Goal: Task Accomplishment & Management: Complete application form

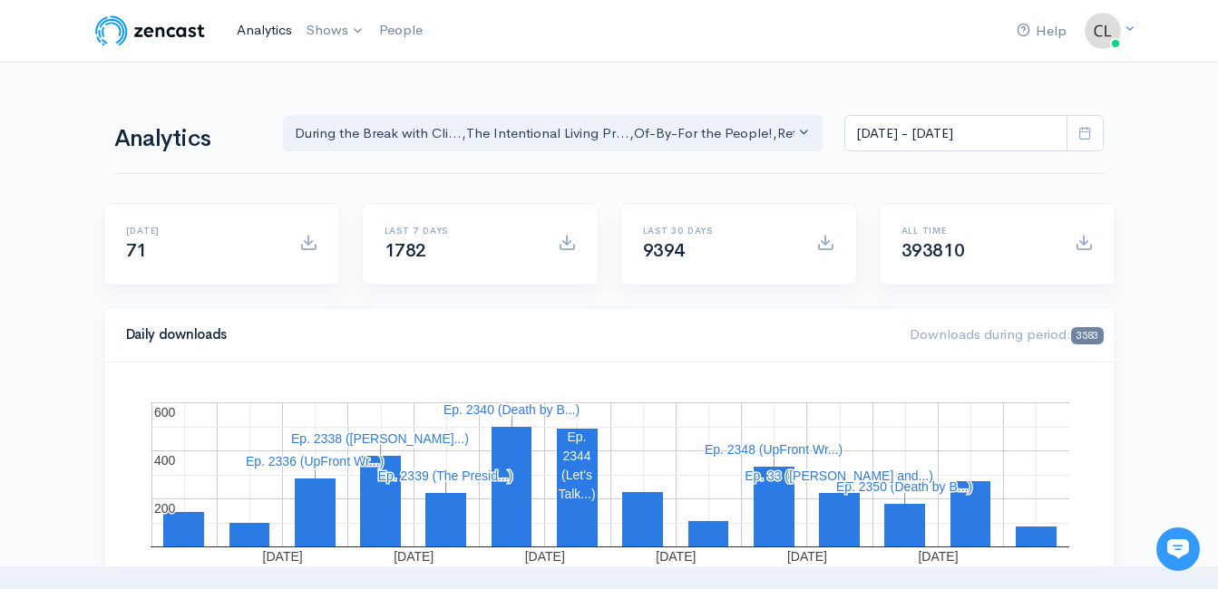
click at [271, 23] on link "Analytics" at bounding box center [264, 30] width 70 height 39
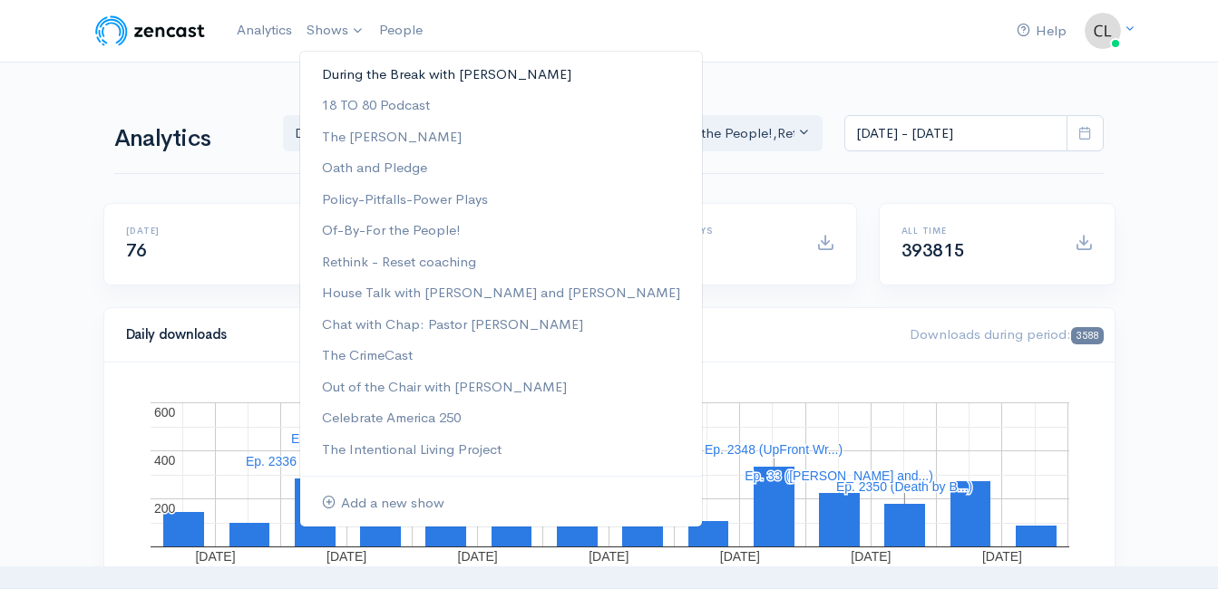
click at [363, 69] on link "During the Break with [PERSON_NAME]" at bounding box center [501, 75] width 402 height 32
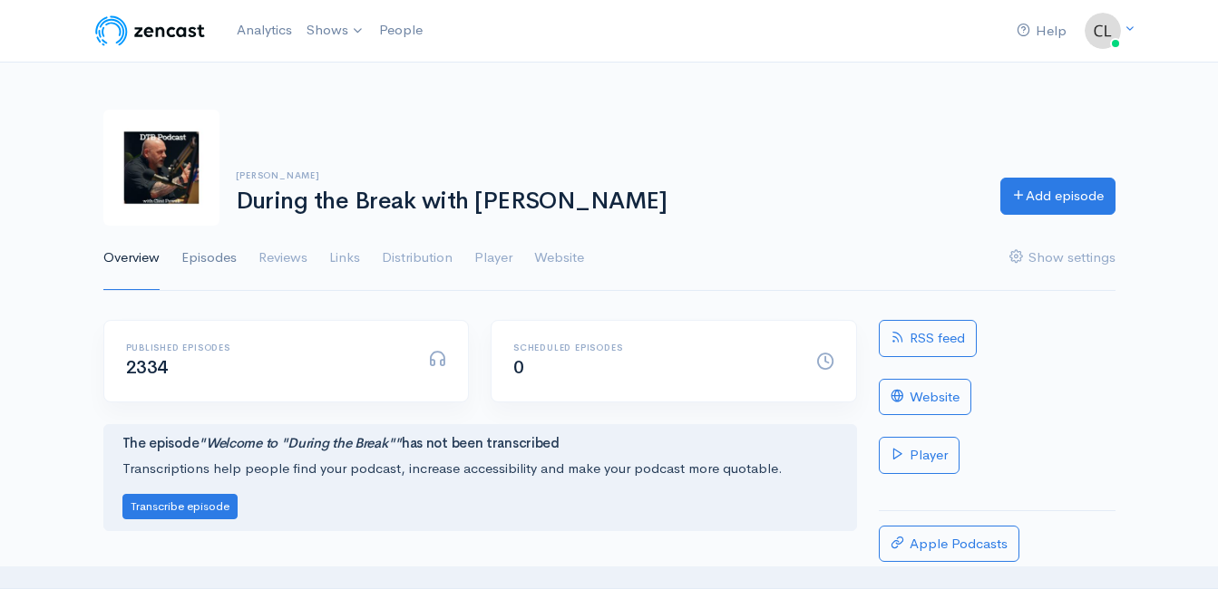
click at [192, 263] on link "Episodes" at bounding box center [208, 258] width 55 height 65
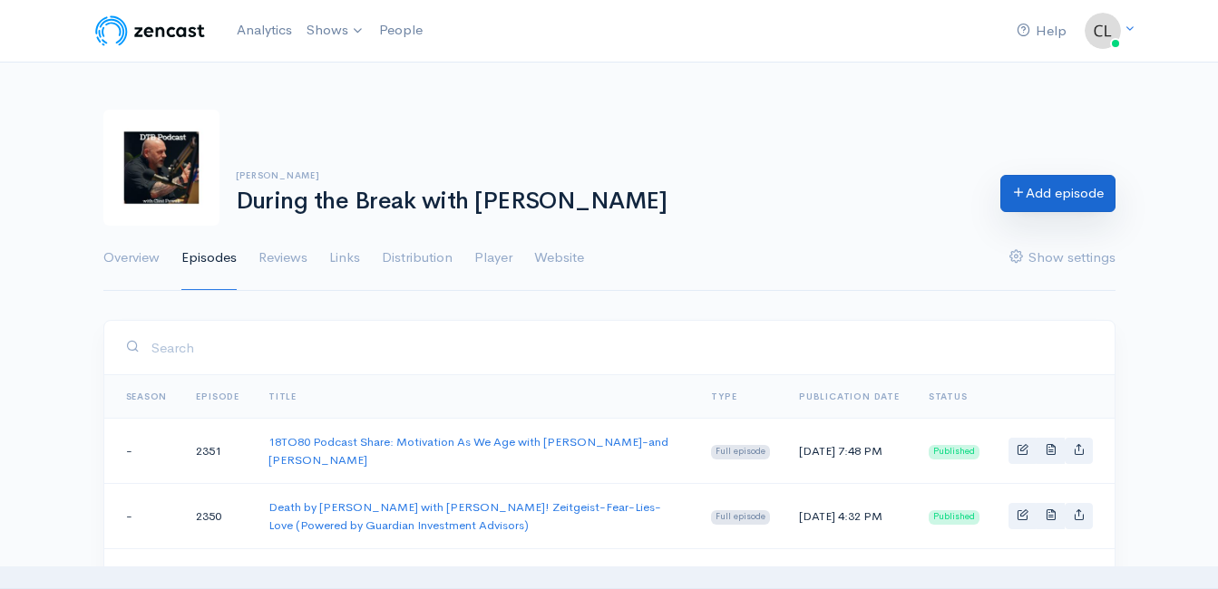
click at [1061, 186] on link "Add episode" at bounding box center [1057, 193] width 115 height 37
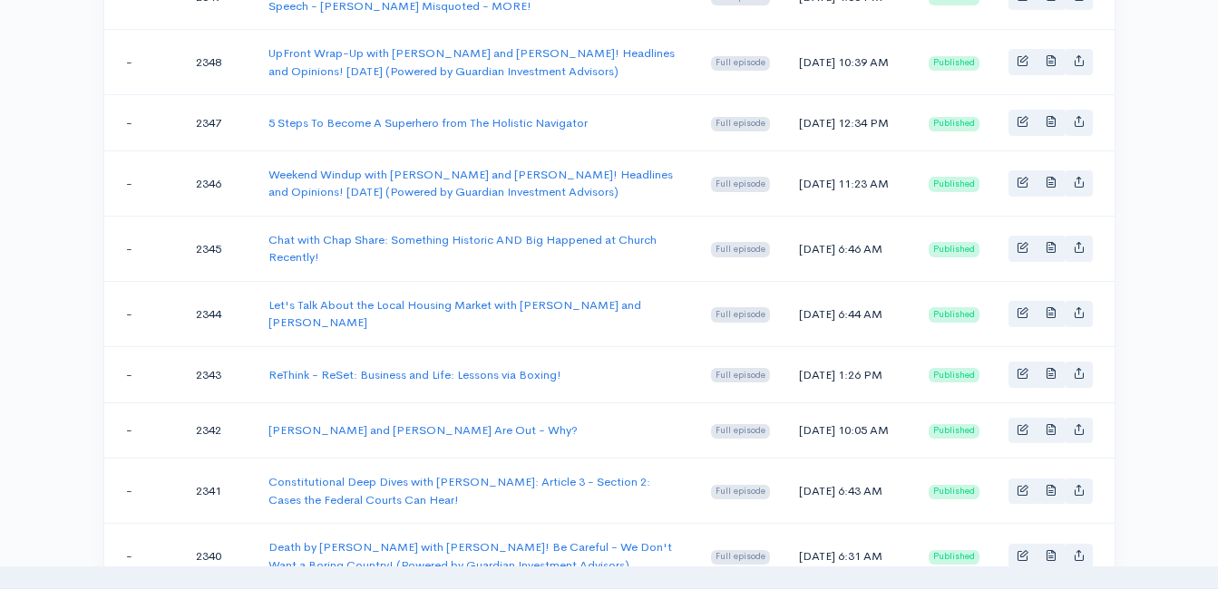
scroll to position [544, 0]
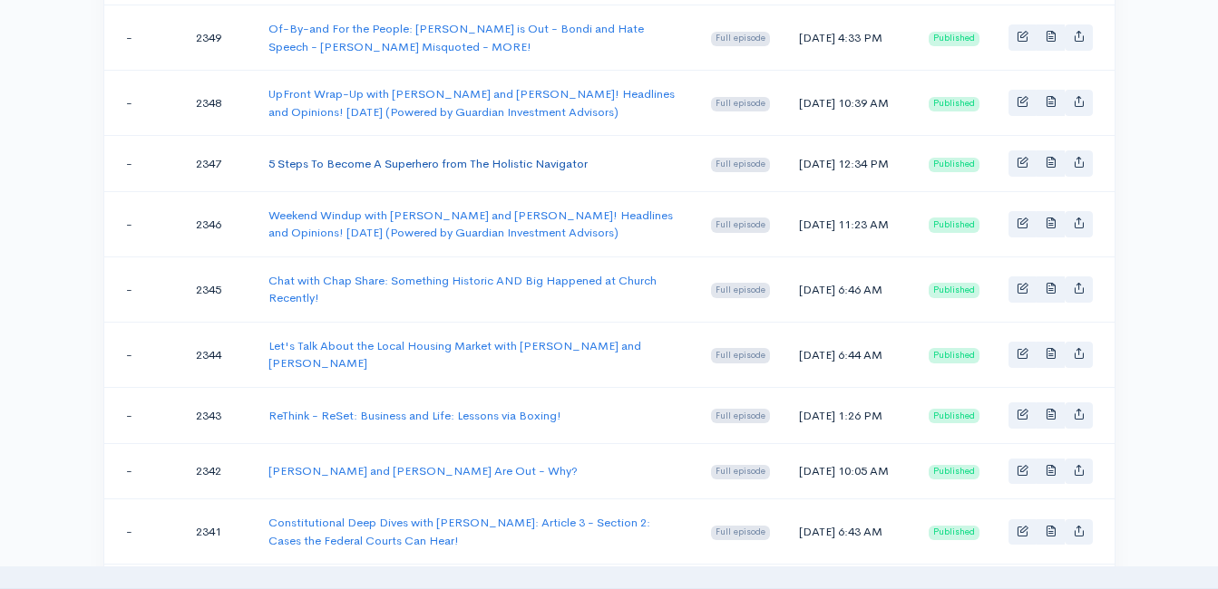
click at [472, 169] on link "5 Steps To Become A Superhero from The Holistic Navigator" at bounding box center [427, 163] width 319 height 15
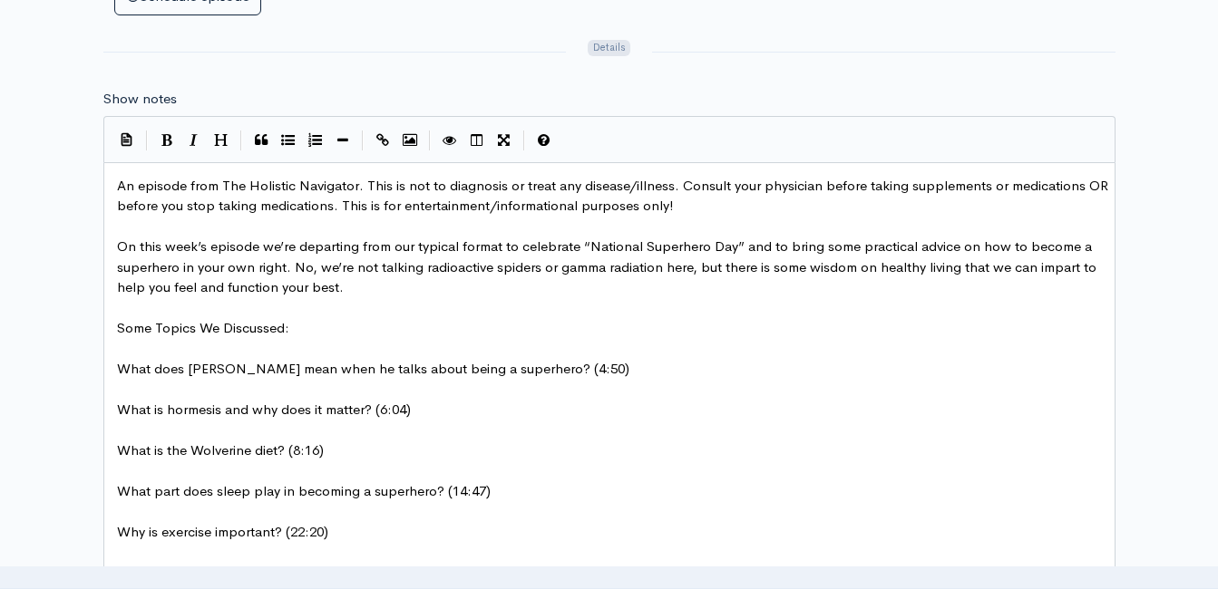
scroll to position [1088, 0]
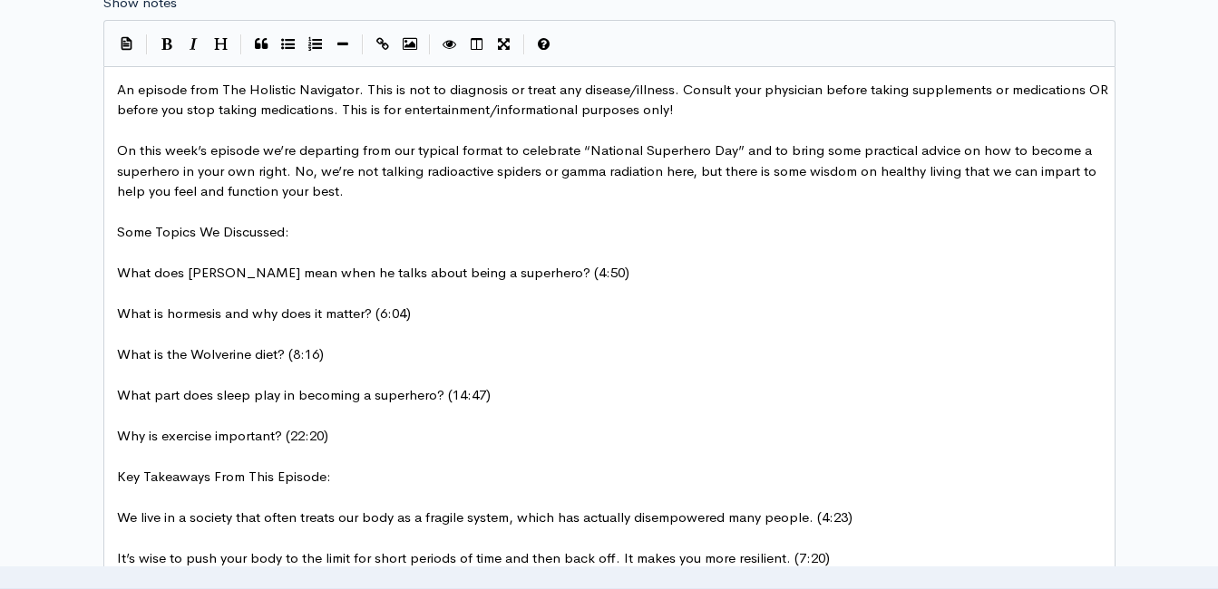
type textarea "t"
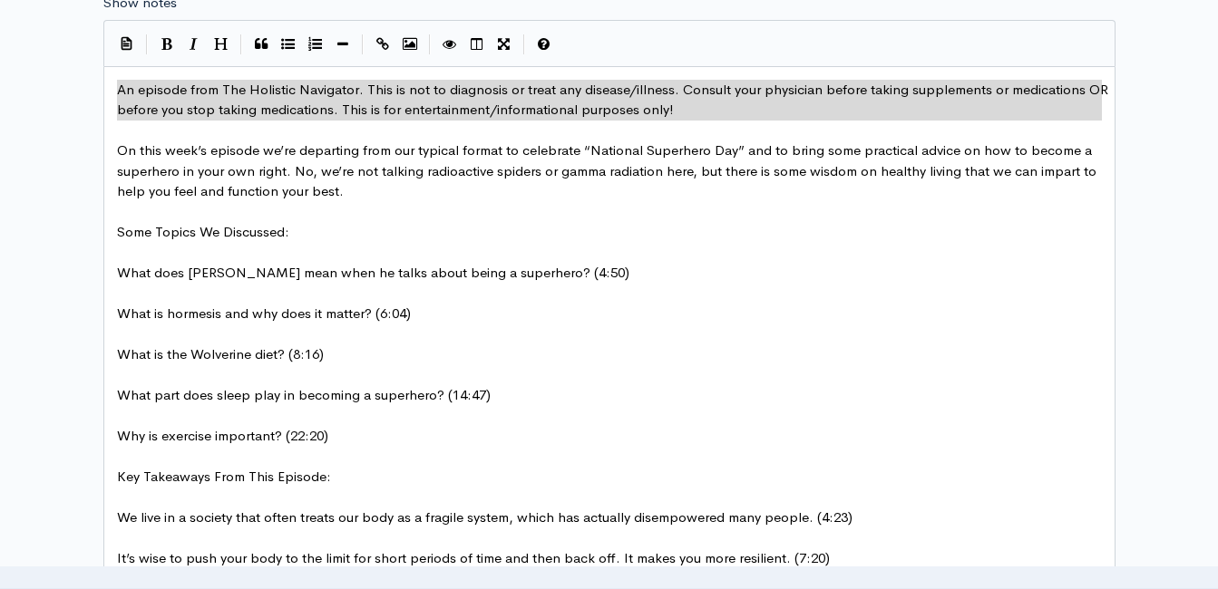
type textarea "​An episode from The Holistic Navigator. This is not to diagnosis or treat any …"
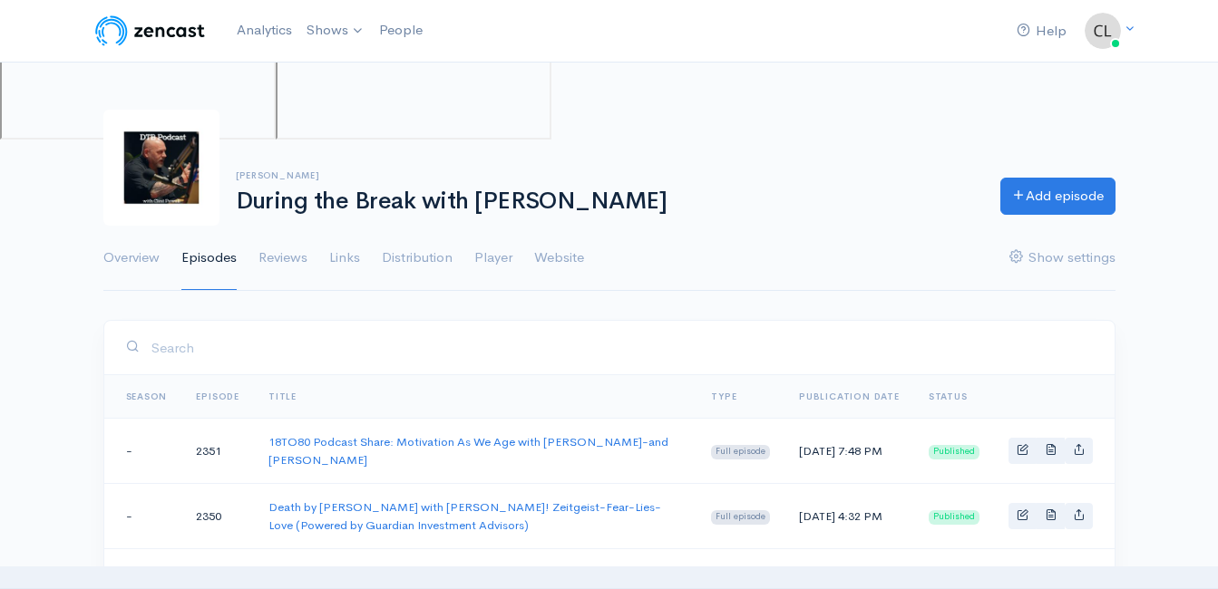
click at [1102, 101] on div "Clint Powell During the Break with Clint Powell Add episode Overview Episodes R…" at bounding box center [609, 190] width 1012 height 204
click at [1106, 186] on link "Add episode" at bounding box center [1057, 193] width 115 height 37
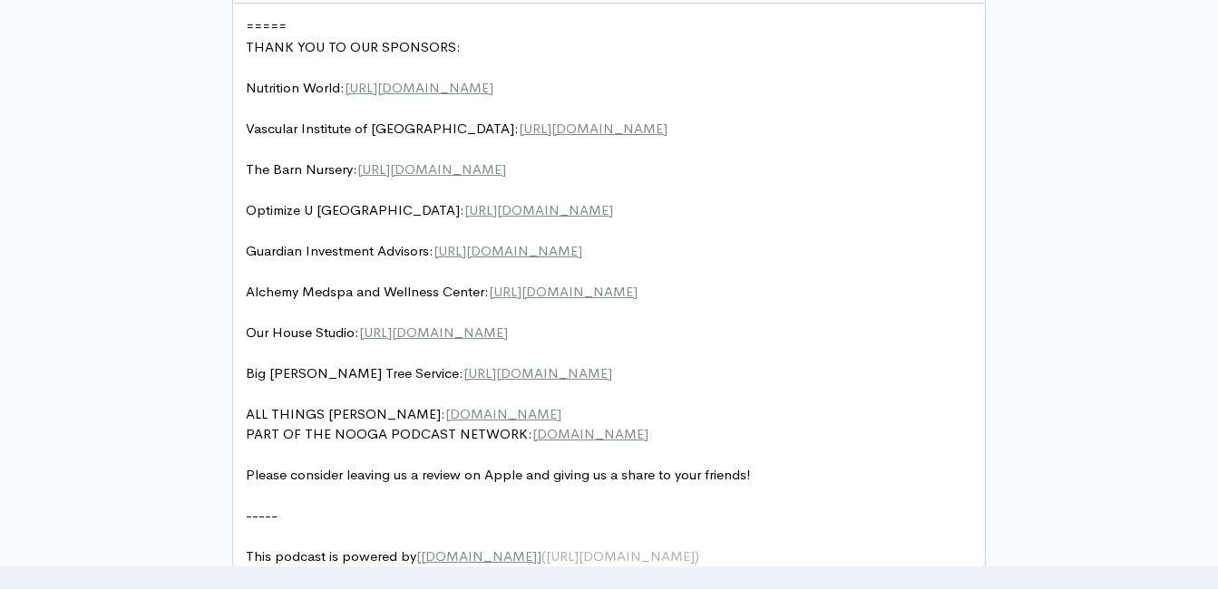
scroll to position [1088, 0]
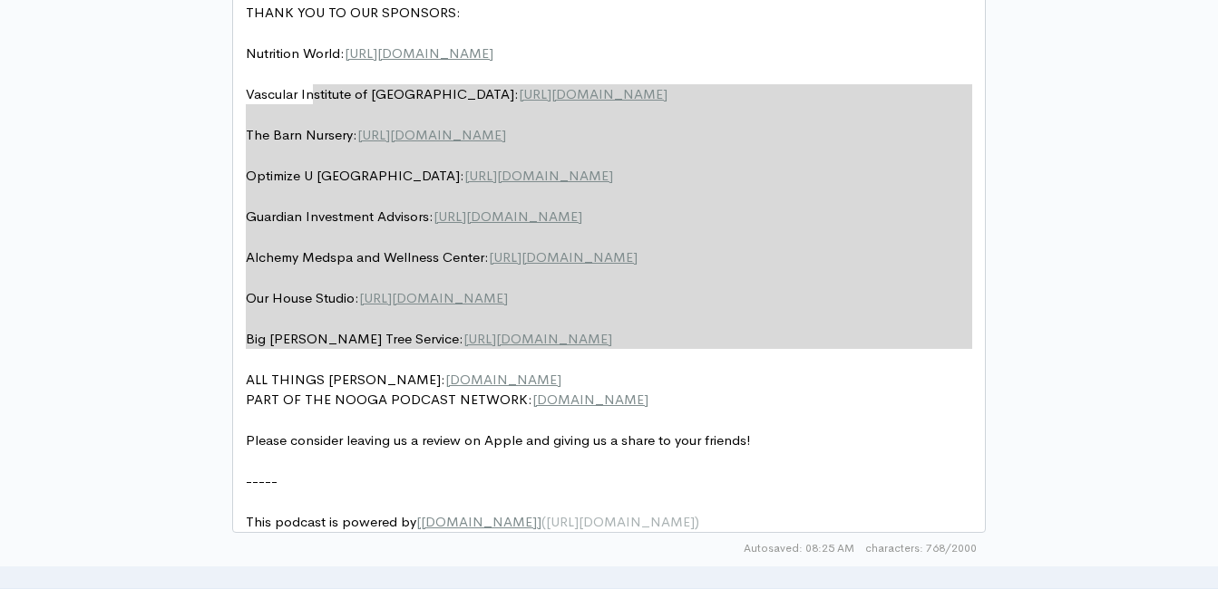
type textarea "Vascular Institute of Chattanooga: https://www.vascularinstituteofchattanooga.c…"
click at [314, 80] on div "===== THANK YOU TO OUR SPONSORS: ​ Nutrition World: https://nutritionw.com/ ​ V…" at bounding box center [615, 257] width 747 height 551
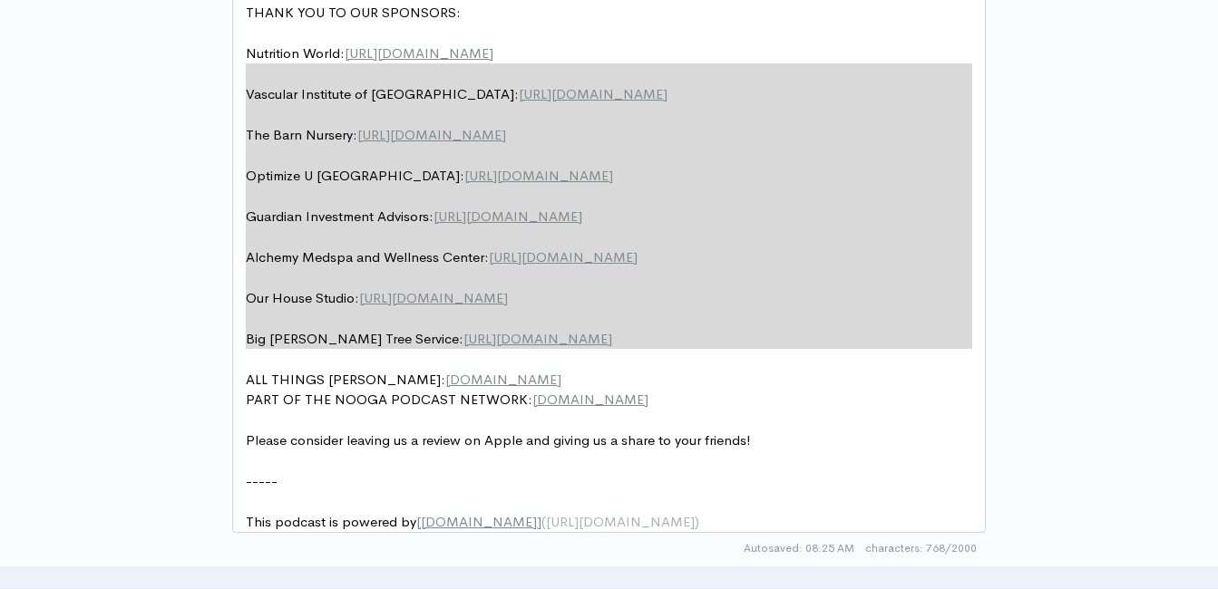
click at [571, 386] on pre "ALL THINGS JEFF STYLES: www.thejeffstyles.com" at bounding box center [615, 380] width 747 height 21
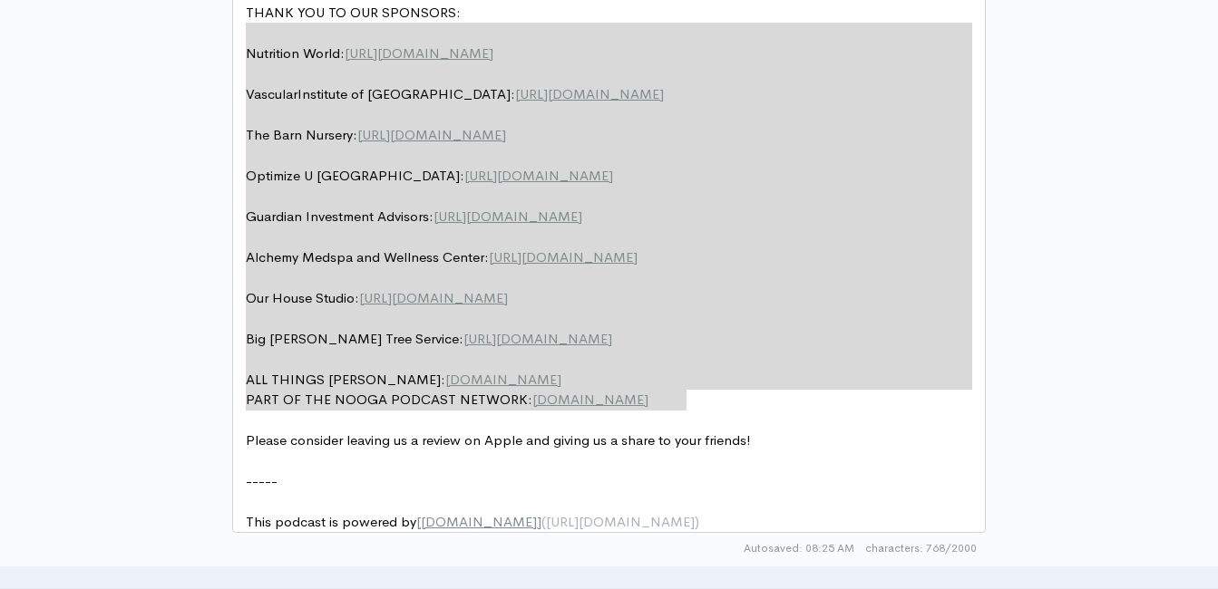
type textarea "THANK YOU TO OUR SPONSORS: Nutrition World: https://nutritionw.com/ Vascular In…"
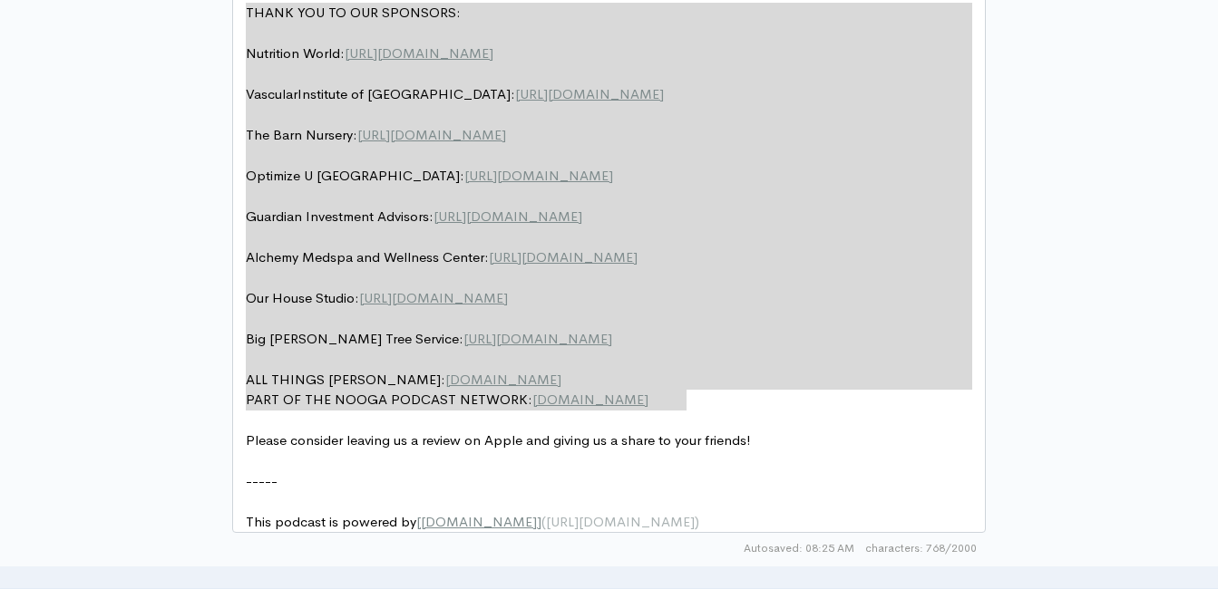
drag, startPoint x: 729, startPoint y: 405, endPoint x: 237, endPoint y: 5, distance: 634.8
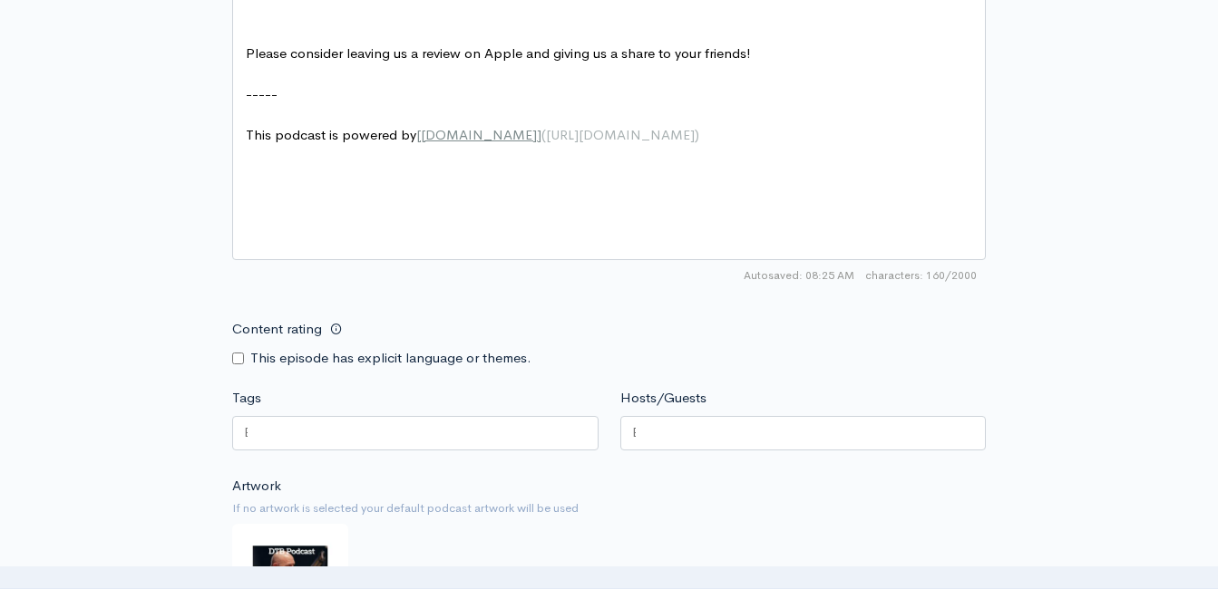
type textarea "​"
paste textarea
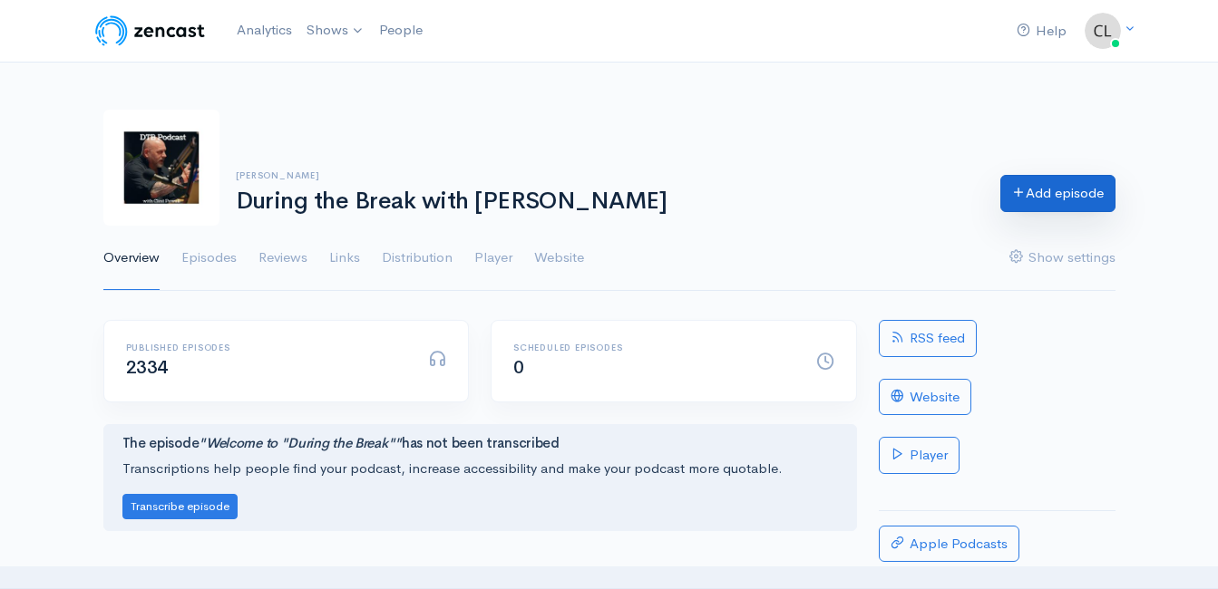
click at [1044, 196] on link "Add episode" at bounding box center [1057, 193] width 115 height 37
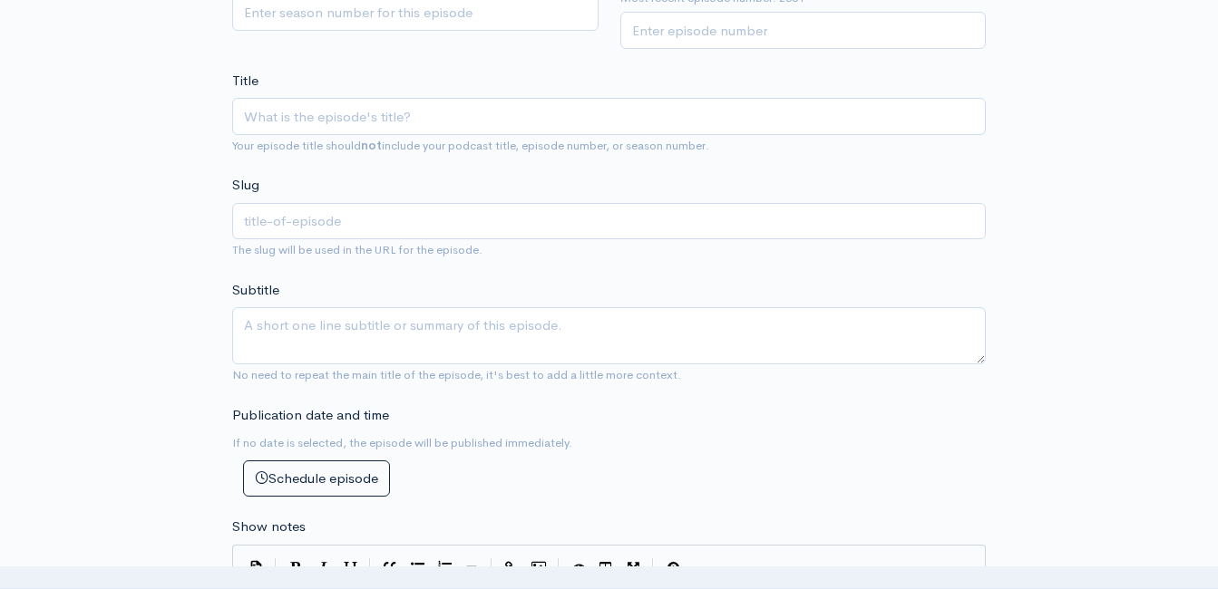
scroll to position [465, 0]
type input "The Incredible Healing Power of Manuka Honey with Mike Everly"
type input "the-incredible-healing-power-of-manuka-honey-with-mike-everly"
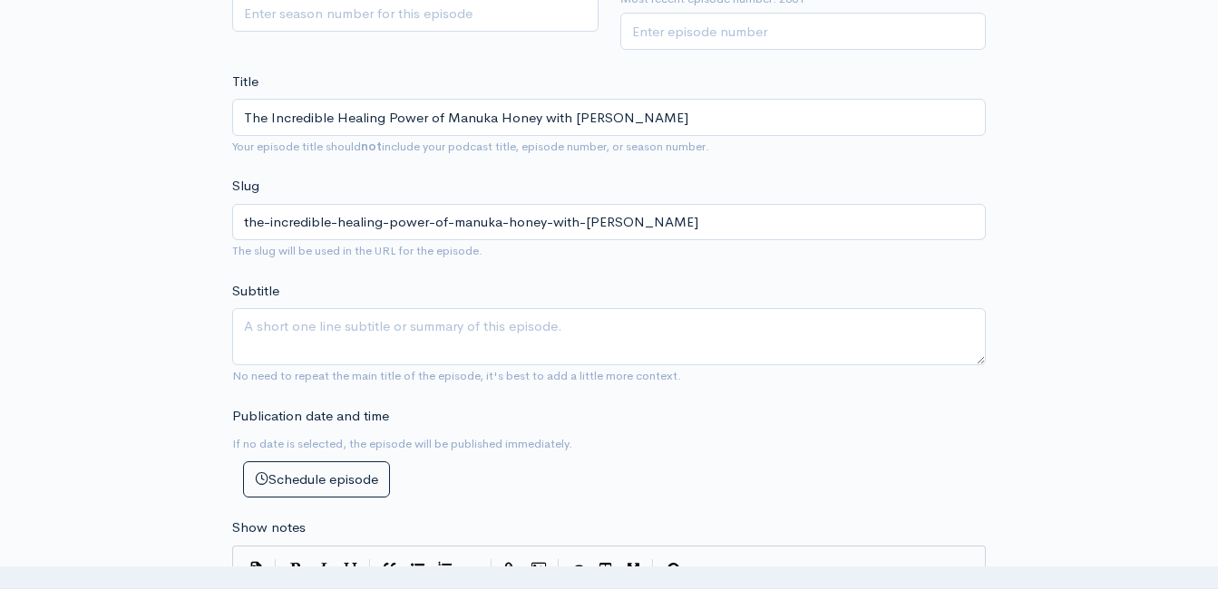
type input "The Incredible Healing Power of Manuka Honey with Mike Everly f"
type input "the-incredible-healing-power-of-manuka-honey-with-mike-everly-f"
type input "The Incredible Healing Power of Manuka Honey with Mike Everly fro"
type input "the-incredible-healing-power-of-manuka-honey-with-mike-everly-fro"
type input "The Incredible Healing Power of Manuka Honey with Mike Everly from"
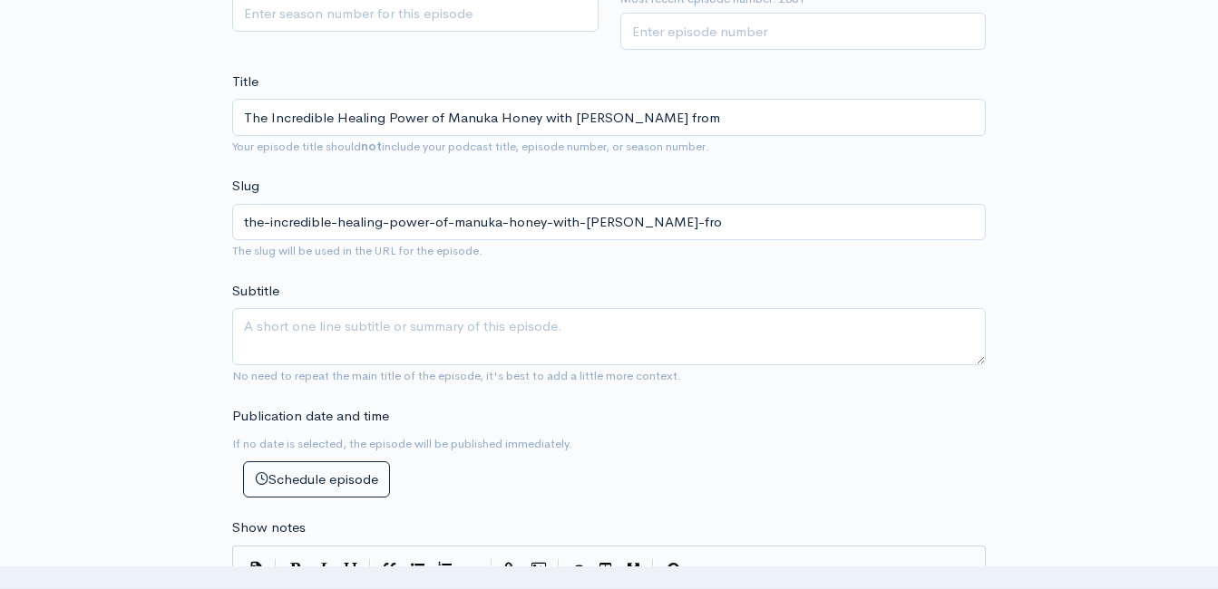
type input "the-incredible-healing-power-of-manuka-honey-with-mike-everly-from"
type input "The Incredible Healing Power of Manuka Honey with Mike Everly from T"
type input "the-incredible-healing-power-of-manuka-honey-with-mike-everly-from-t"
type input "The Incredible Healing Power of Manuka Honey with Mike Everly from Te"
type input "the-incredible-healing-power-of-manuka-honey-with-mike-everly-from-te"
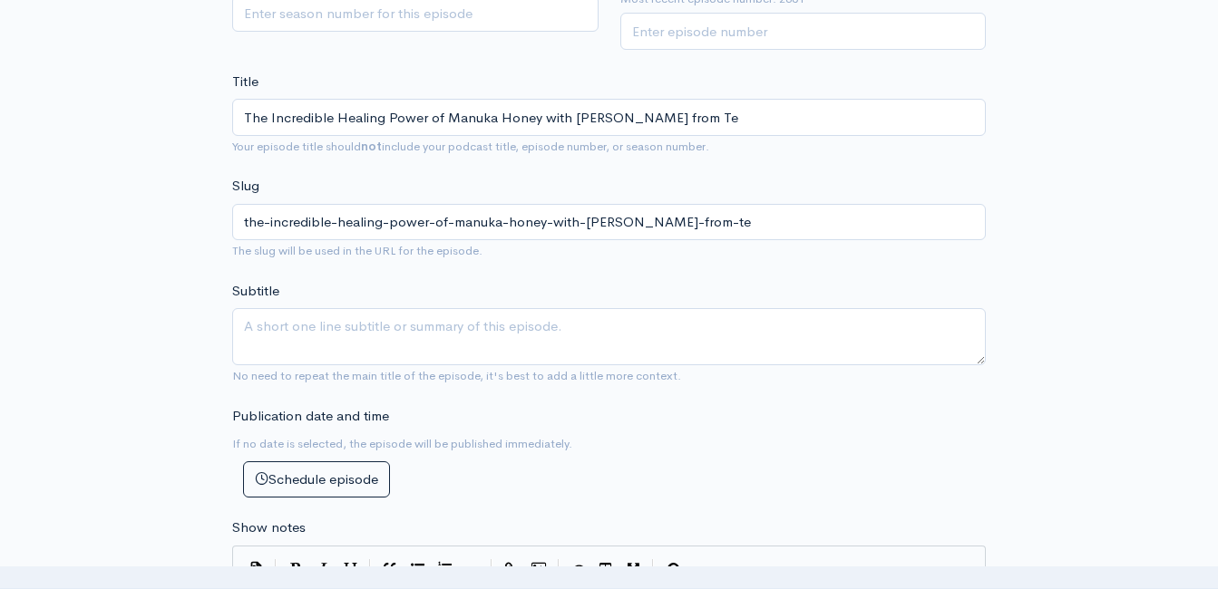
type input "The Incredible Healing Power of Manuka Honey with Mike Everly from Teh"
type input "the-incredible-healing-power-of-manuka-honey-with-mike-everly-from-teh"
type input "The Incredible Healing Power of Manuka Honey with Mike Everly from Te"
type input "the-incredible-healing-power-of-manuka-honey-with-mike-everly-from-te"
type input "The Incredible Healing Power of Manuka Honey with Mike Everly from T"
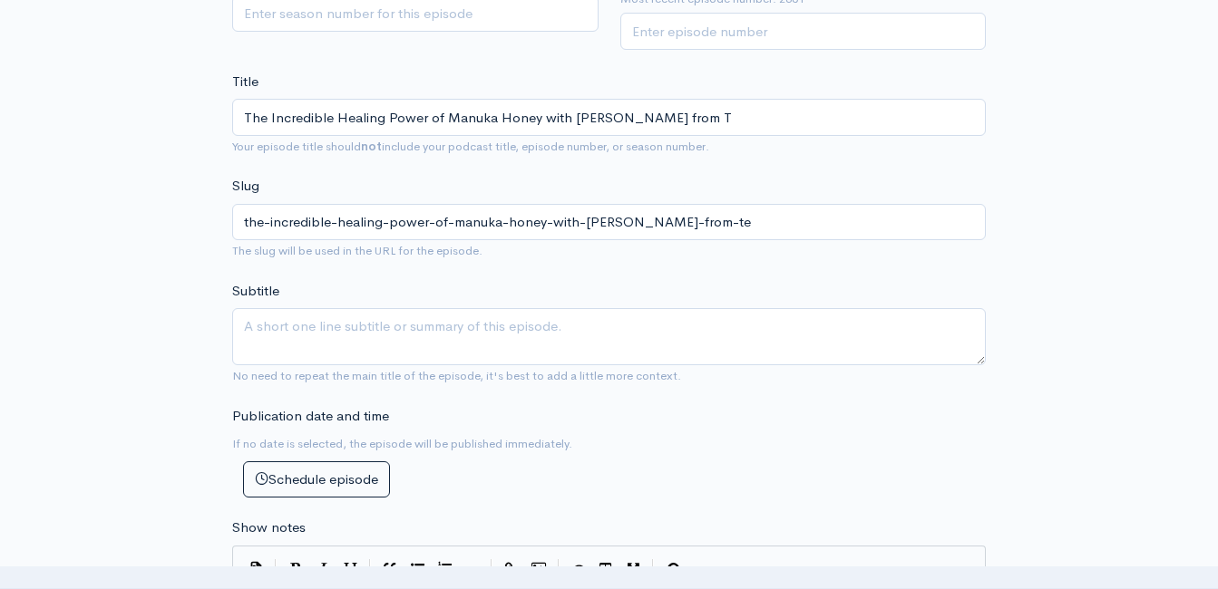
type input "the-incredible-healing-power-of-manuka-honey-with-mike-everly-from-t"
type input "The Incredible Healing Power of Manuka Honey with Mike Everly from Th"
type input "the-incredible-healing-power-of-manuka-honey-with-mike-everly-from-th"
type input "The Incredible Healing Power of Manuka Honey with Mike Everly from The"
type input "the-incredible-healing-power-of-manuka-honey-with-mike-everly-from-the"
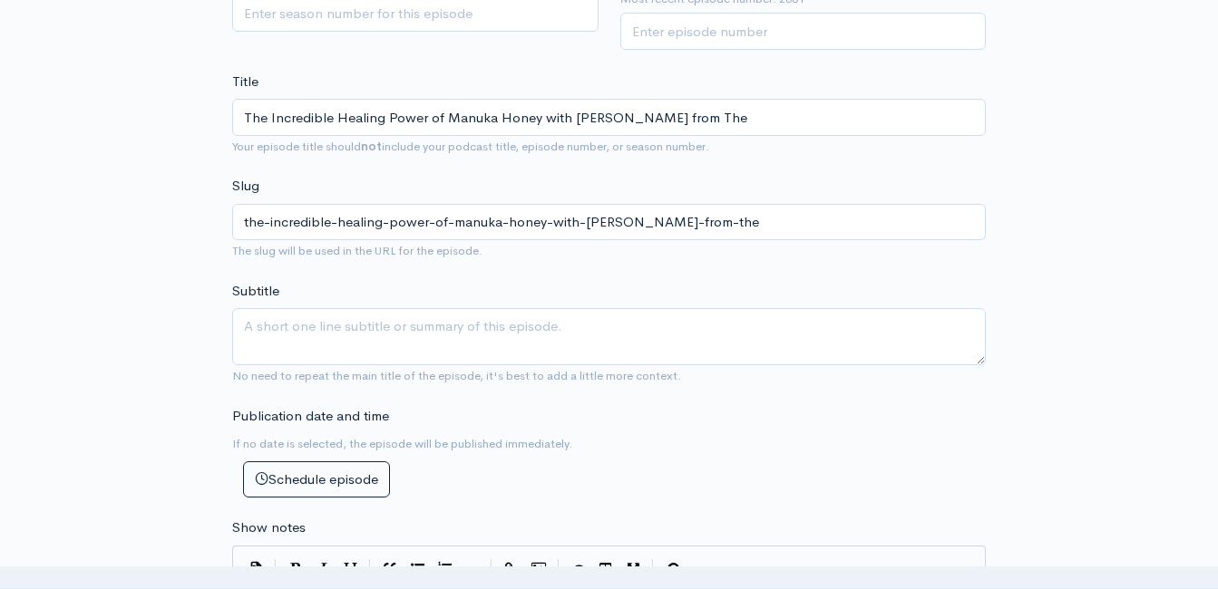
type input "The Incredible Healing Power of Manuka Honey with Mike Everly from The H"
type input "the-incredible-healing-power-of-manuka-honey-with-mike-everly-from-the-h"
type input "The Incredible Healing Power of Manuka Honey with Mike Everly from The Ho"
type input "the-incredible-healing-power-of-manuka-honey-with-mike-everly-from-the-ho"
type input "The Incredible Healing Power of Manuka Honey with Mike Everly from The Hol"
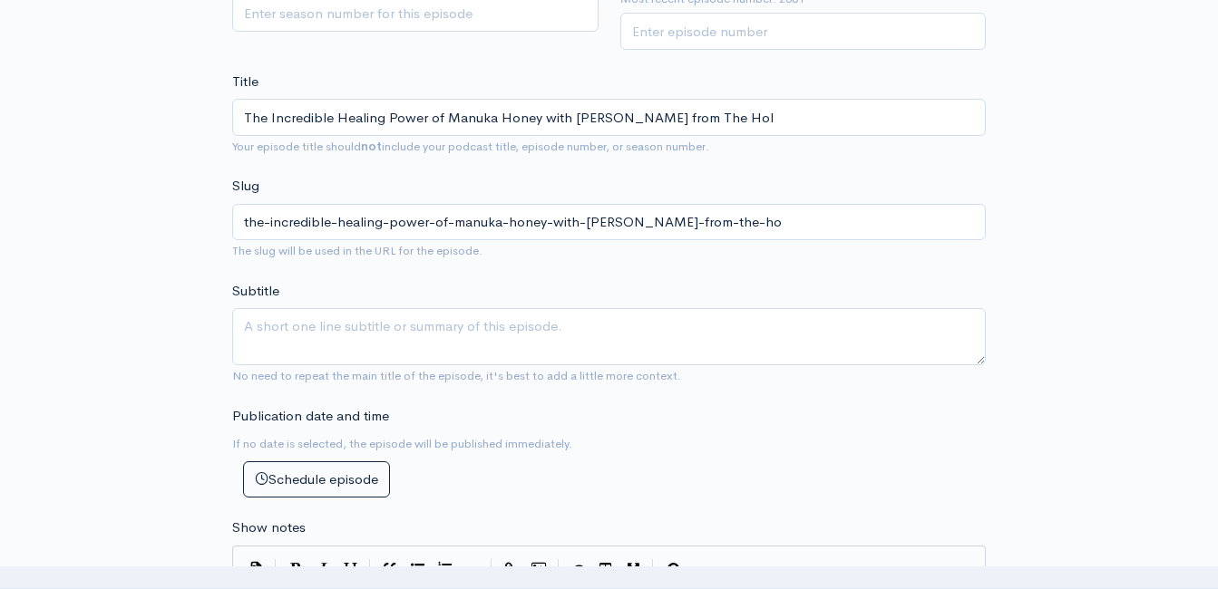
type input "the-incredible-healing-power-of-manuka-honey-with-mike-everly-from-the-hol"
type input "The Incredible Healing Power of Manuka Honey with Mike Everly from The Holi"
type input "the-incredible-healing-power-of-manuka-honey-with-mike-everly-from-the-holi"
type input "The Incredible Healing Power of Manuka Honey with Mike Everly from The Holis"
type input "the-incredible-healing-power-of-manuka-honey-with-mike-everly-from-the-holis"
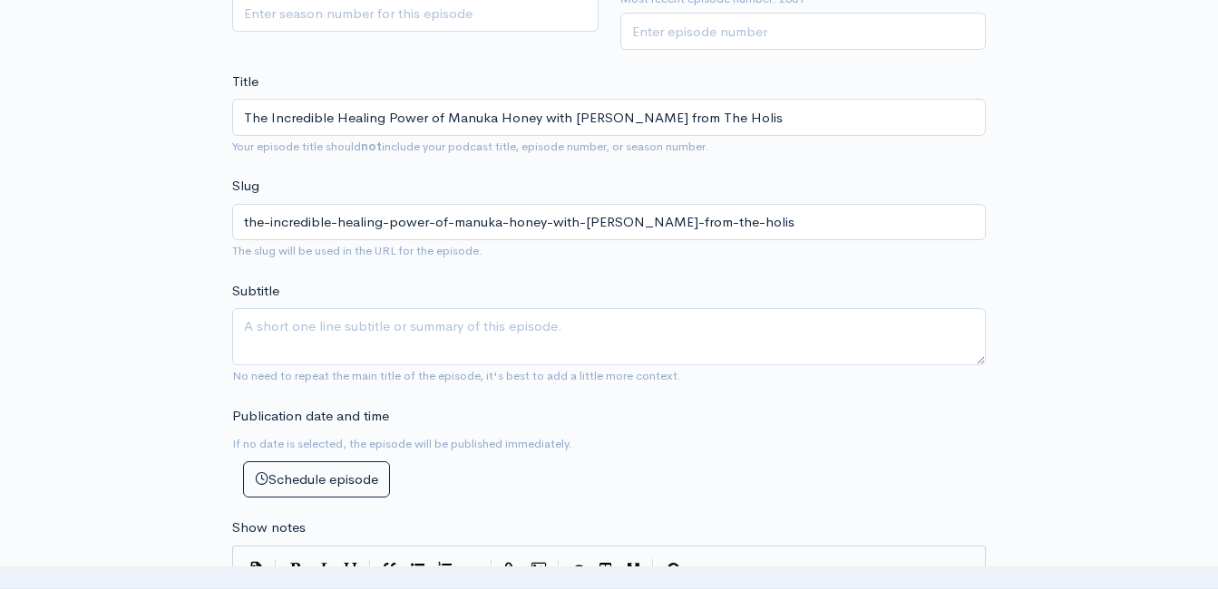
type input "The Incredible Healing Power of Manuka Honey with Mike Everly from The Holist"
type input "the-incredible-healing-power-of-manuka-honey-with-mike-everly-from-the-holist"
type input "The Incredible Healing Power of Manuka Honey with Mike Everly from The Holisti"
type input "the-incredible-healing-power-of-manuka-honey-with-mike-everly-from-the-holisti"
type input "The Incredible Healing Power of Manuka Honey with Mike Everly from The Holistic"
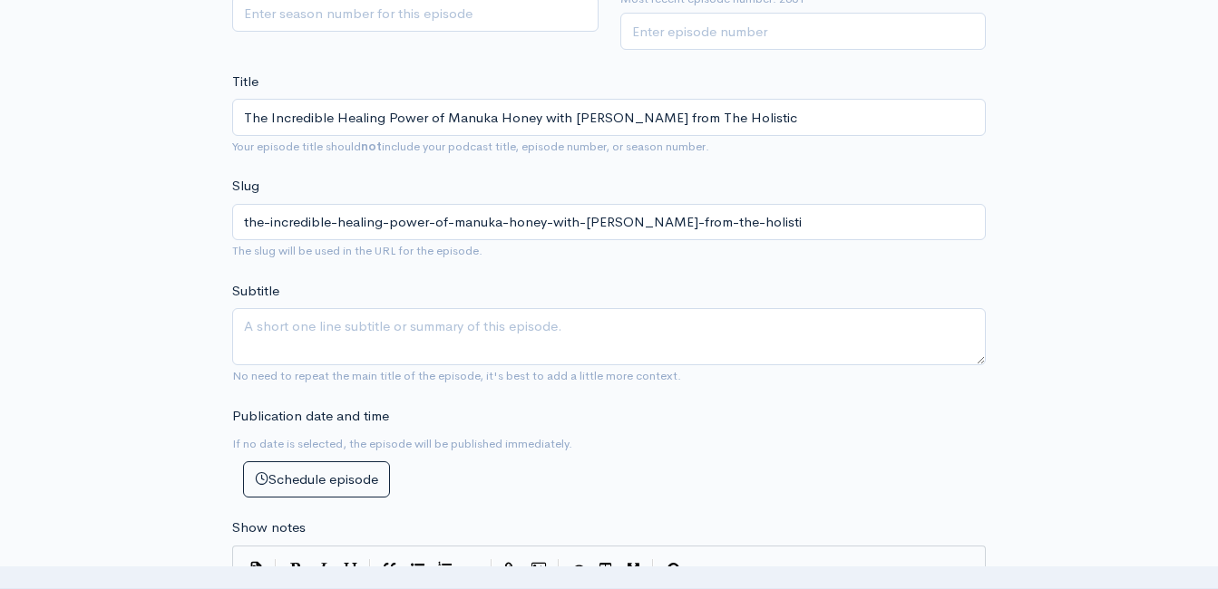
type input "the-incredible-healing-power-of-manuka-honey-with-mike-everly-from-the-holistic"
type input "The Incredible Healing Power of Manuka Honey with Mike Everly from The Holistic…"
type input "the-incredible-healing-power-of-manuka-honey-with-mike-everly-from-the-holistic…"
type input "The Incredible Healing Power of Manuka Honey with Mike Everly from The Holistic…"
type input "the-incredible-healing-power-of-manuka-honey-with-mike-everly-from-the-holistic…"
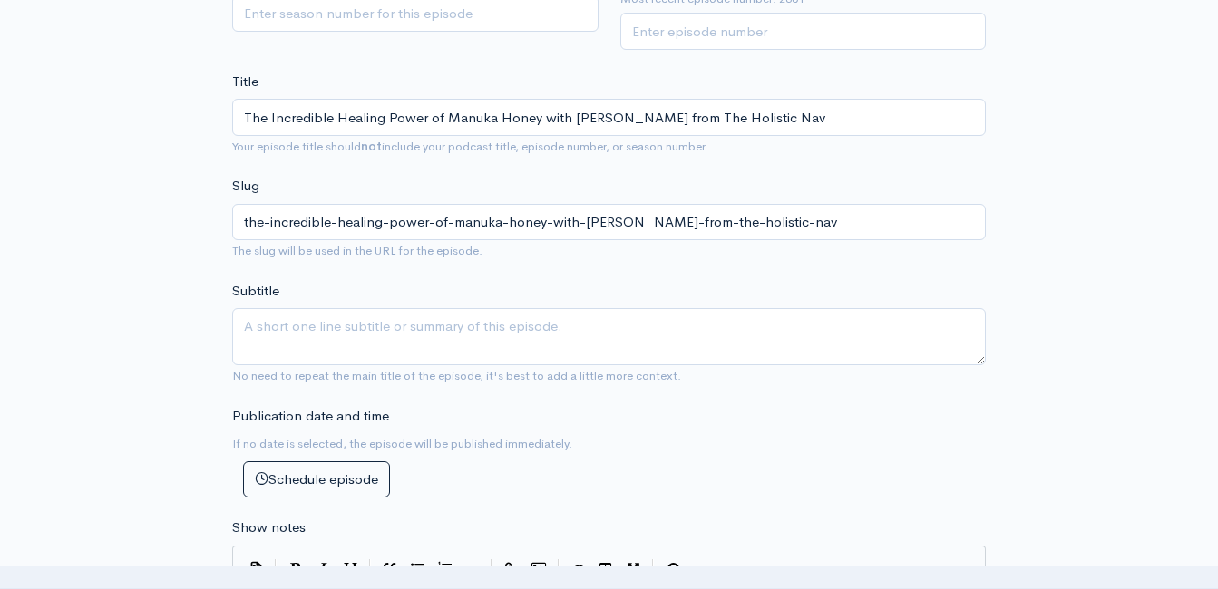
type input "The Incredible Healing Power of Manuka Honey with Mike Everly from The Holistic…"
type input "the-incredible-healing-power-of-manuka-honey-with-mike-everly-from-the-holistic…"
type input "The Incredible Healing Power of Manuka Honey with Mike Everly from The Holistic…"
type input "the-incredible-healing-power-of-manuka-honey-with-mike-everly-from-the-holistic…"
type input "The Incredible Healing Power of Manuka Honey with Mike Everly from The Holistic…"
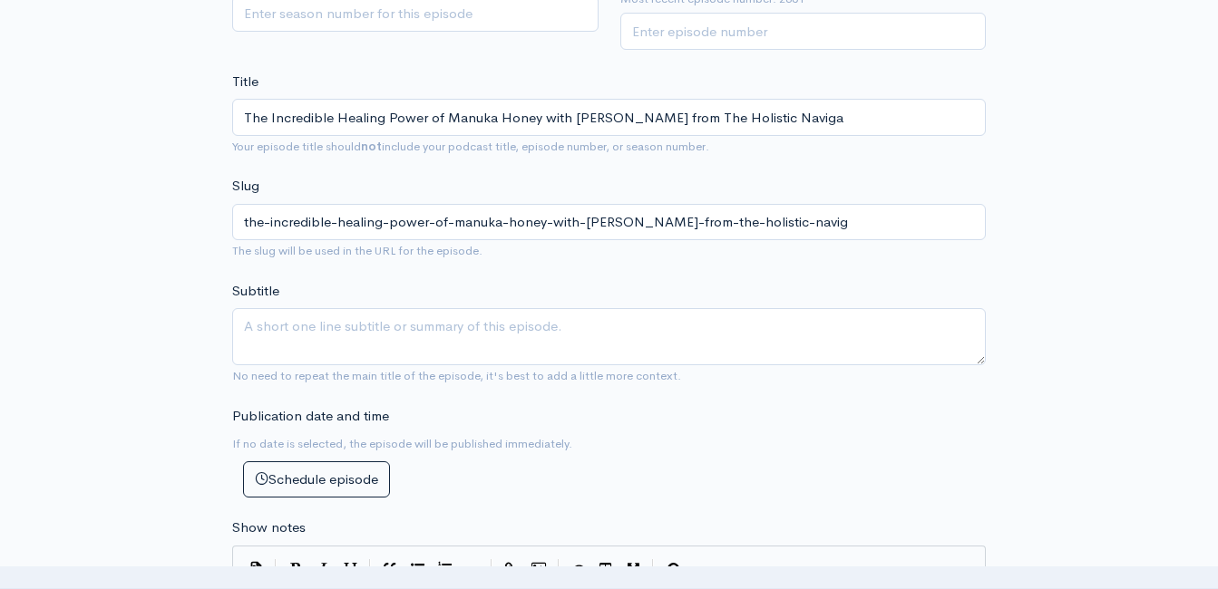
type input "the-incredible-healing-power-of-manuka-honey-with-mike-everly-from-the-holistic…"
type input "The Incredible Healing Power of Manuka Honey with Mike Everly from The Holistic…"
type input "the-incredible-healing-power-of-manuka-honey-with-mike-everly-from-the-holistic…"
type input "The Incredible Healing Power of Manuka Honey with Mike Everly from The Holistic…"
type input "the-incredible-healing-power-of-manuka-honey-with-mike-everly-from-the-holistic…"
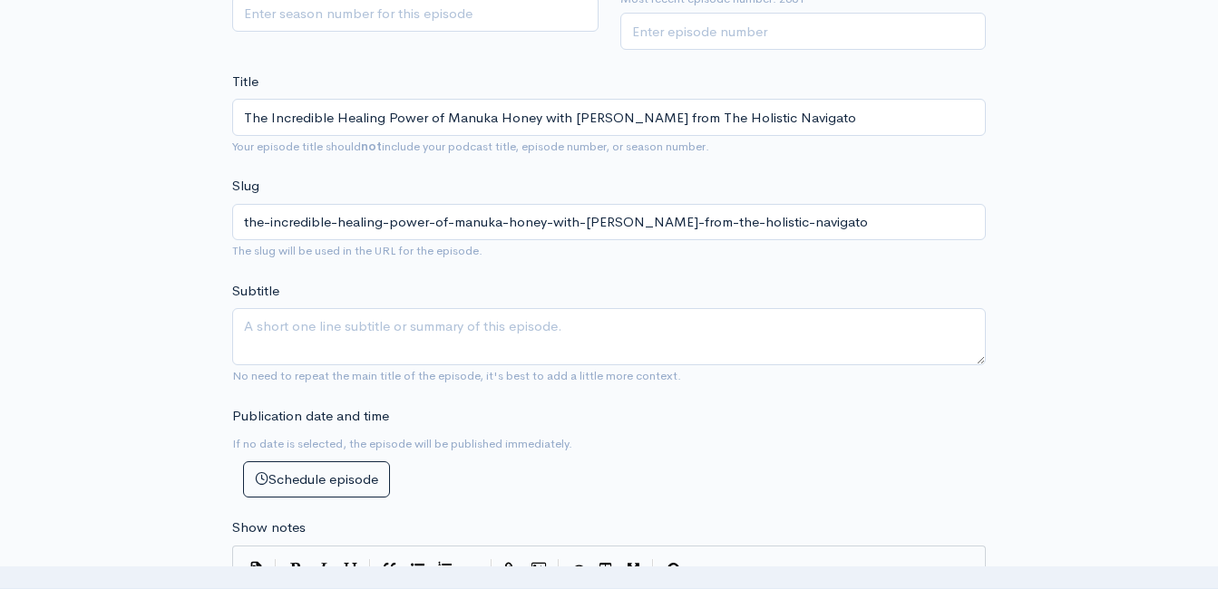
type input "The Incredible Healing Power of Manuka Honey with Mike Everly from The Holistic…"
type input "the-incredible-healing-power-of-manuka-honey-with-mike-everly-from-the-holistic…"
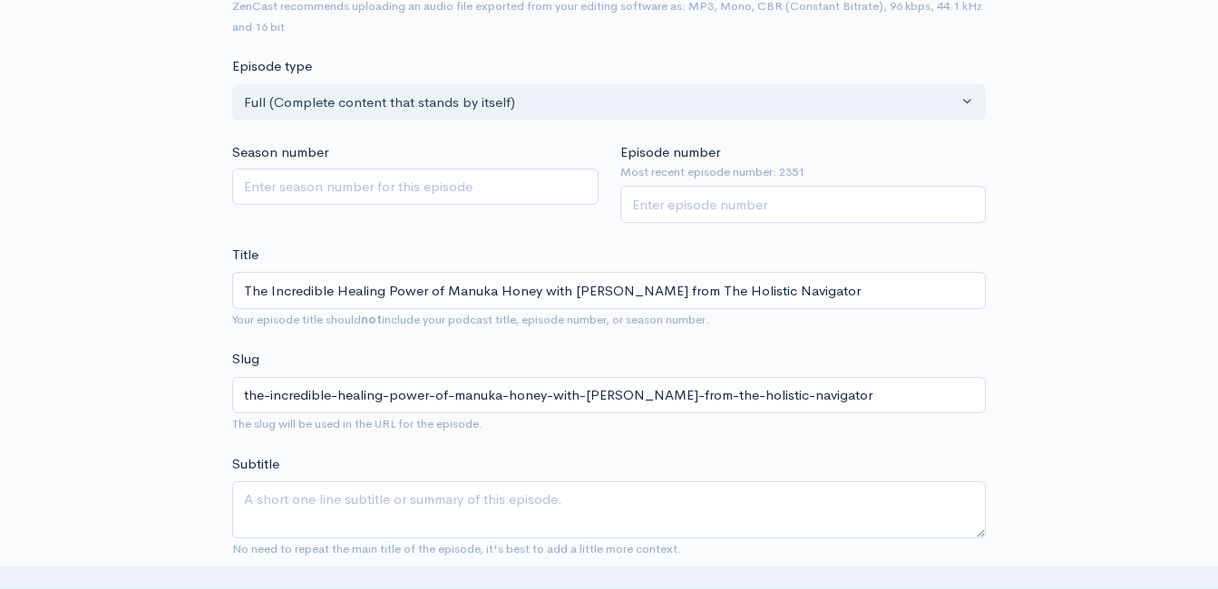
scroll to position [284, 0]
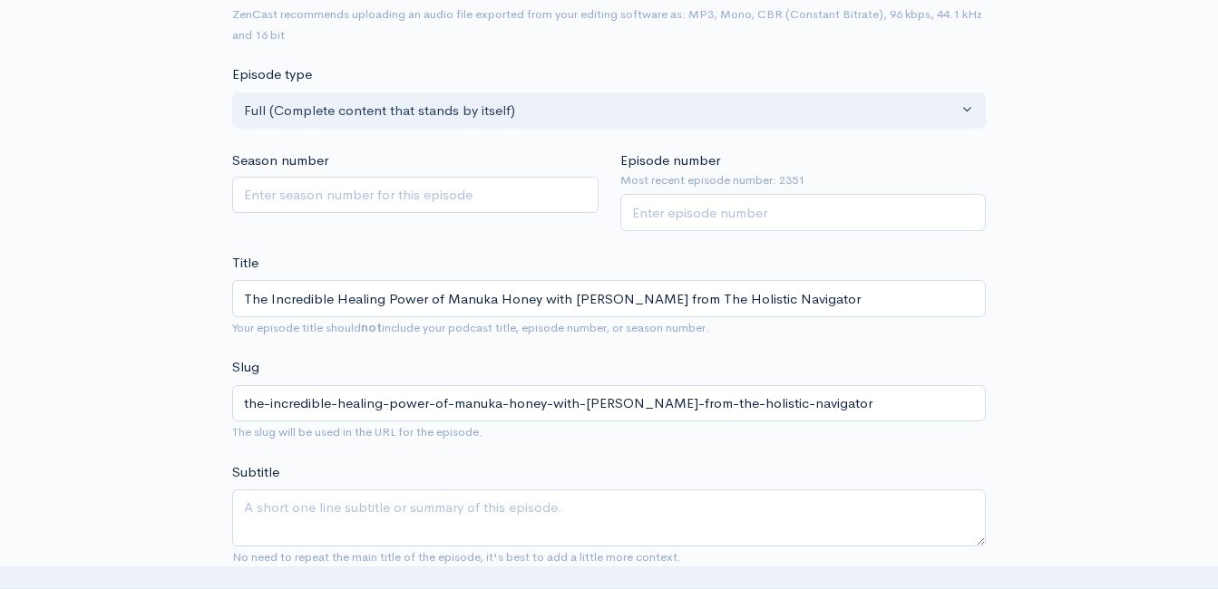
type input "The Incredible Healing Power of Manuka Honey with Mike Everly from The Holistic…"
click at [706, 214] on input "Episode number" at bounding box center [803, 212] width 366 height 37
type input "2352"
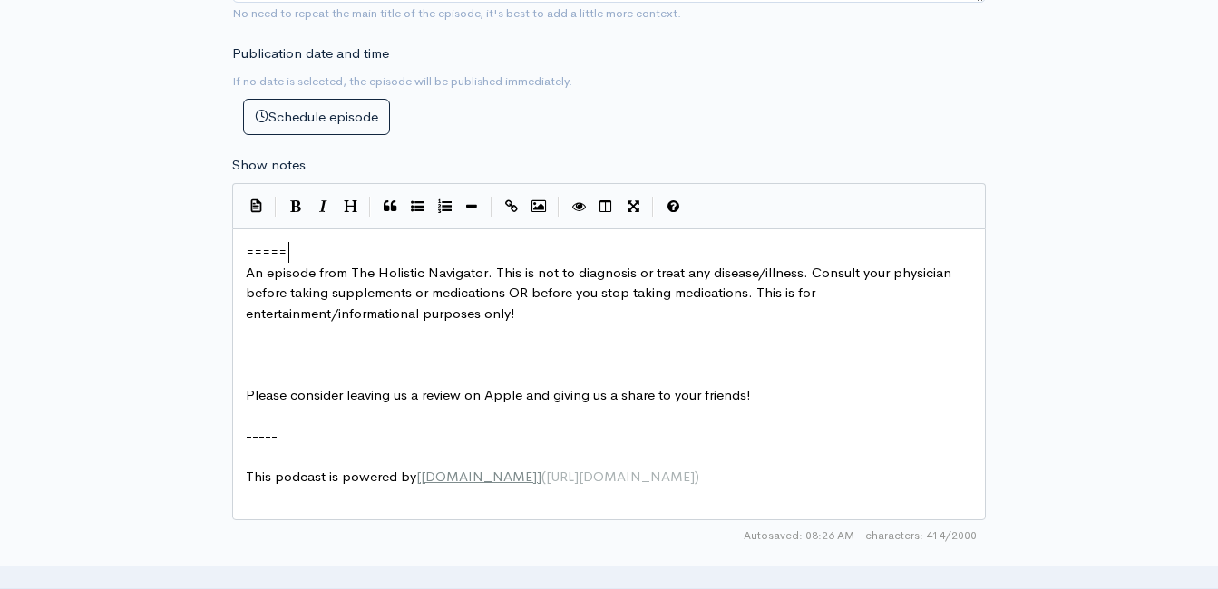
scroll to position [6, 0]
type textarea "====="
drag, startPoint x: 330, startPoint y: 249, endPoint x: 153, endPoint y: 245, distance: 176.9
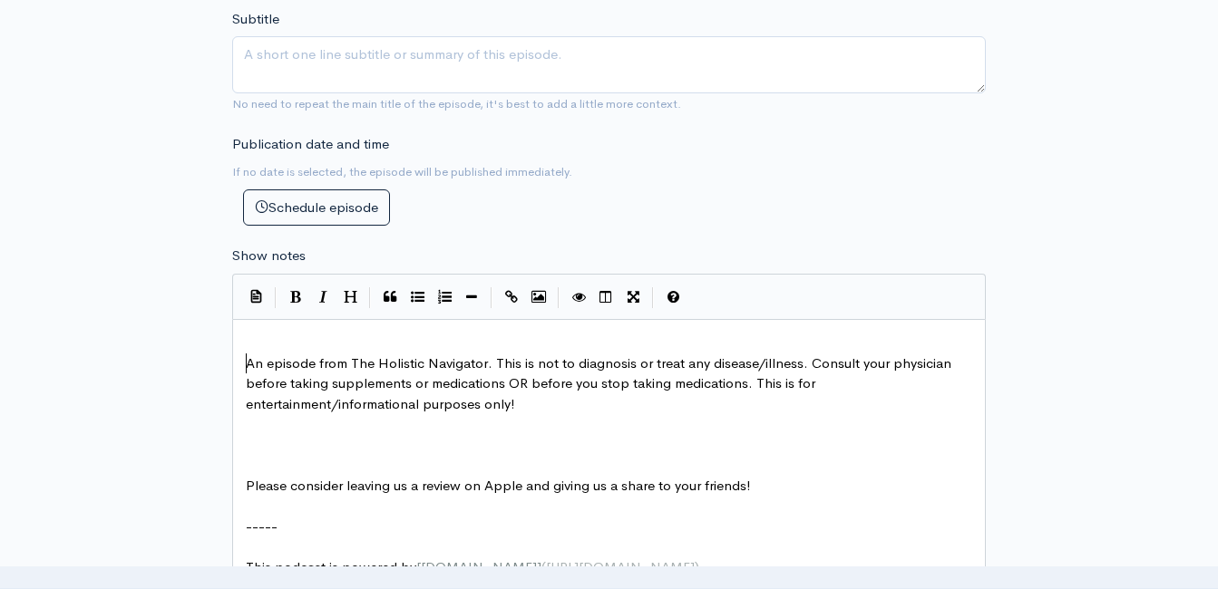
click at [246, 364] on span "An episode from The Holistic Navigator. This is not to diagnosis or treat any d…" at bounding box center [600, 384] width 709 height 58
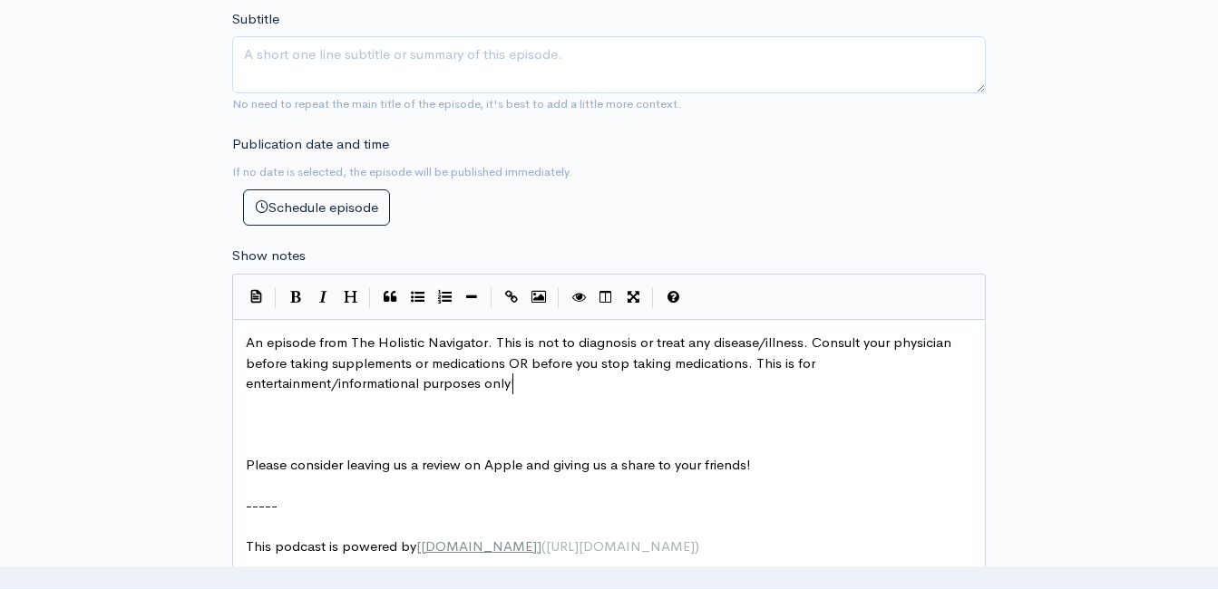
click at [526, 385] on pre "An episode from The Holistic Navigator. This is not to diagnosis or treat any d…" at bounding box center [615, 364] width 747 height 62
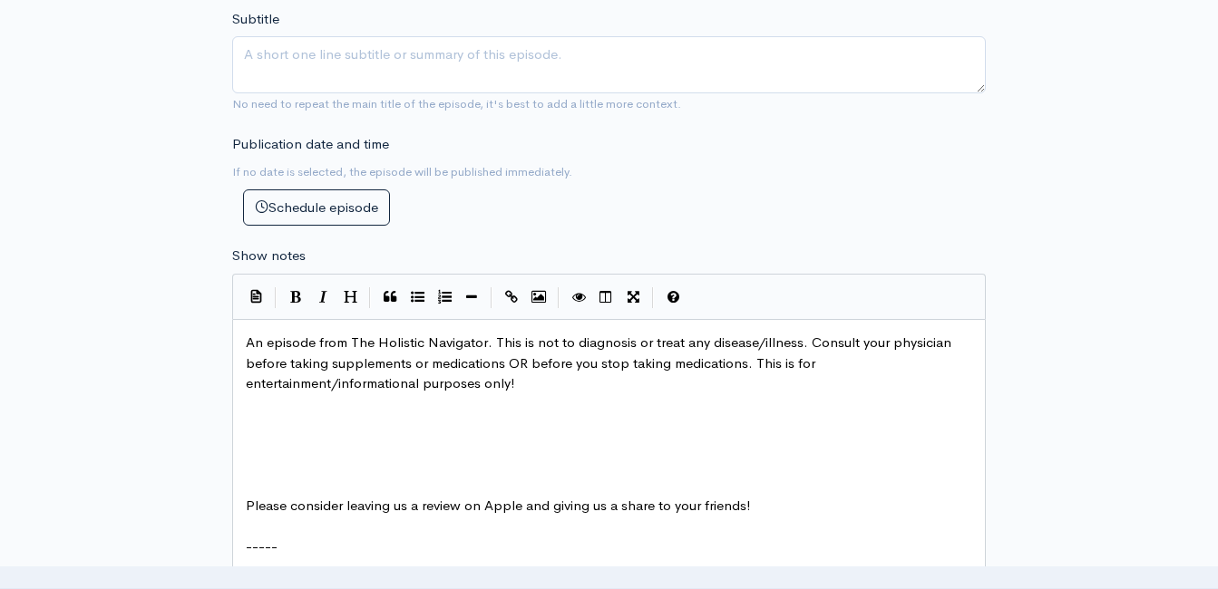
click at [504, 515] on pre "Please consider leaving us a review on Apple and giving us a share to your frie…" at bounding box center [615, 506] width 747 height 21
type textarea "Please consider leaving us a review on Apple and giving us a share to your frie…"
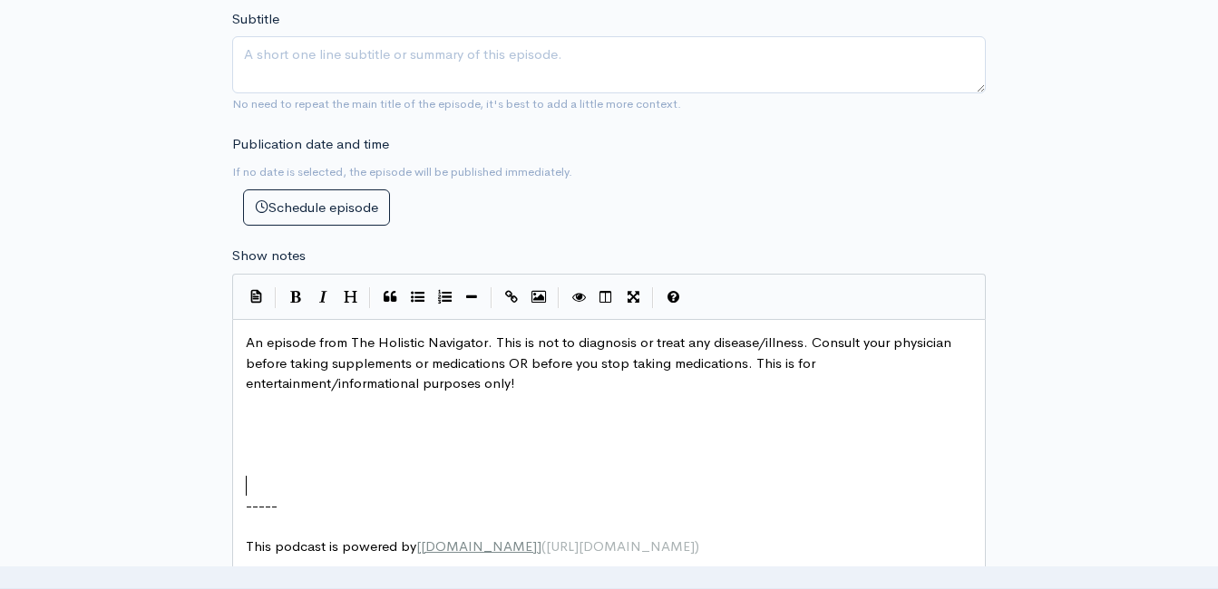
click at [442, 548] on span "ZenCast.fm" at bounding box center [479, 546] width 116 height 17
type textarea "This podcast is powered by [ZenCast.fm](https://zencast.fm)"
click at [403, 520] on pre "​" at bounding box center [615, 527] width 747 height 21
type textarea "​"
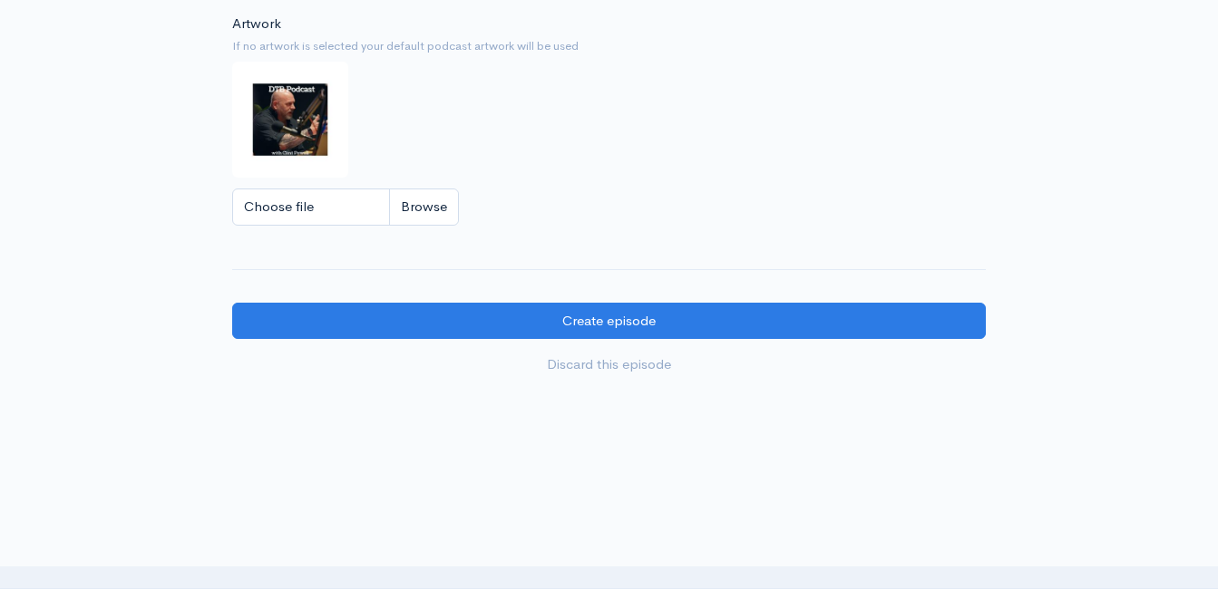
scroll to position [2133, 0]
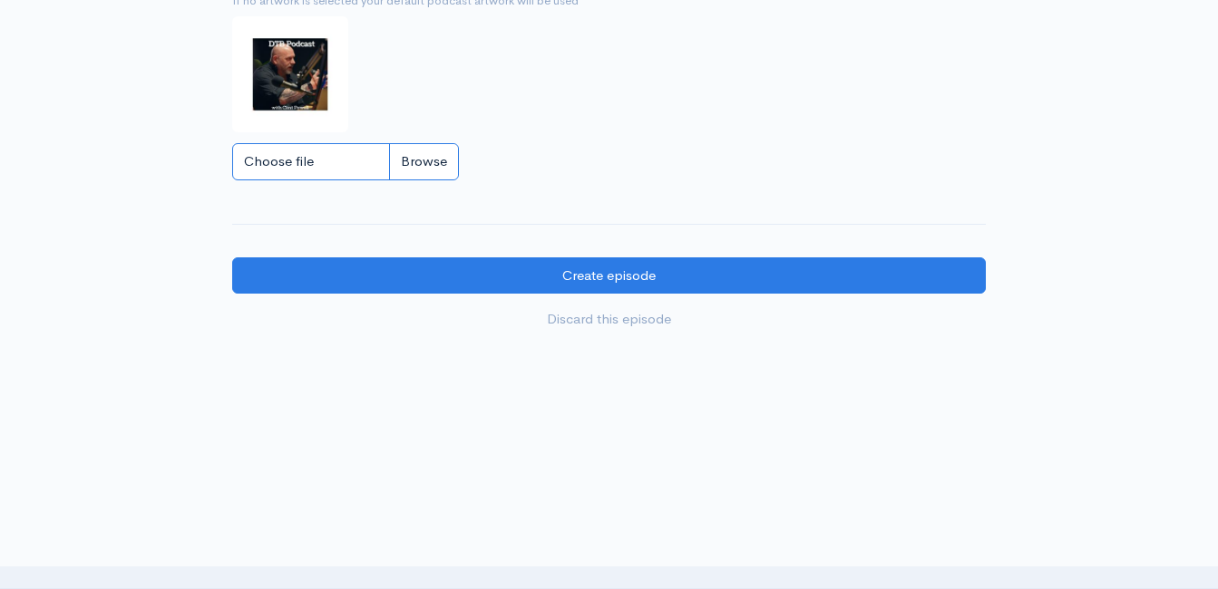
click at [433, 152] on input "Choose file" at bounding box center [345, 161] width 227 height 37
type input "C:\fakepath\a.JPG"
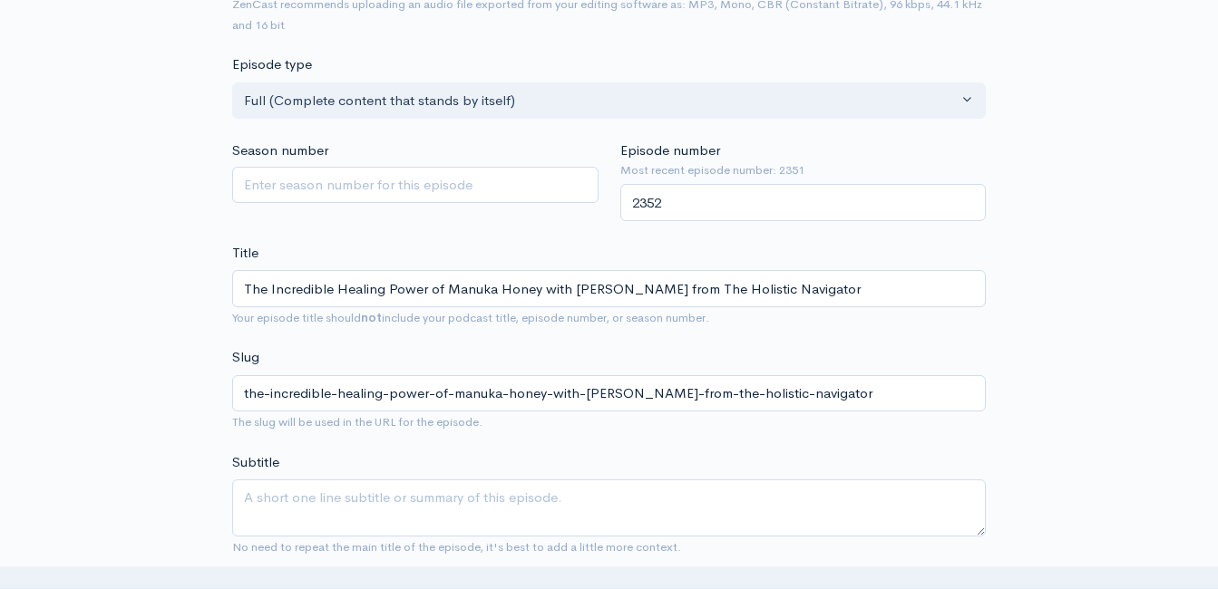
scroll to position [0, 0]
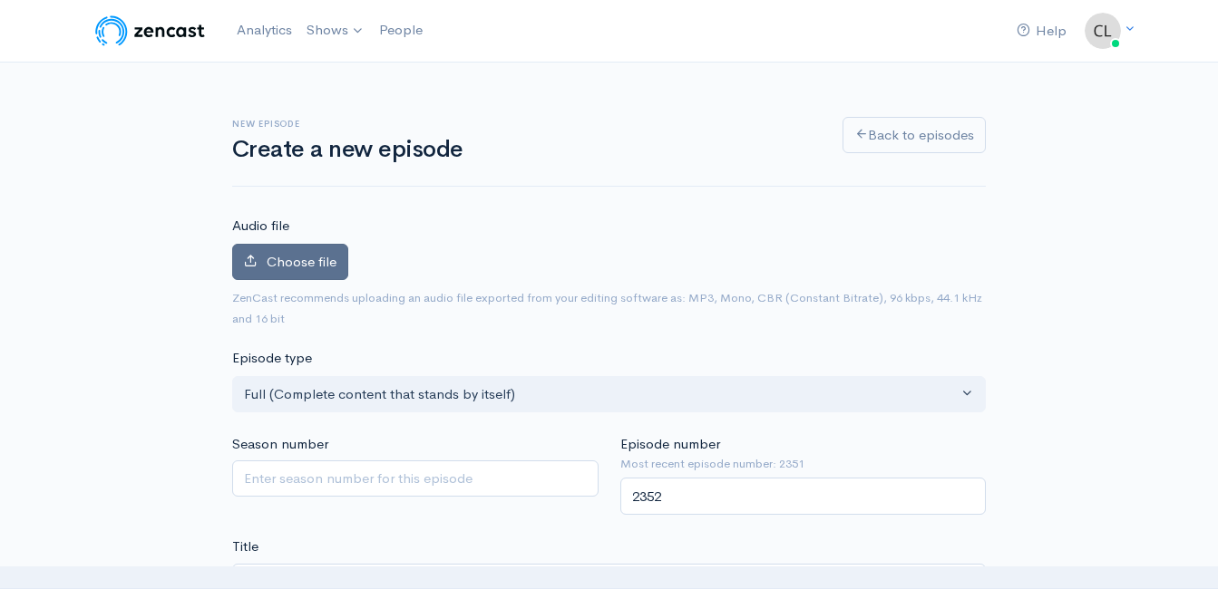
click at [314, 258] on span "Choose file" at bounding box center [302, 261] width 70 height 17
click at [0, 0] on input "Choose file" at bounding box center [0, 0] width 0 height 0
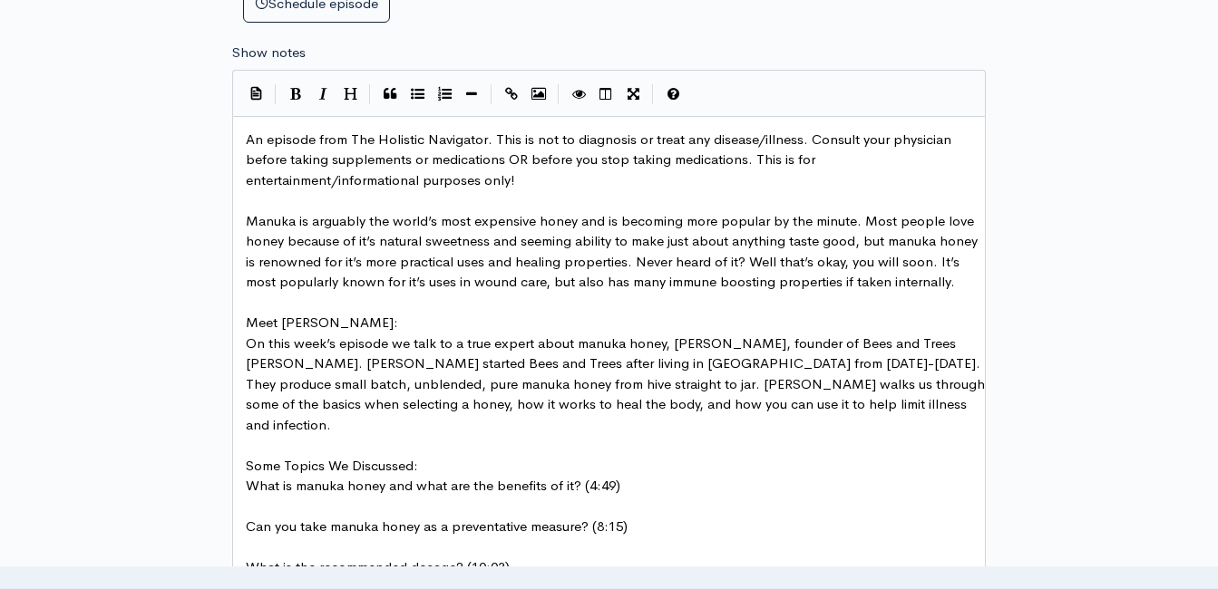
scroll to position [997, 0]
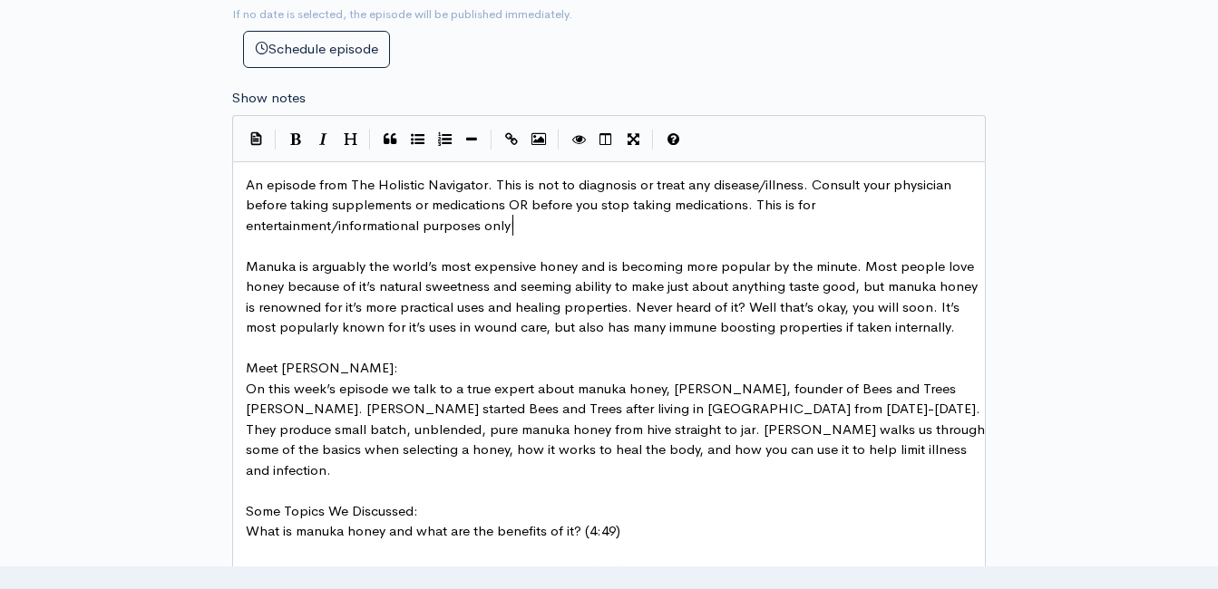
click at [711, 231] on pre "An episode from The Holistic Navigator. This is not to diagnosis or treat any d…" at bounding box center [615, 206] width 747 height 62
type textarea "This is not part of the"
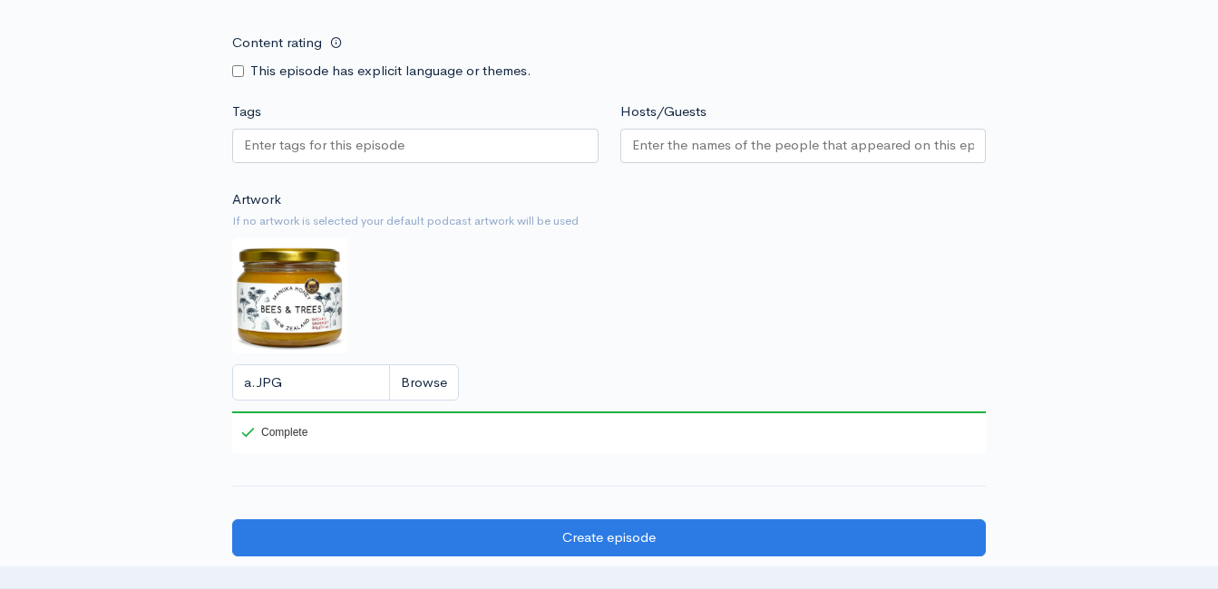
scroll to position [2085, 0]
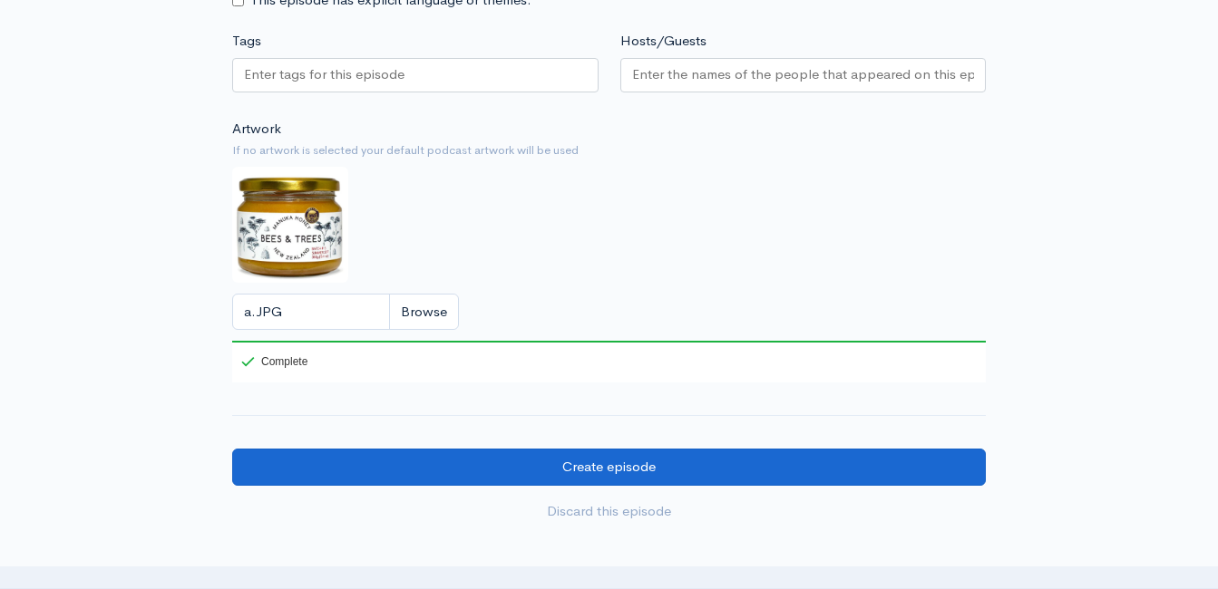
type textarea "The Nooga Podcast Network."
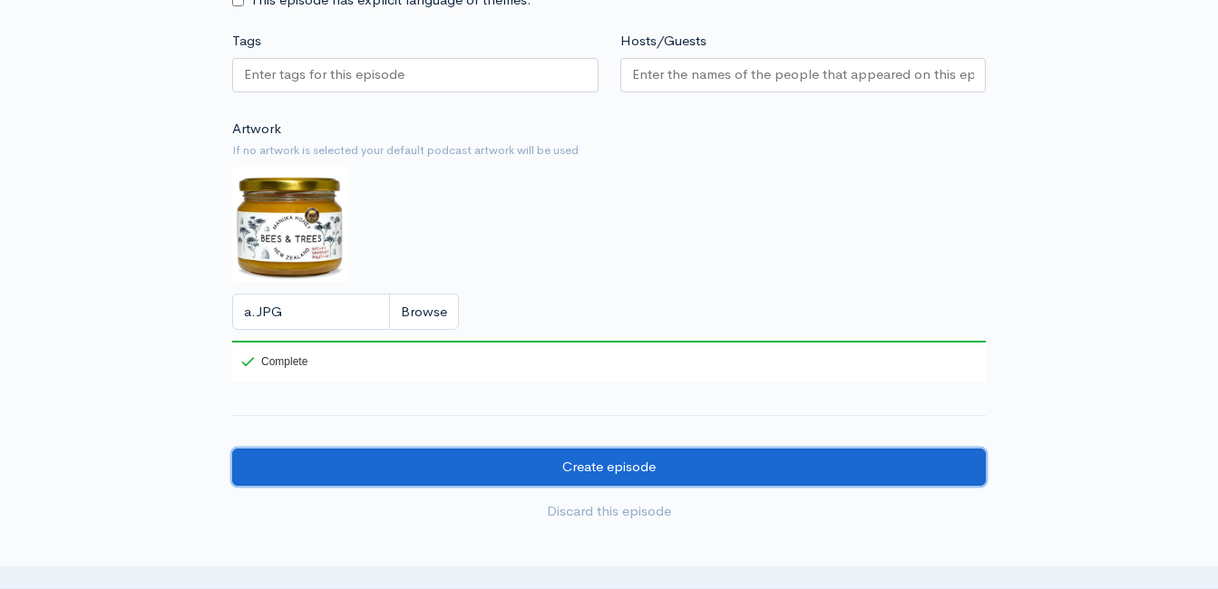
click at [629, 460] on input "Create episode" at bounding box center [608, 467] width 753 height 37
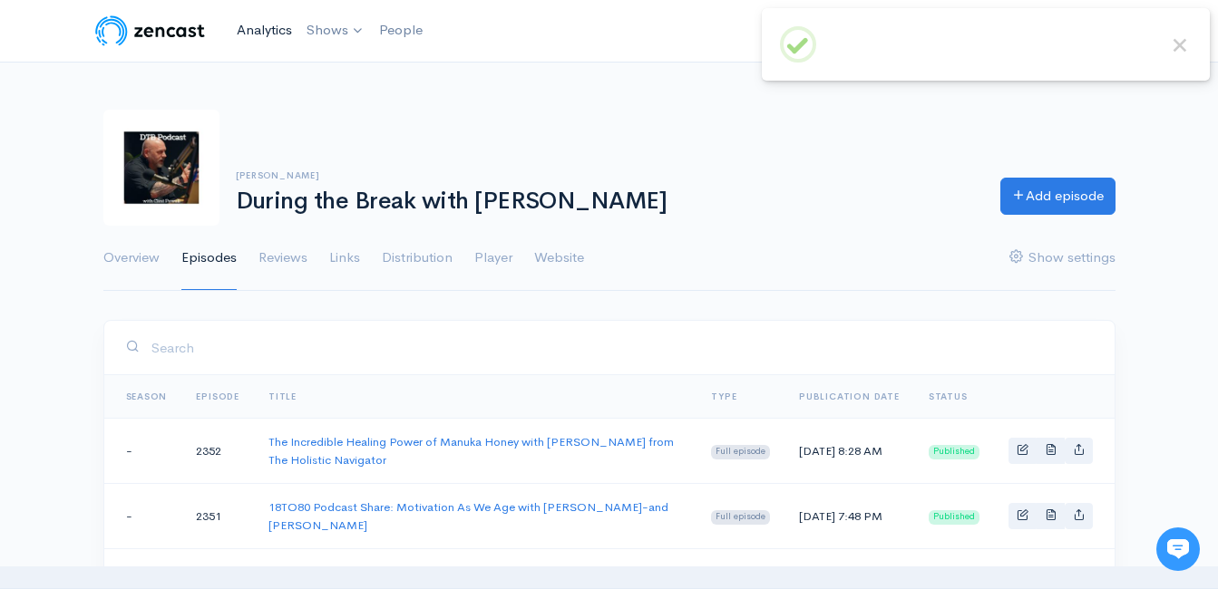
click at [270, 31] on link "Analytics" at bounding box center [264, 30] width 70 height 39
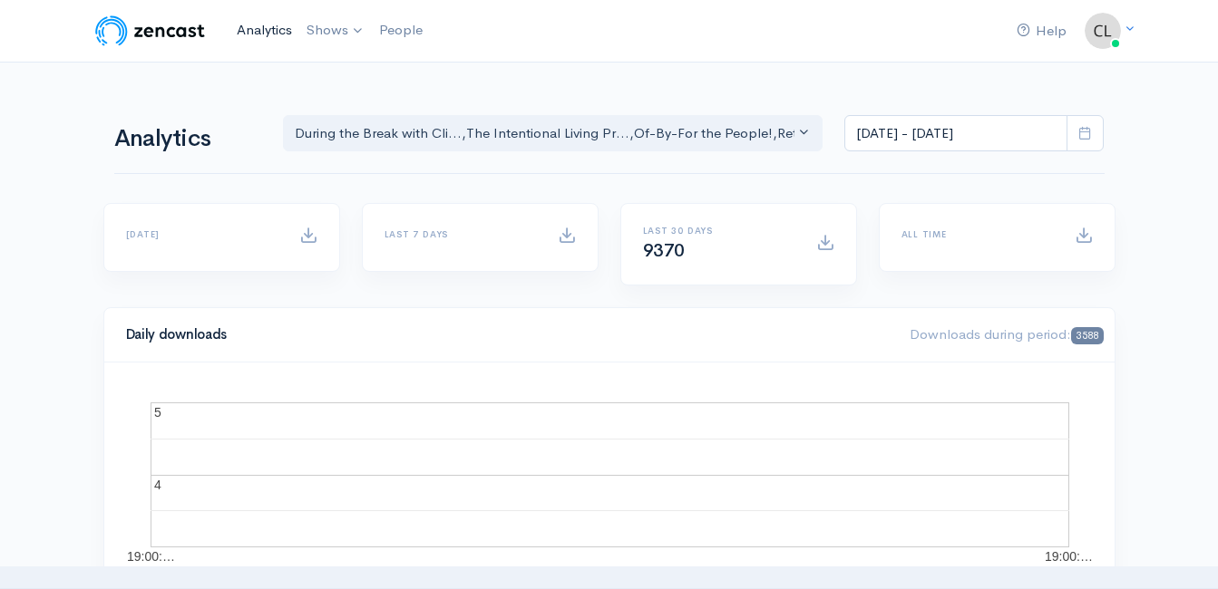
click at [248, 30] on link "Analytics" at bounding box center [264, 30] width 70 height 39
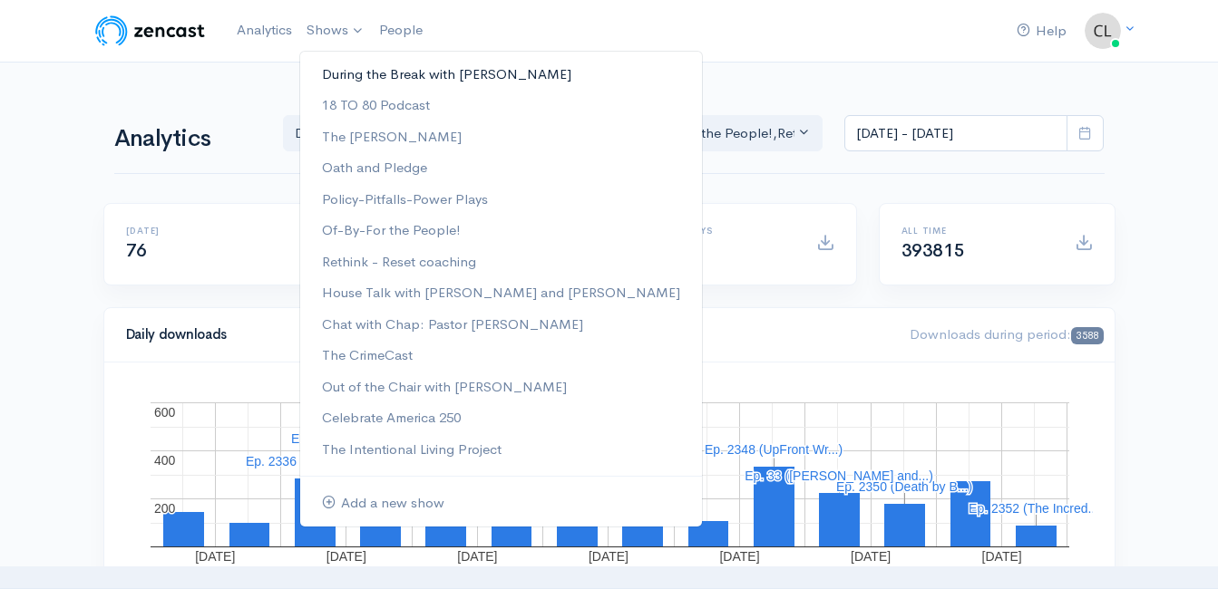
click at [345, 75] on link "During the Break with [PERSON_NAME]" at bounding box center [501, 75] width 402 height 32
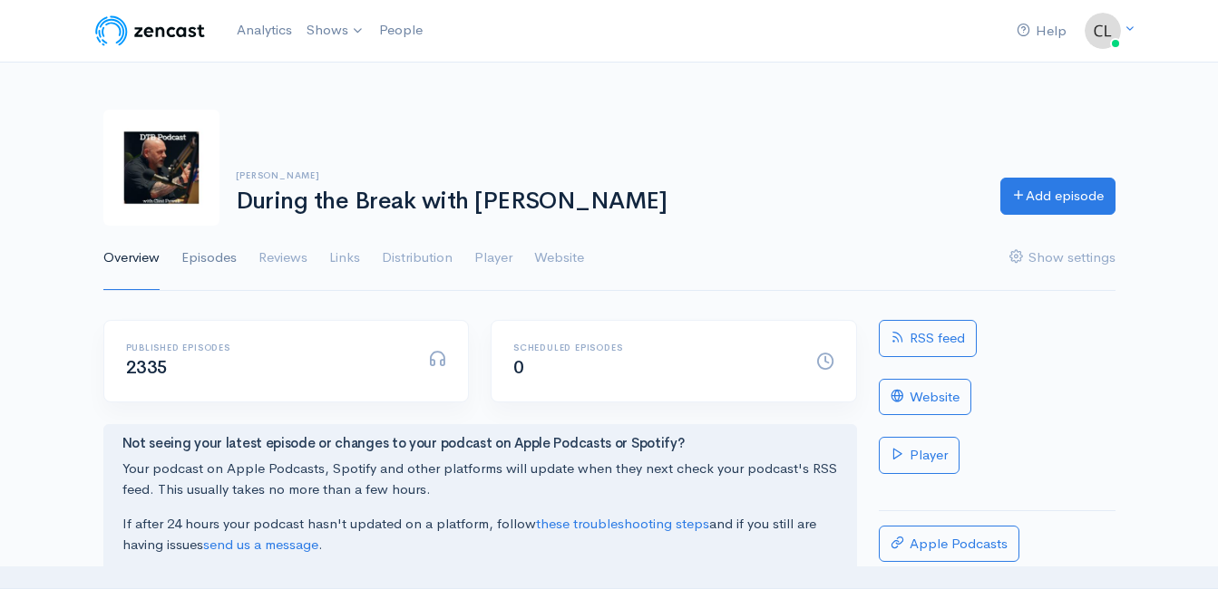
click at [195, 253] on link "Episodes" at bounding box center [208, 258] width 55 height 65
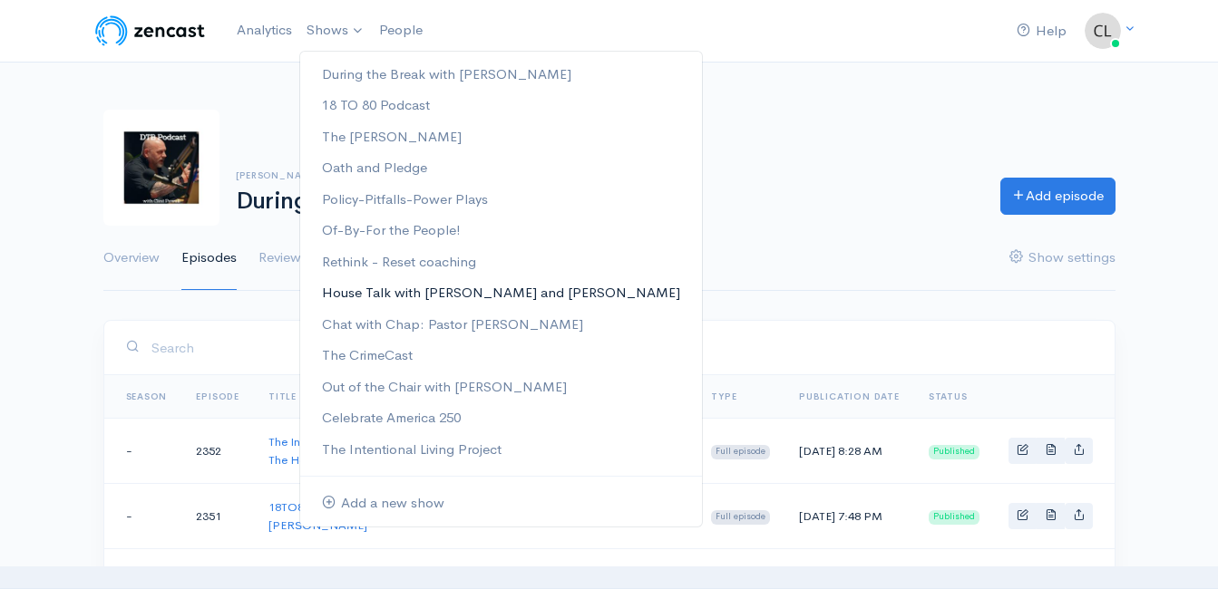
click at [362, 296] on link "House Talk with [PERSON_NAME] and [PERSON_NAME]" at bounding box center [501, 293] width 402 height 32
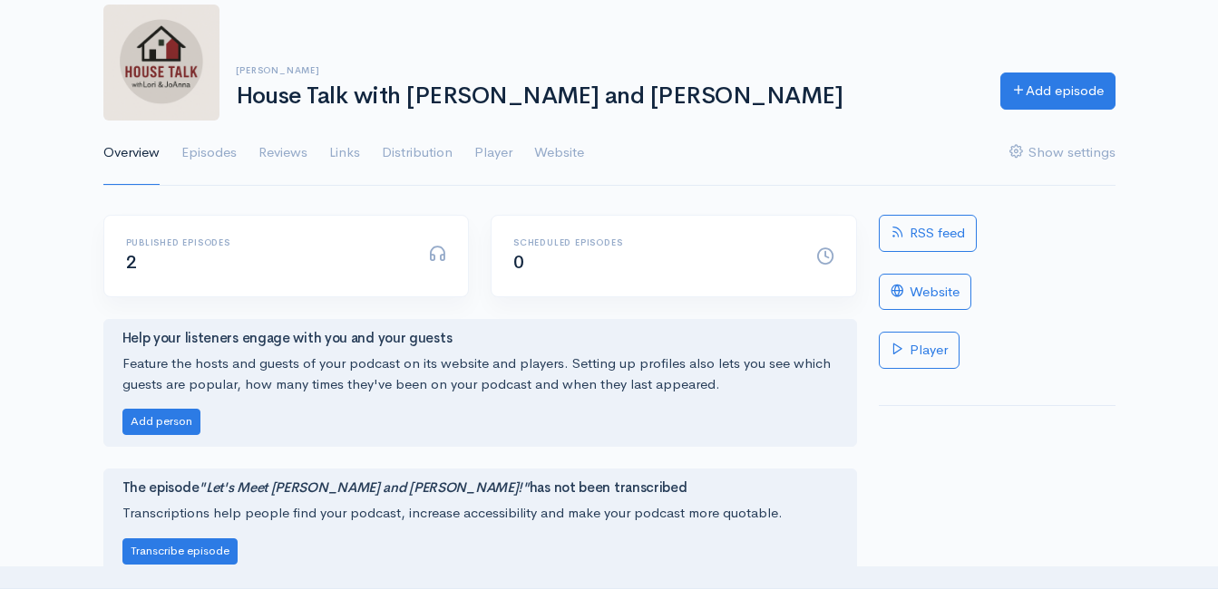
scroll to position [91, 0]
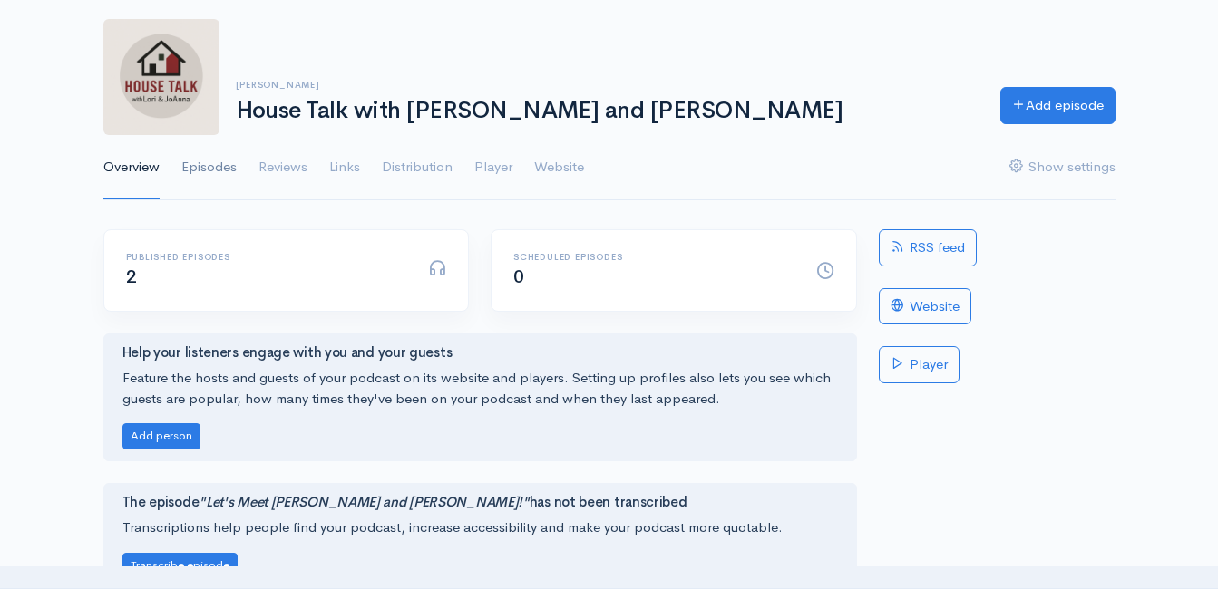
click at [207, 167] on link "Episodes" at bounding box center [208, 167] width 55 height 65
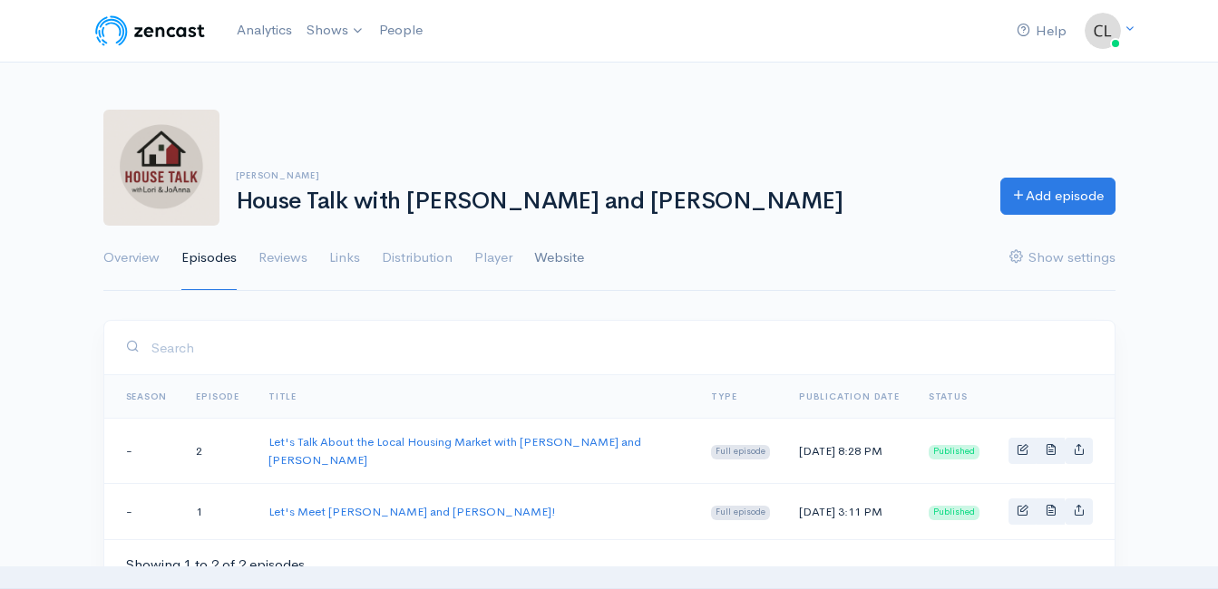
click at [549, 265] on link "Website" at bounding box center [559, 258] width 50 height 65
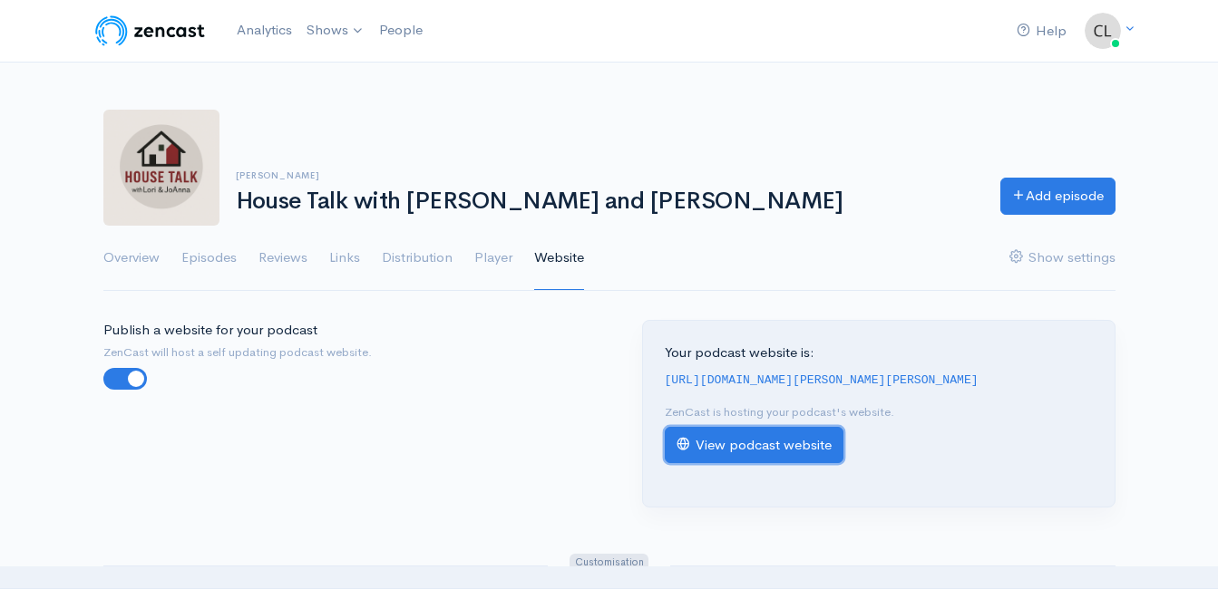
click at [787, 452] on link "View podcast website" at bounding box center [754, 445] width 179 height 37
click at [249, 33] on link "Analytics" at bounding box center [264, 30] width 70 height 39
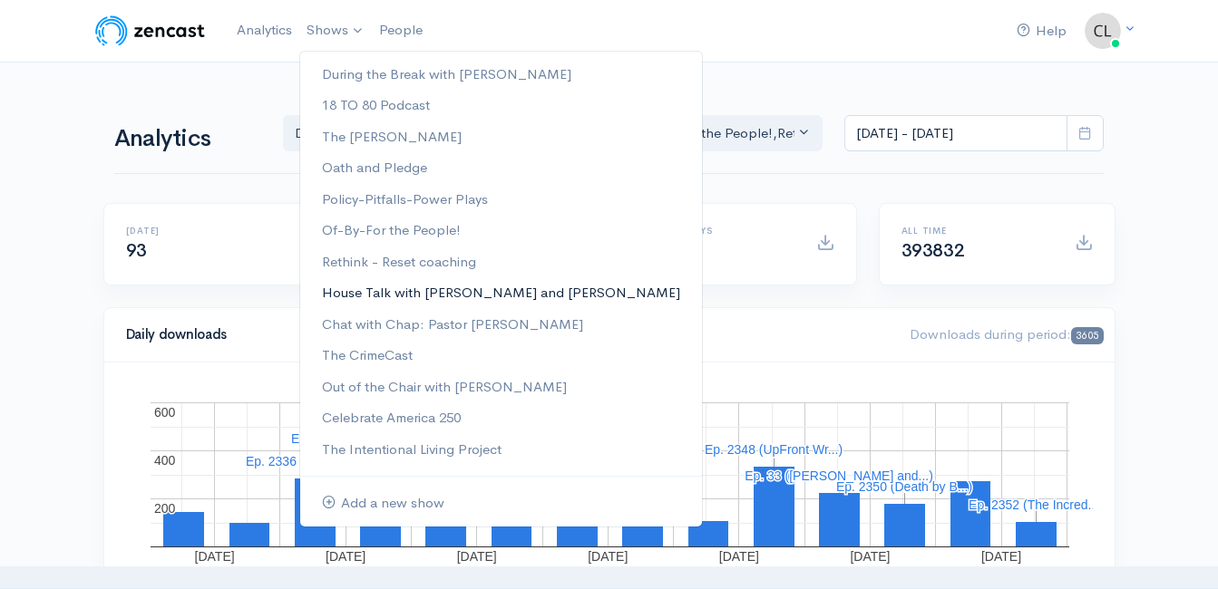
click at [377, 301] on link "House Talk with [PERSON_NAME] and [PERSON_NAME]" at bounding box center [501, 293] width 402 height 32
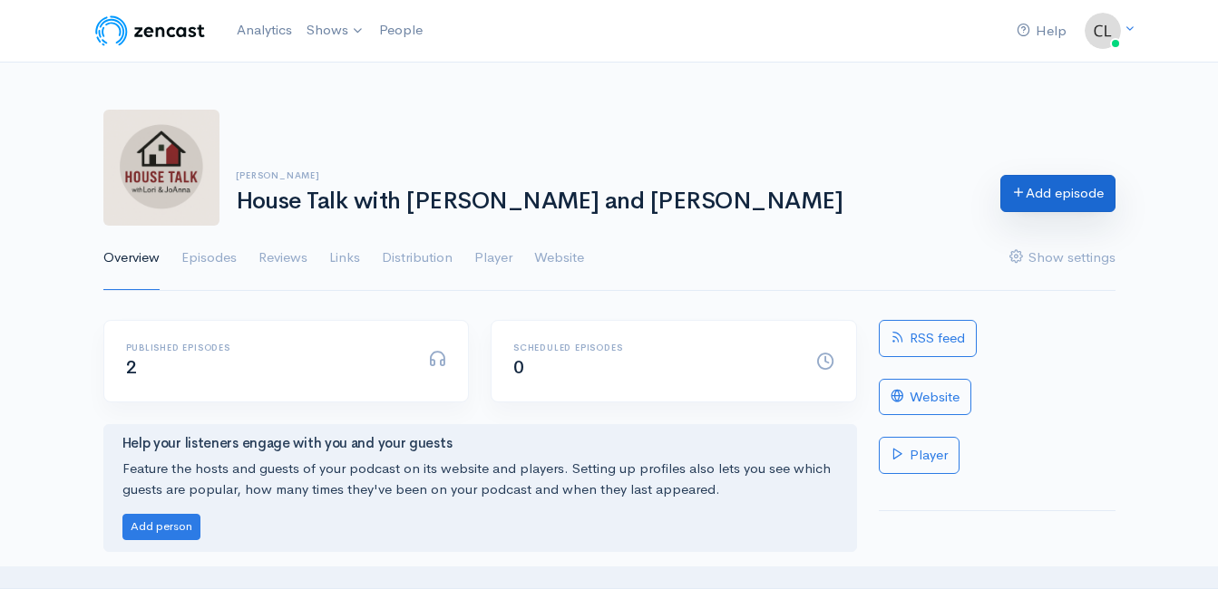
click at [1035, 206] on link "Add episode" at bounding box center [1057, 193] width 115 height 37
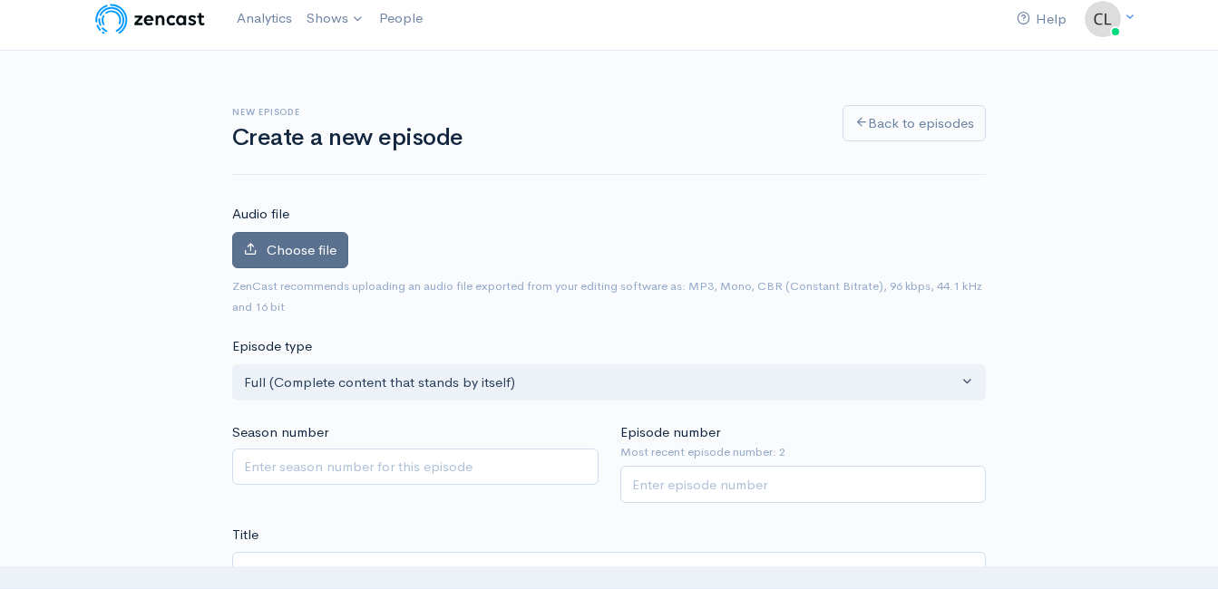
click at [297, 250] on span "Choose file" at bounding box center [302, 249] width 70 height 17
click at [0, 0] on input "Choose file" at bounding box center [0, 0] width 0 height 0
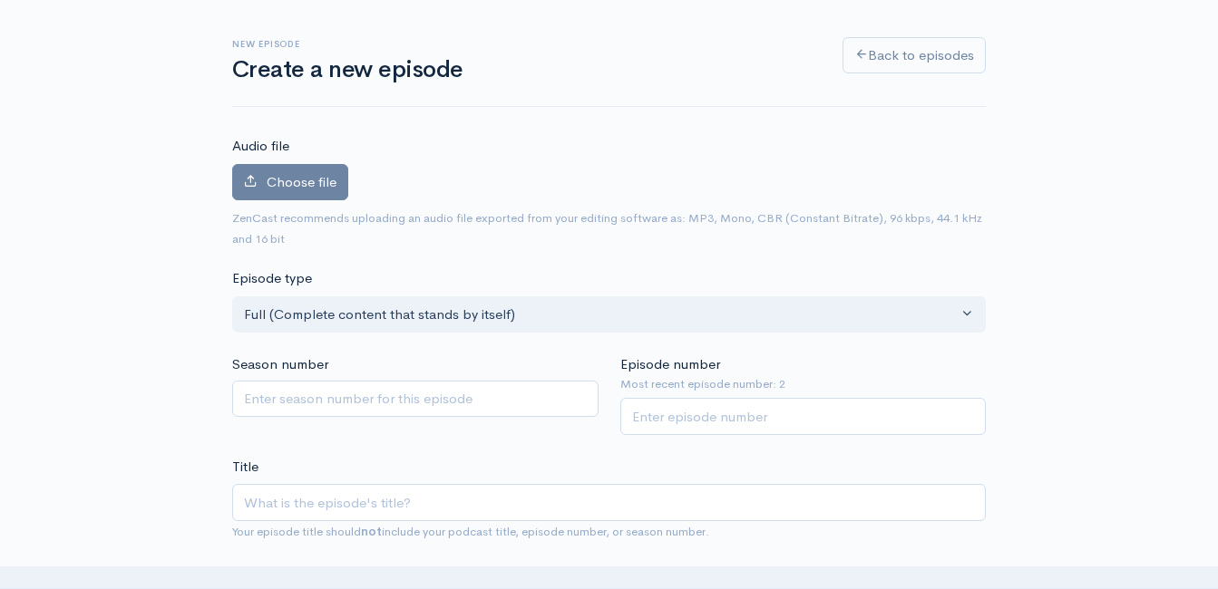
scroll to position [193, 0]
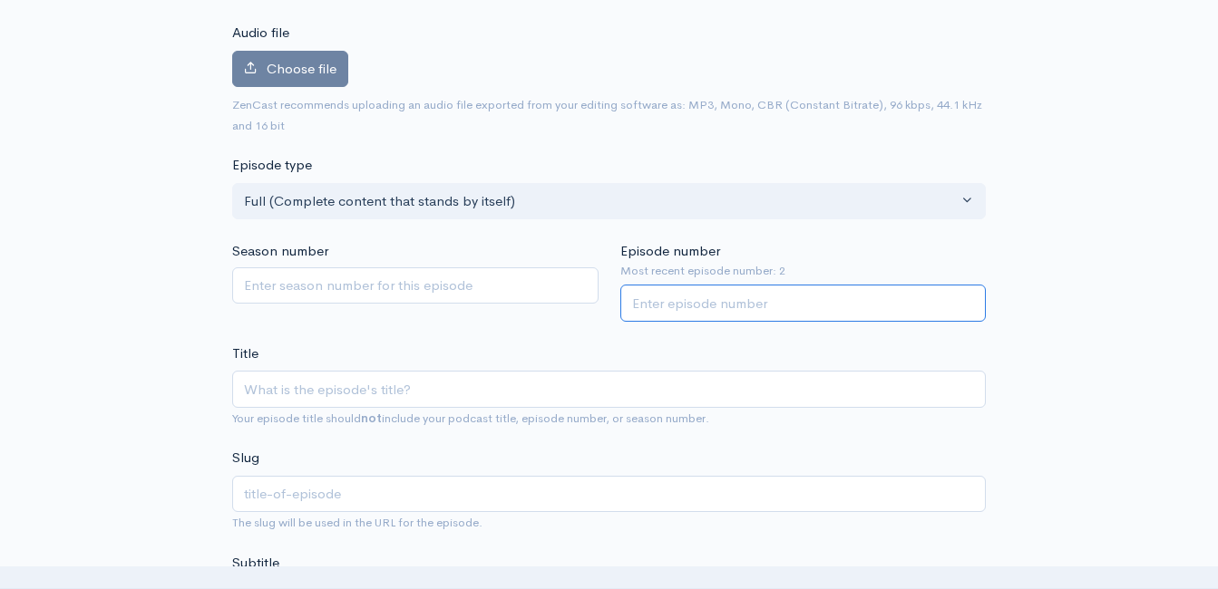
click at [903, 310] on input "Episode number" at bounding box center [803, 303] width 366 height 37
type input "3"
click at [664, 372] on input "Title" at bounding box center [608, 389] width 753 height 37
type input "L"
type input "l"
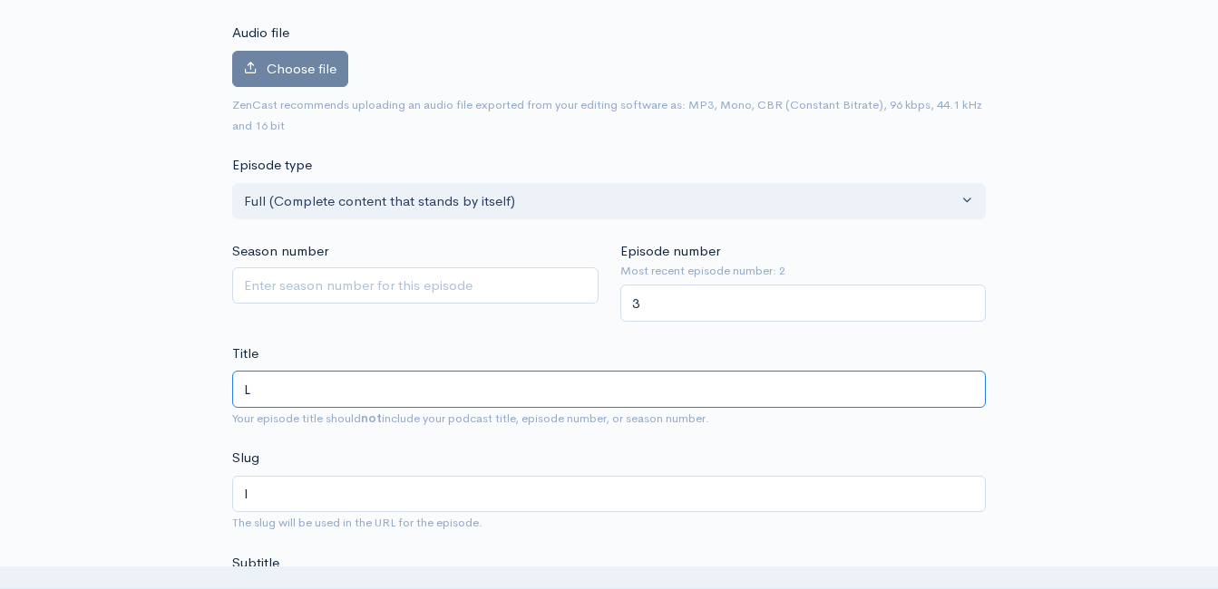
type input "Le"
type input "le"
type input "Let"
type input "let"
type input "Let's"
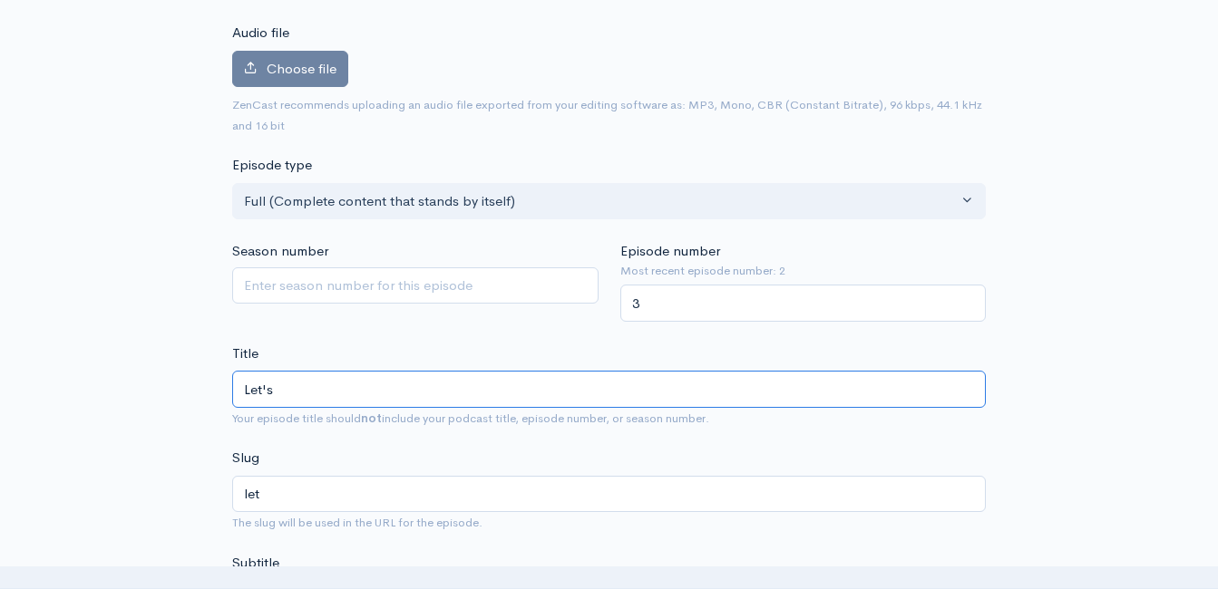
type input "lets"
type input "Let's C"
type input "lets-c"
type input "Let's Ca"
type input "lets-ca"
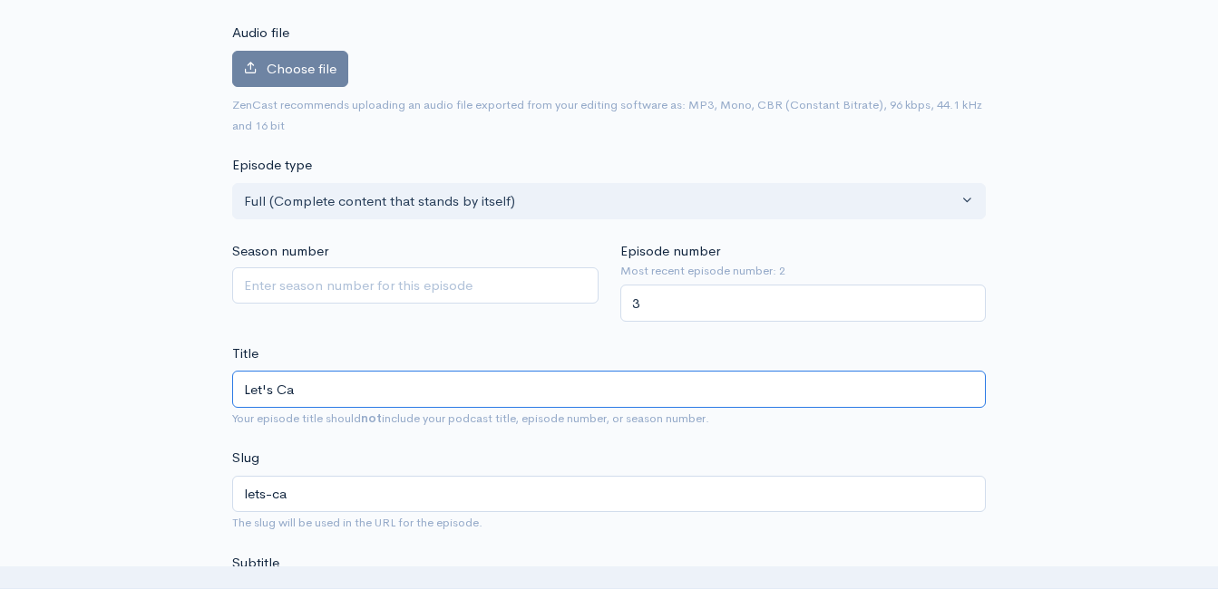
type input "Let's Cat"
type input "lets-cat"
type input "Let's Catc"
type input "lets-catc"
type input "Let's Catch"
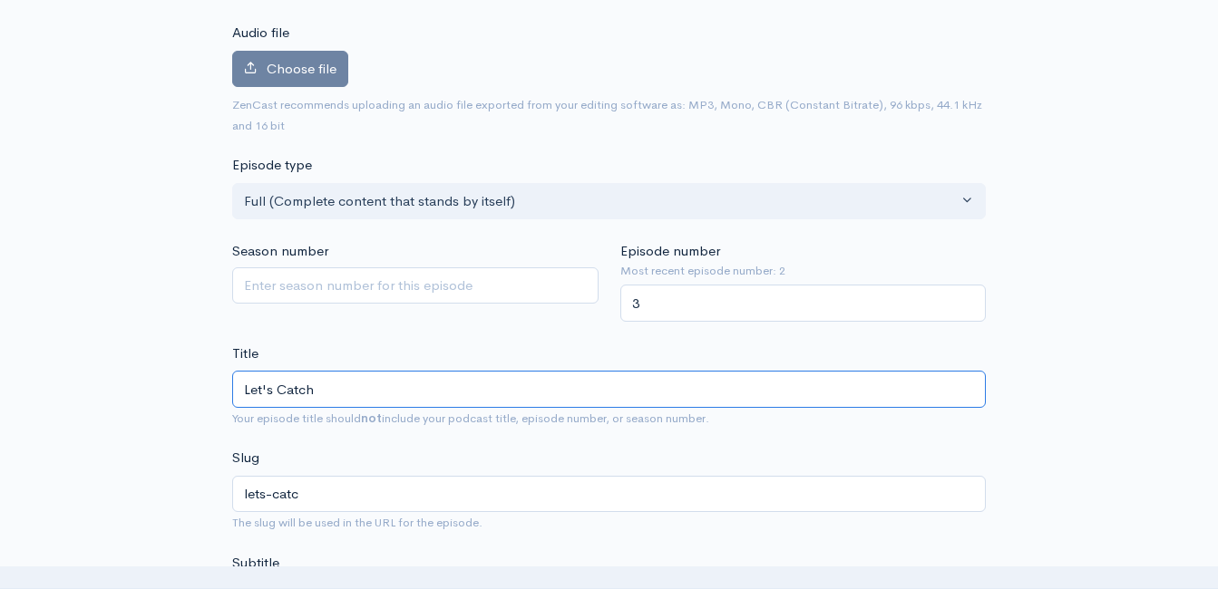
type input "lets-catch"
type input "Let's Catch u"
type input "lets-catch-u"
type input "Let's Catch up"
type input "lets-catch-up"
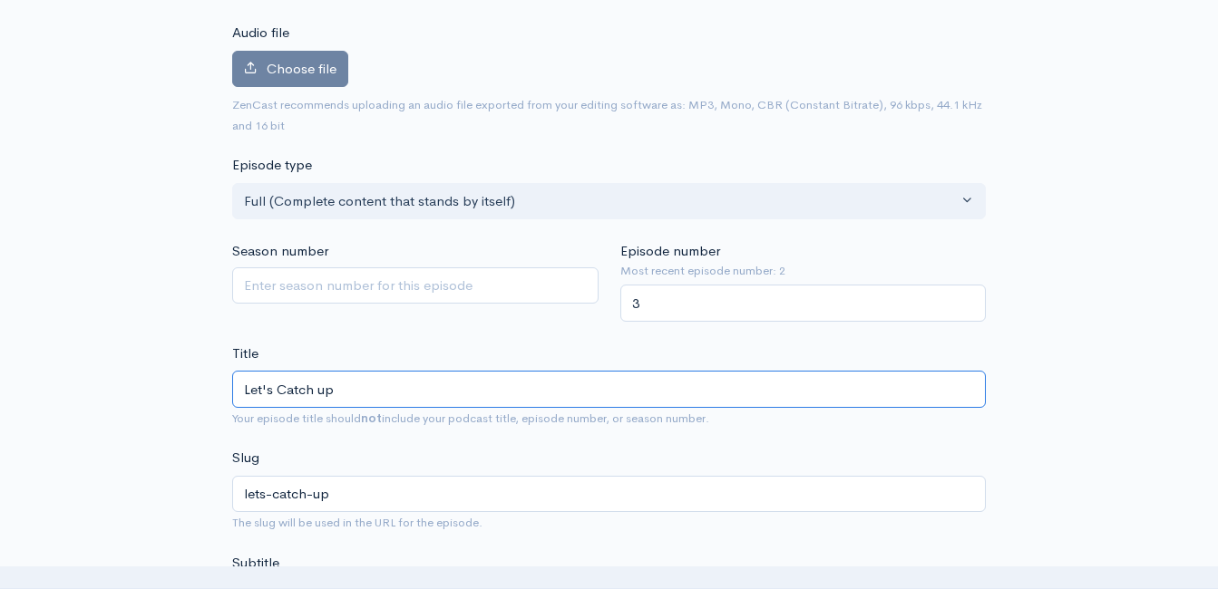
type input "Let's Catch up w"
type input "lets-catch-up-w"
type input "Let's Catch up wi"
type input "lets-catch-up-wi"
type input "Let's Catch up with"
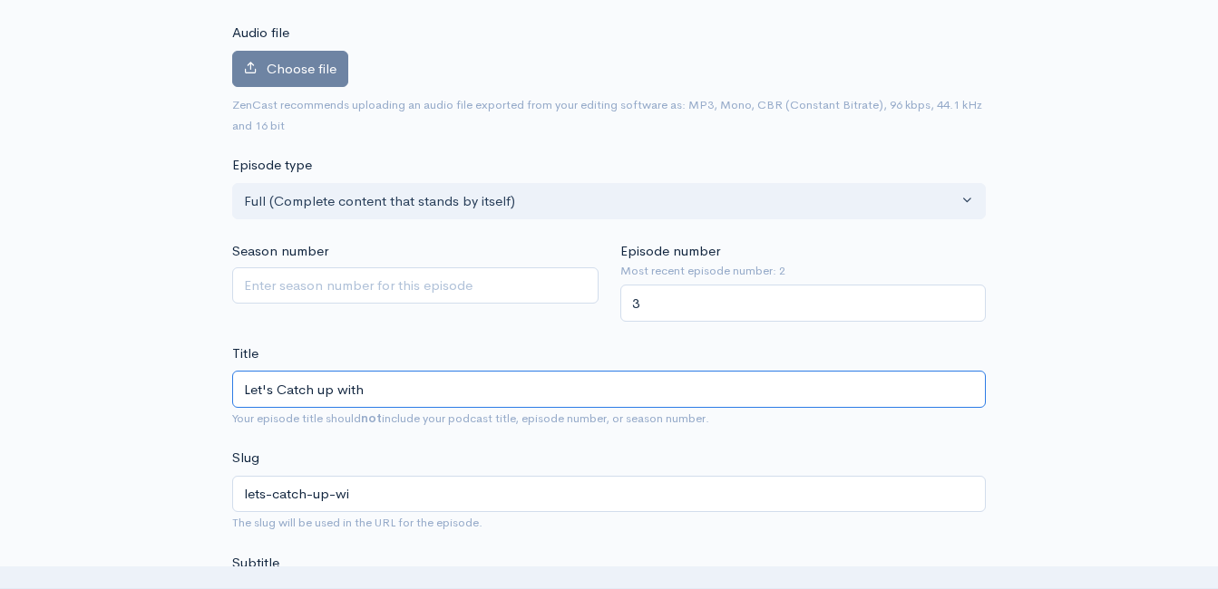
type input "lets-catch-up-with"
type input "Let's Catch up with J"
type input "lets-catch-up-with-j"
type input "Let's Catch up with Jo"
type input "lets-catch-up-with-jo"
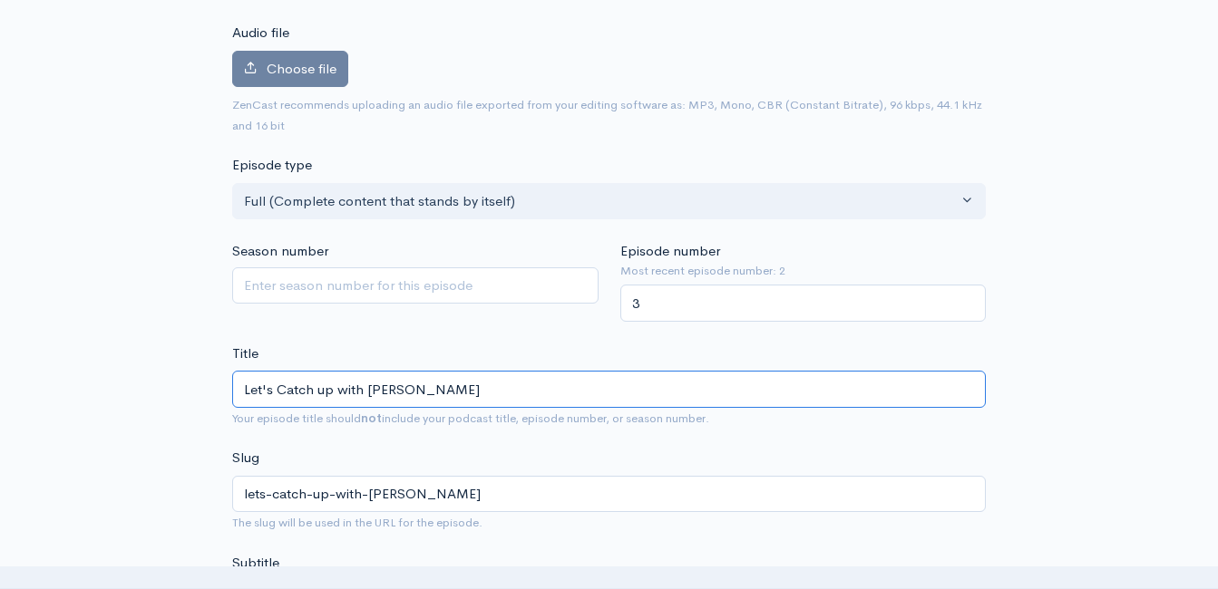
type input "Let's Catch up with J"
type input "lets-catch-up-with-j"
type input "Let's Catch up with"
type input "lets-catch-up-with"
type input "Let's Catch up with L"
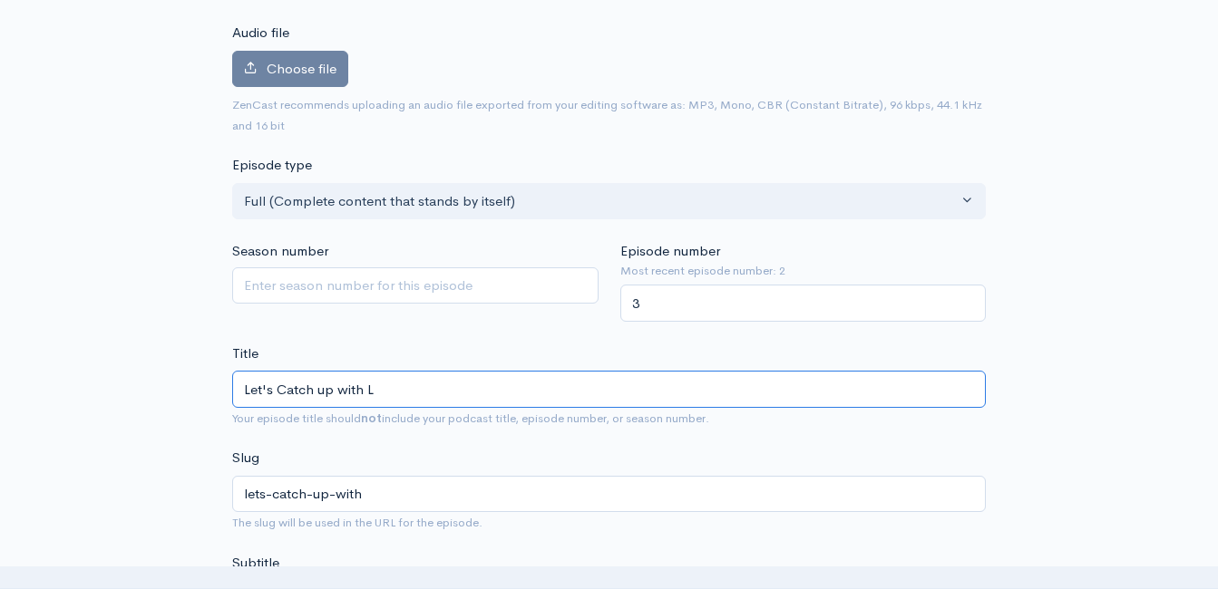
type input "lets-catch-up-with-l"
type input "Let's Catch up with Lo"
type input "lets-catch-up-with-lo"
type input "Let's Catch up with Lor"
type input "lets-catch-up-with-lor"
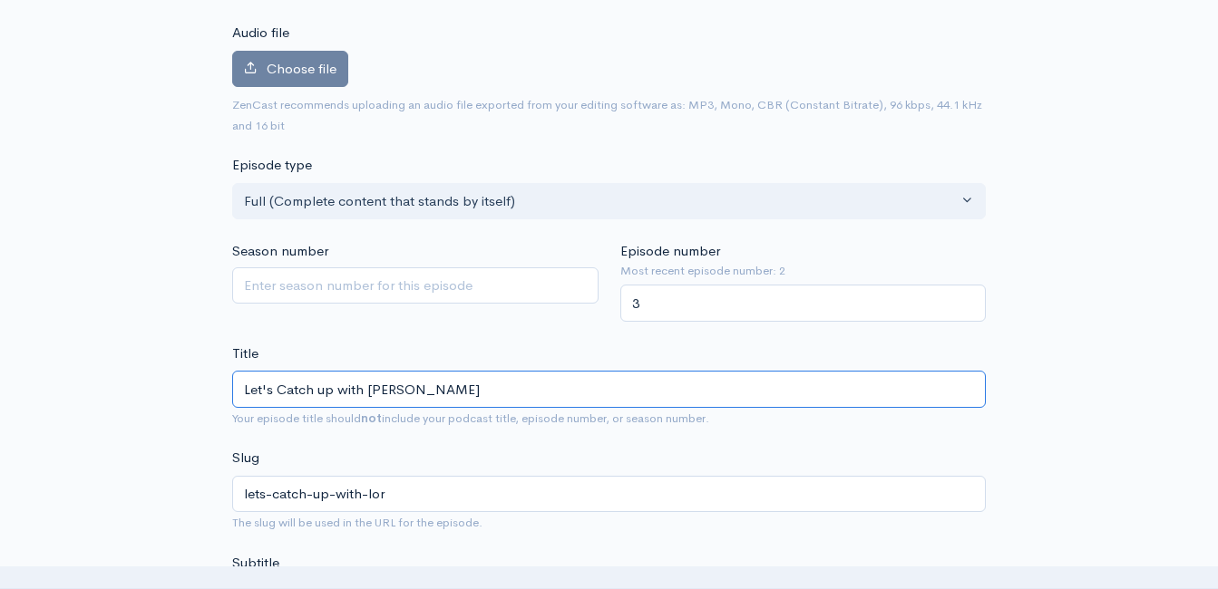
type input "Let's Catch up with Lori"
type input "lets-catch-up-with-lori"
type input "Let's Catch up with Lori a"
type input "lets-catch-up-with-lori-a"
type input "Let's Catch up with Lori and"
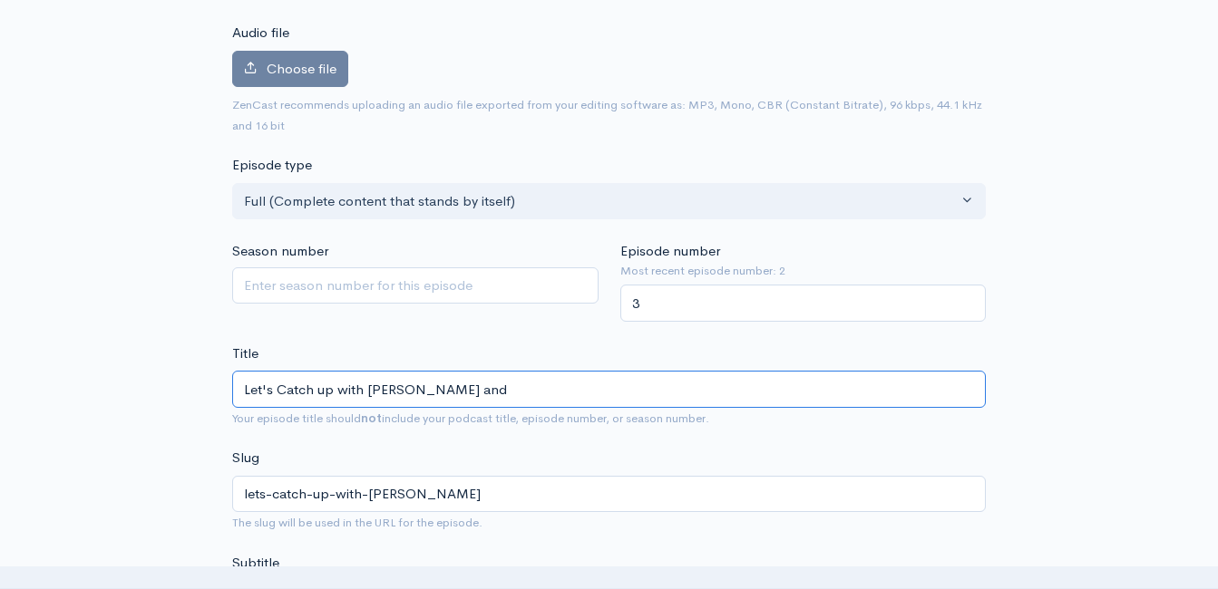
type input "lets-catch-up-with-lori-and"
type input "Let's Catch up with Lori and J"
type input "lets-catch-up-with-lori-and-j"
type input "Let's Catch up with Lori and Jo"
type input "lets-catch-up-with-lori-and-jo"
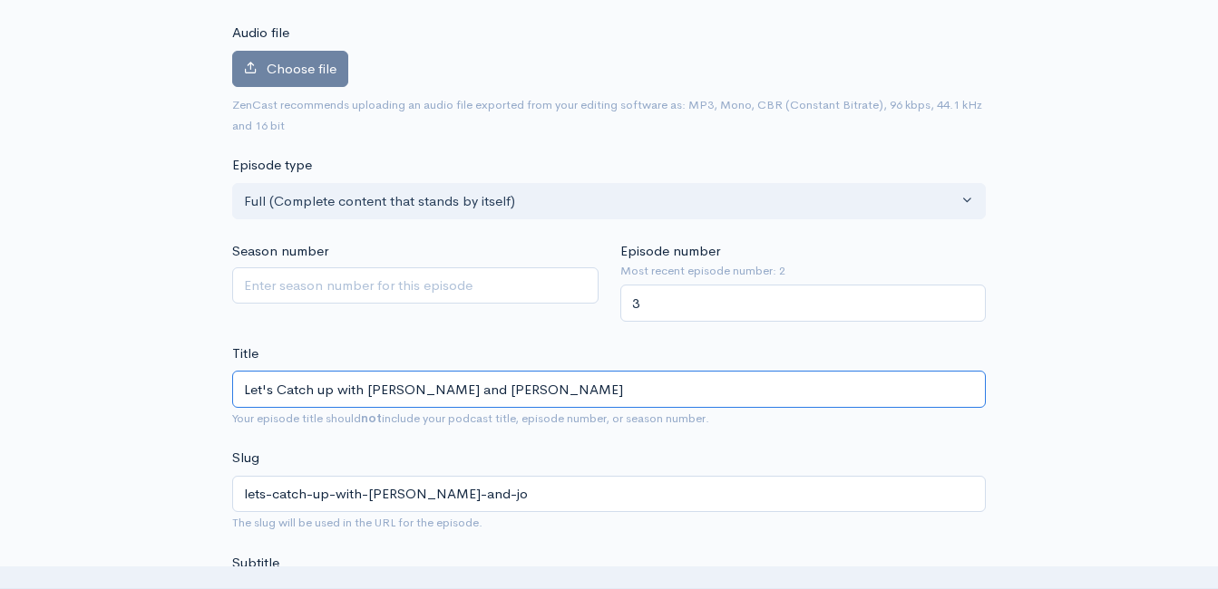
type input "Let's Catch up with Lori and Joa"
type input "lets-catch-up-with-lori-and-joa"
type input "Let's Catch up with Lori and Joan"
type input "lets-catch-up-with-lori-and-joan"
type input "Let's Catch up with Lori and Joann"
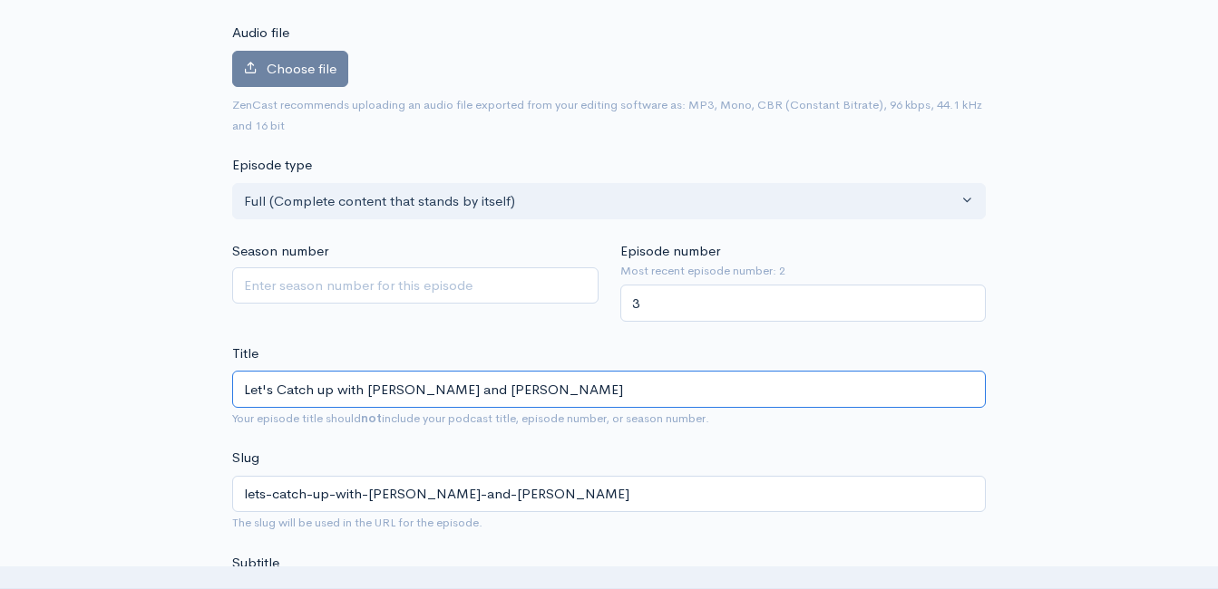
type input "lets-catch-up-with-lori-and-joann"
type input "Let's Catch up with Lori and Joan"
type input "lets-catch-up-with-lori-and-joan"
type input "Let's Catch up with Lori and Joa"
type input "lets-catch-up-with-lori-and-joa"
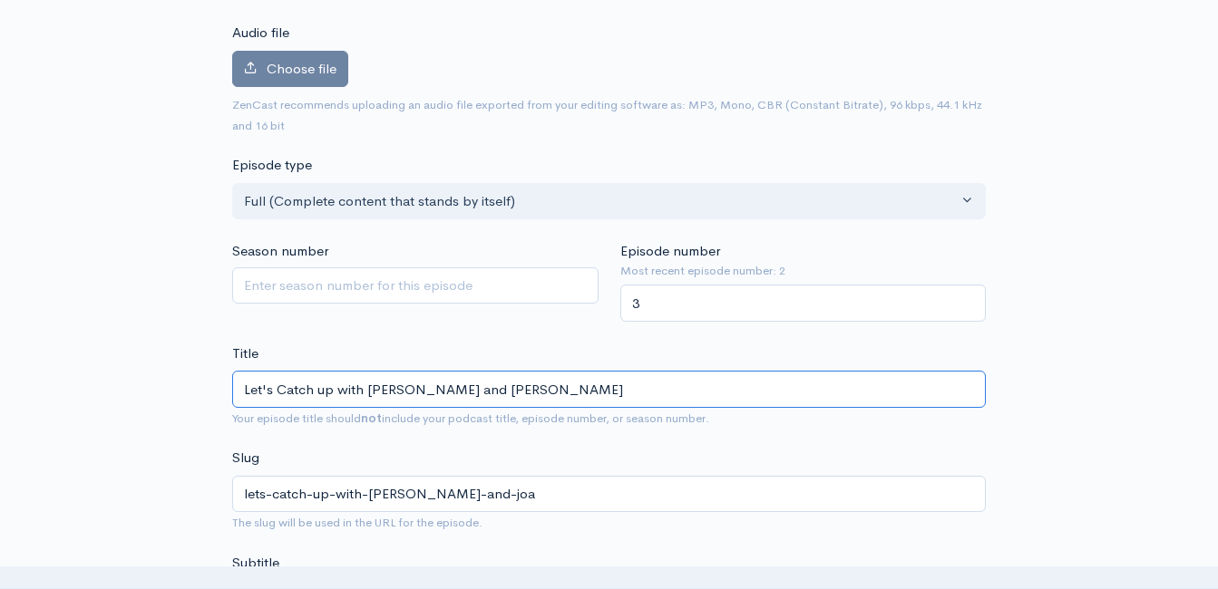
type input "Let's Catch up with Lori and Jo"
type input "lets-catch-up-with-lori-and-jo"
type input "Let's Catch up with Lori and JoA"
type input "lets-catch-up-with-lori-and-joa"
type input "Let's Catch up with Lori and JoAn"
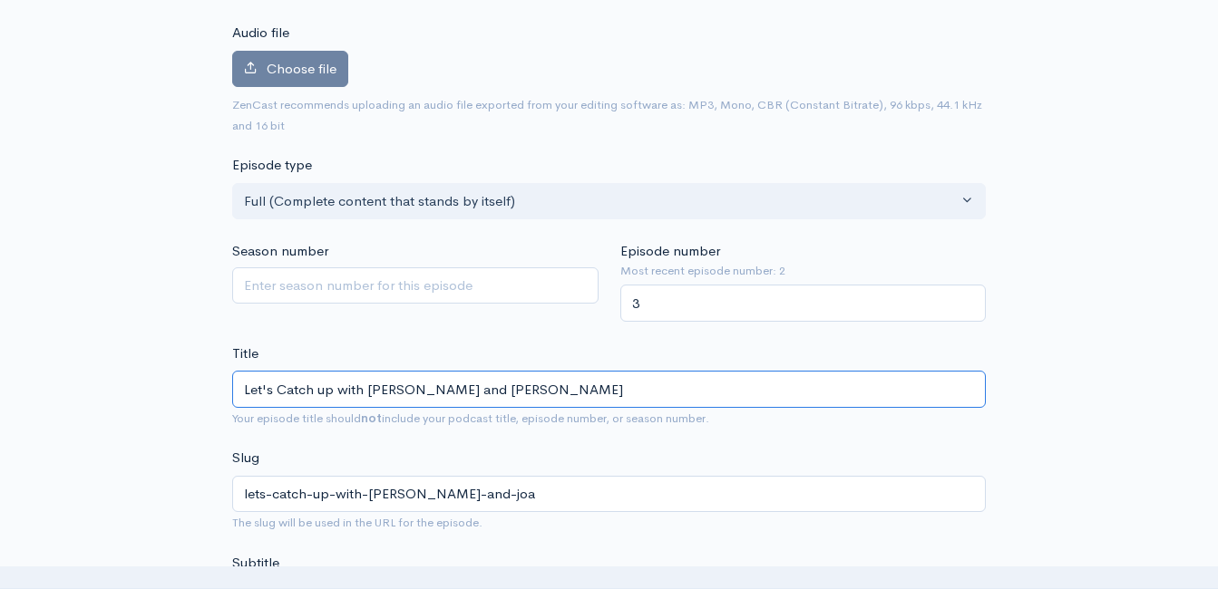
type input "lets-catch-up-with-lori-and-joan"
type input "Let's Catch up with Lori and JoAnn"
type input "lets-catch-up-with-lori-and-joann"
type input "Let's Catch up with Lori and JoAnna"
type input "lets-catch-up-with-lori-and-joanna"
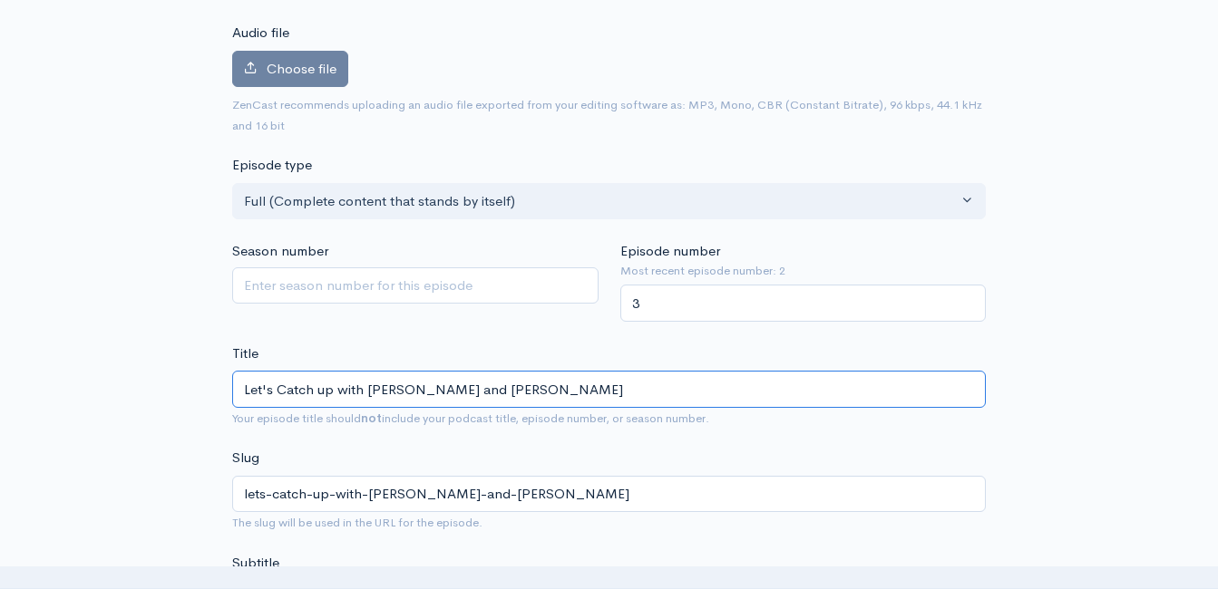
type input "Let's Catch up with Lori and JoAnna a"
type input "lets-catch-up-with-lori-and-joanna-a"
type input "Let's Catch up with Lori and JoAnna ab"
type input "lets-catch-up-with-lori-and-joanna-ab"
type input "Let's Catch up with Lori and JoAnna a"
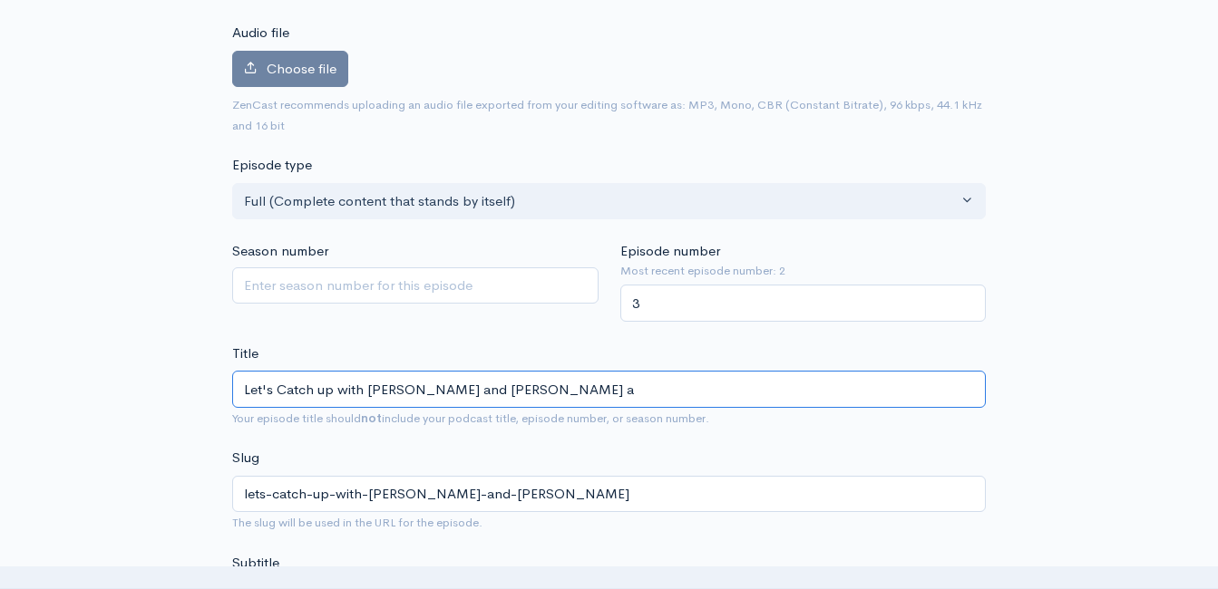
type input "lets-catch-up-with-lori-and-joanna-a"
type input "Let's Catch up with Lori and JoAnna"
type input "lets-catch-up-with-lori-and-joanna"
type input "Let's Catch up with Lori and JoAnna!! P"
type input "lets-catch-up-with-lori-and-joanna-p"
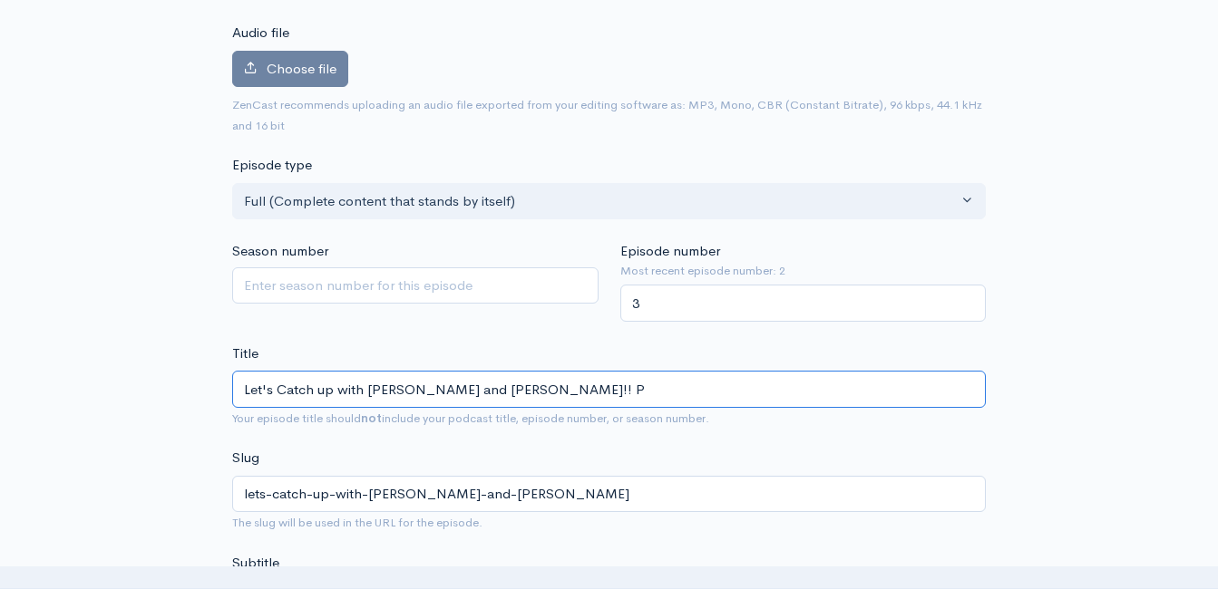
type input "Let's Catch up with Lori and JoAnna!! Pe"
type input "lets-catch-up-with-lori-and-joanna-pe"
type input "Let's Catch up with Lori and JoAnna!! Peo"
type input "lets-catch-up-with-lori-and-joanna-peo"
type input "Let's Catch up with Lori and JoAnna!! Peopl"
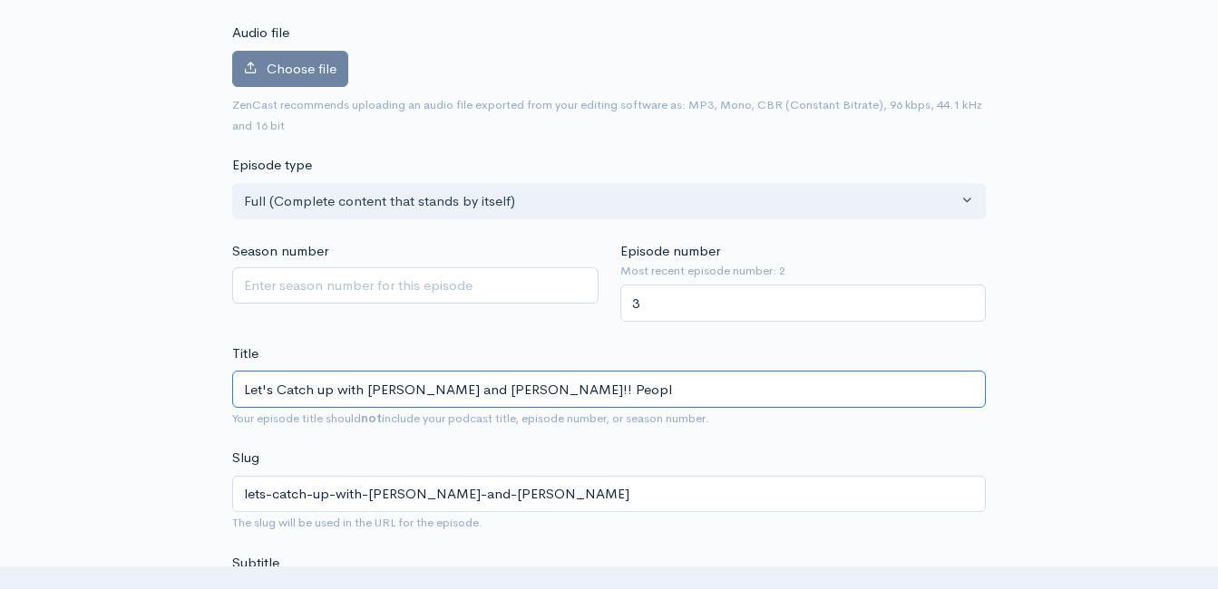
type input "lets-catch-up-with-lori-and-joanna-peopl"
type input "Let's Catch up with Lori and JoAnna!! People"
type input "lets-catch-up-with-lori-and-joanna-people"
type input "Let's Catch up with Lori and JoAnna!! People a"
type input "lets-catch-up-with-lori-and-joanna-people-a"
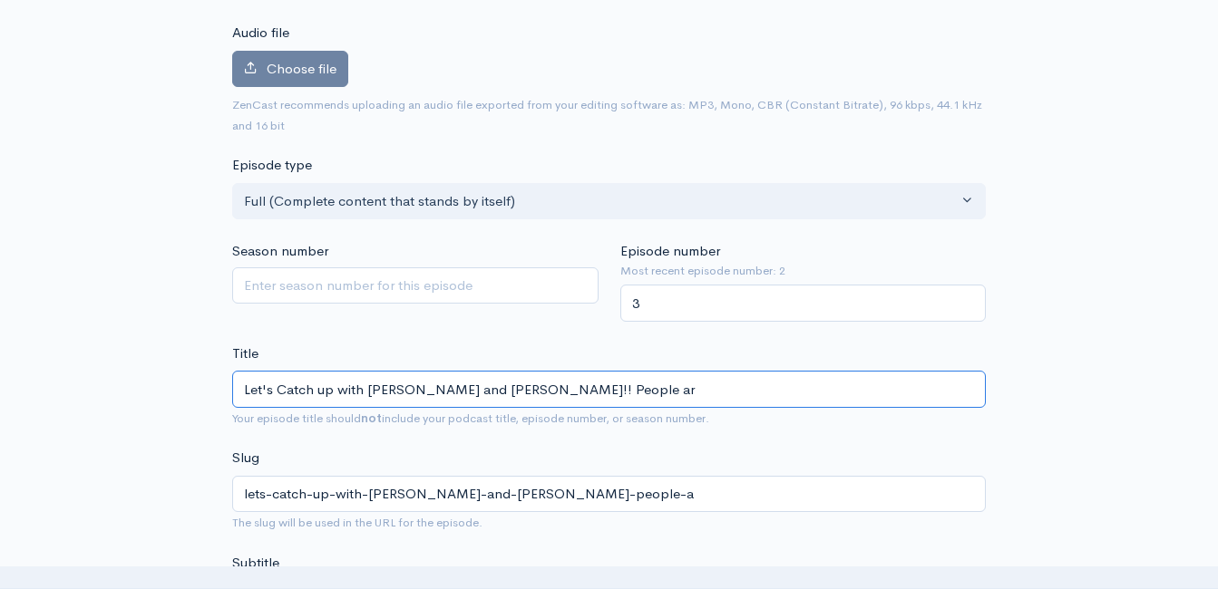
type input "Let's Catch up with Lori and JoAnna!! People are"
type input "lets-catch-up-with-lori-and-joanna-people-are"
type input "Let's Catch up with Lori and JoAnna!! People are s"
type input "lets-catch-up-with-lori-and-joanna-people-are-s"
type input "Let's Catch up with Lori and JoAnna!! People are sti"
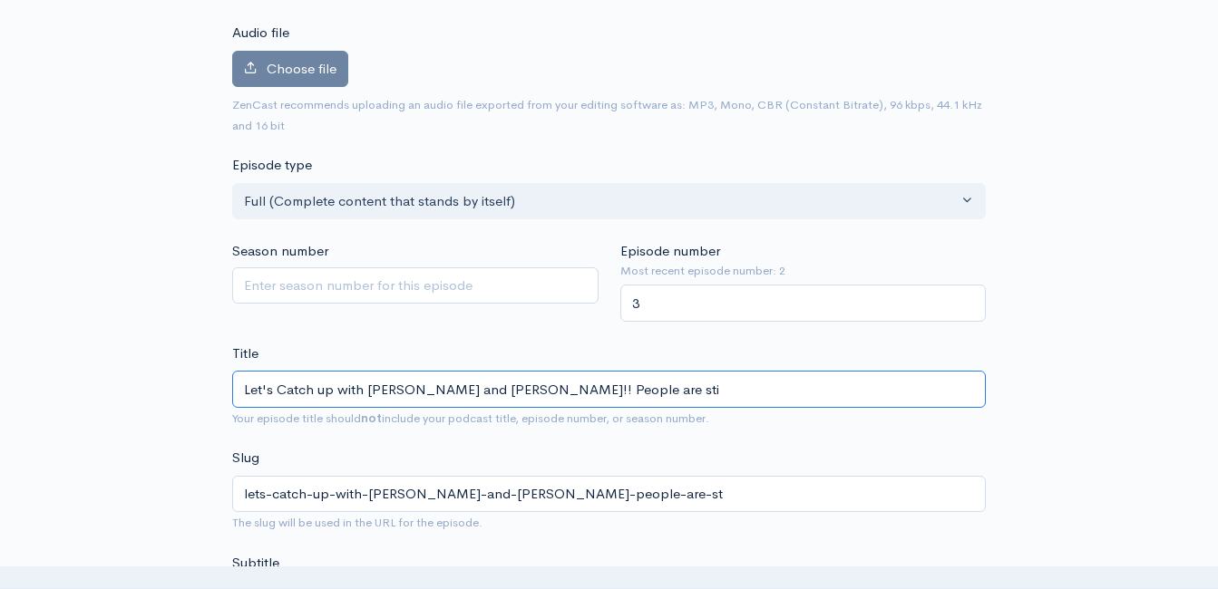
type input "lets-catch-up-with-lori-and-joanna-people-are-sti"
type input "Let's Catch up with Lori and JoAnna!! People are stil"
type input "lets-catch-up-with-lori-and-joanna-people-are-stil"
type input "Let's Catch up with Lori and JoAnna!! People are still"
type input "lets-catch-up-with-lori-and-joanna-people-are-still"
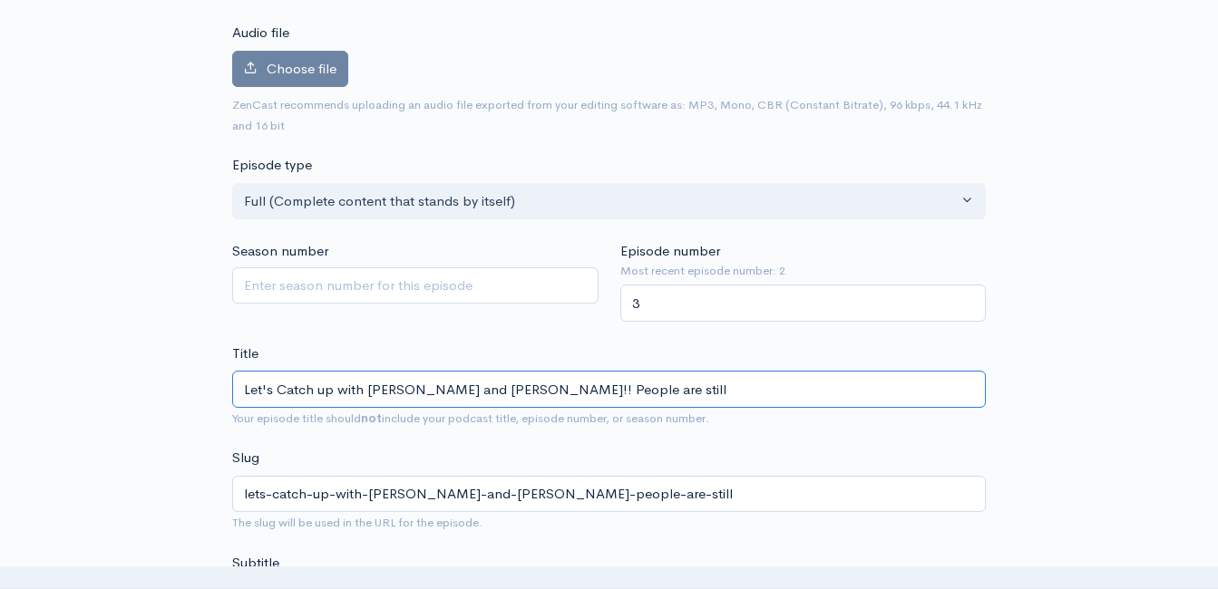
type input "Let's Catch up with Lori and JoAnna!! People are still b"
type input "lets-catch-up-with-lori-and-joanna-people-are-still-b"
type input "Let's Catch up with Lori and JoAnna!! People are still bu"
type input "lets-catch-up-with-lori-and-joanna-people-are-still-bu"
type input "Let's Catch up with Lori and JoAnna!! People are still buy"
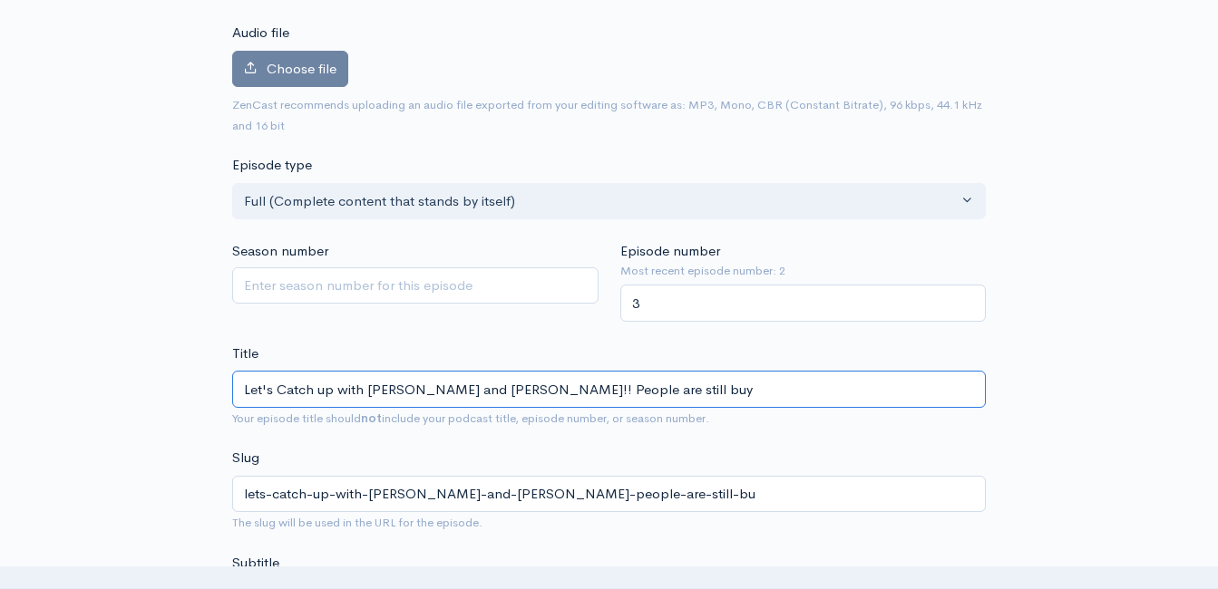
type input "lets-catch-up-with-lori-and-joanna-people-are-still-buy"
type input "Let's Catch up with Lori and JoAnna!! People are still buyin"
type input "lets-catch-up-with-lori-and-joanna-people-are-still-buyin"
type input "Let's Catch up with Lori and JoAnna!! People are still buying"
type input "lets-catch-up-with-lori-and-joanna-people-are-still-buying"
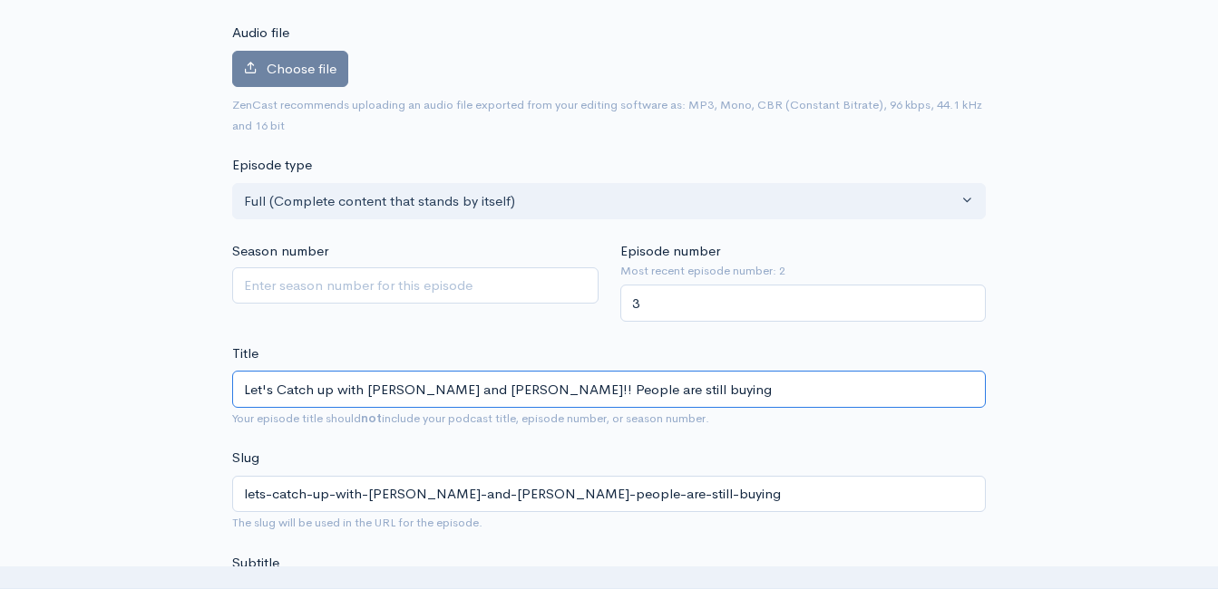
type input "Let's Catch up with Lori and JoAnna!! People are still buying h"
type input "lets-catch-up-with-lori-and-joanna-people-are-still-buying-h"
type input "Let's Catch up with Lori and JoAnna!! People are still buying hom"
type input "lets-catch-up-with-lori-and-joanna-people-are-still-buying-ho"
type input "Let's Catch up with Lori and JoAnna!! People are still buying home"
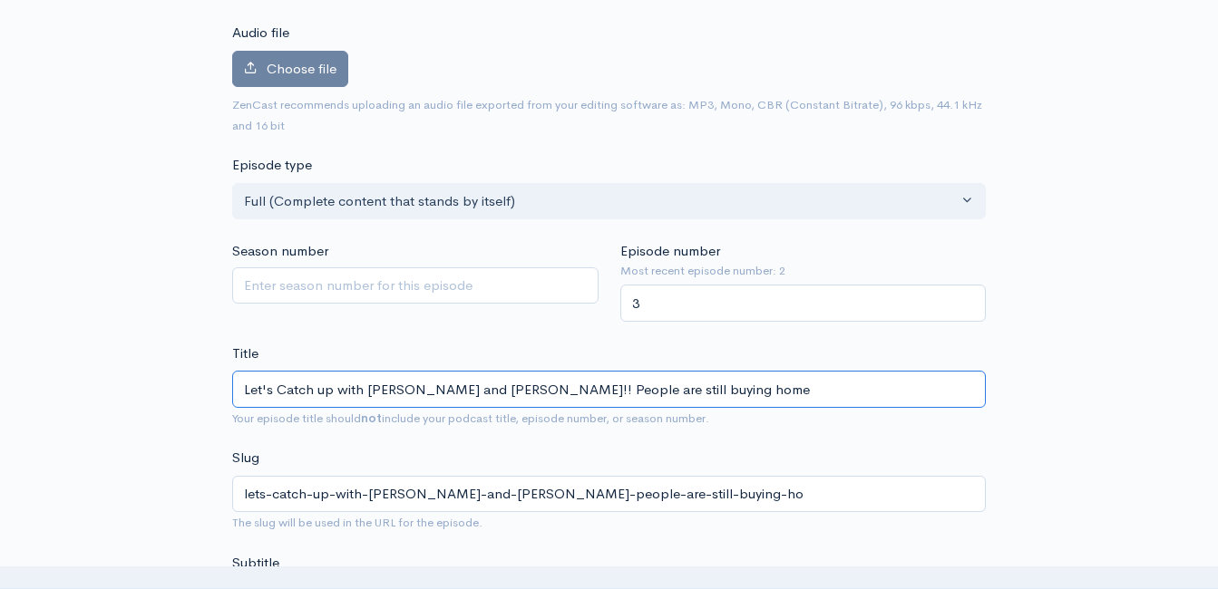
type input "lets-catch-up-with-lori-and-joanna-people-are-still-buying-home"
type input "Let's Catch up with Lori and JoAnna!! People are still buying homes"
type input "lets-catch-up-with-lori-and-joanna-people-are-still-buying-homes"
type input "Let's Catch up with Lori and JoAnna!! People are s"
type input "lets-catch-up-with-lori-and-joanna-people-are-s"
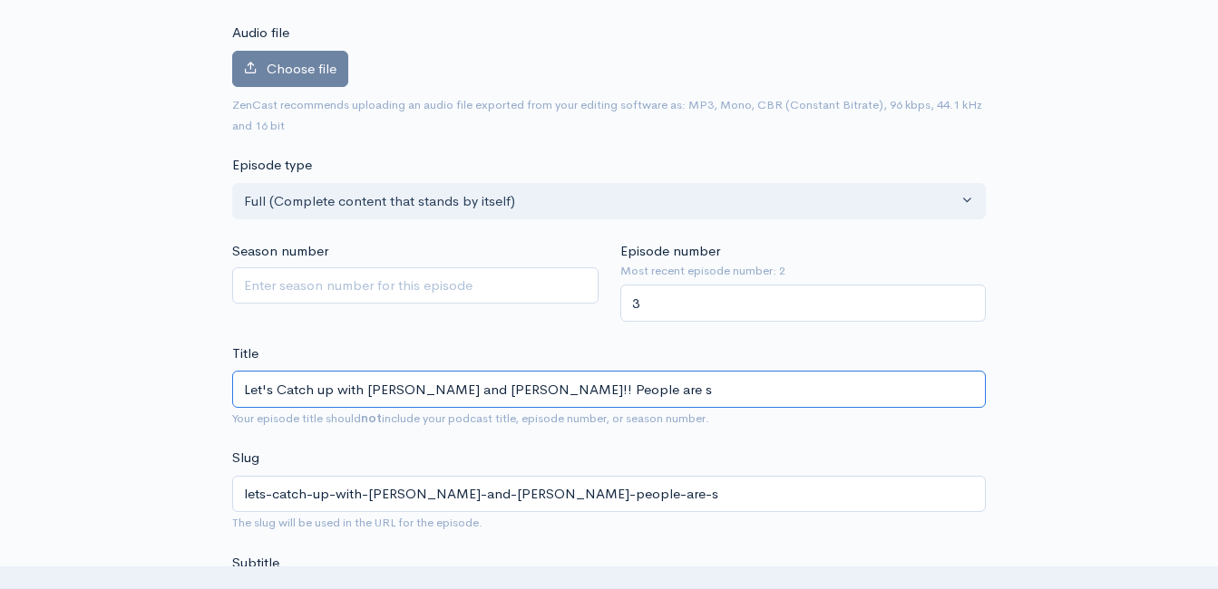
type input "Let's Catch up with Lori and JoAnna!! People are"
type input "lets-catch-up-with-lori-and-joanna-people-are"
type input "Let's Catch up with Lori and JoAnna!! People ar"
type input "lets-catch-up-with-lori-and-joanna-people-ar"
type input "Let's Catch up with Lori and JoAnna!! People a"
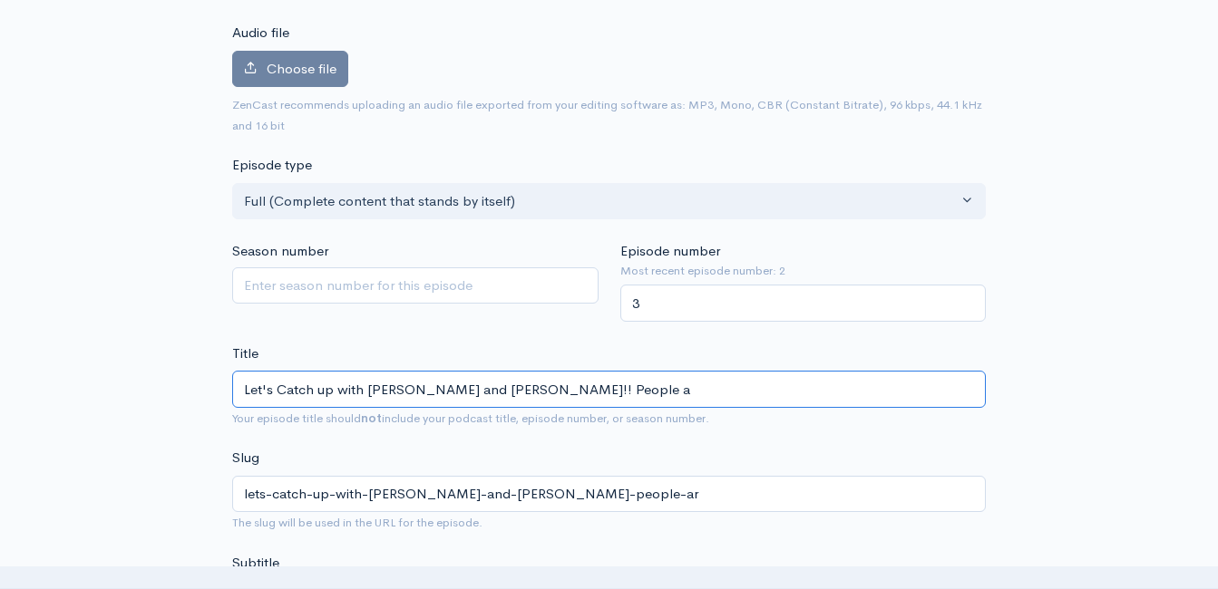
type input "lets-catch-up-with-lori-and-joanna-people-a"
type input "Let's Catch up with Lori and JoAnna!! People"
type input "lets-catch-up-with-lori-and-joanna-people"
type input "Let's Catch up with Lori and JoAnna!! People A"
type input "lets-catch-up-with-lori-and-joanna-people-a"
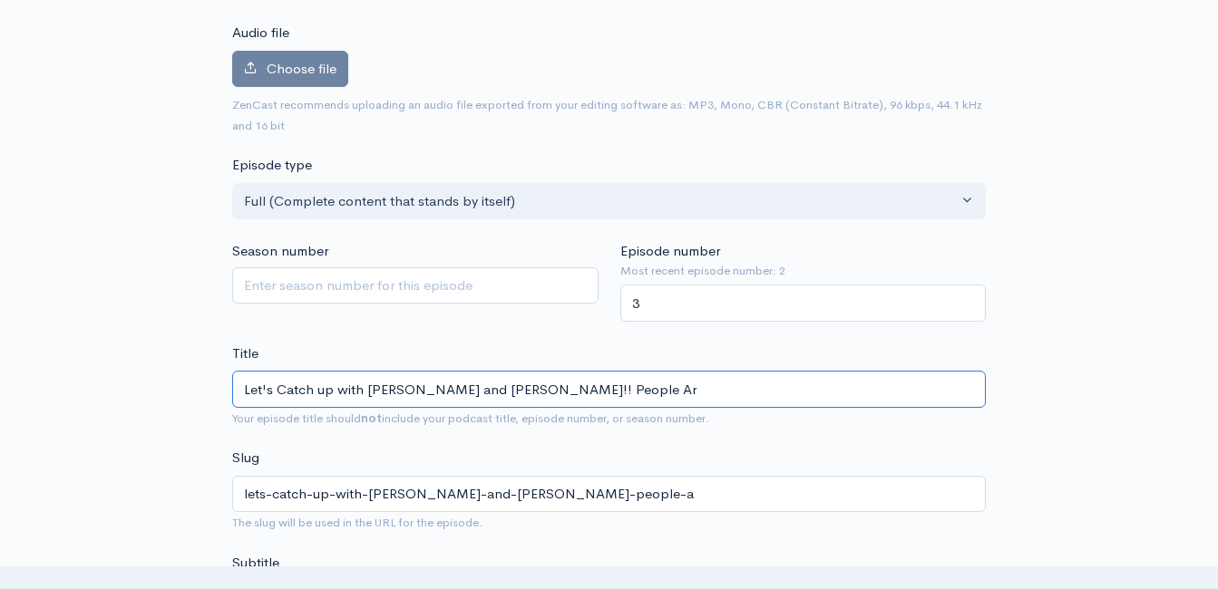
type input "Let's Catch up with Lori and JoAnna!! People Are"
type input "lets-catch-up-with-lori-and-joanna-people-are"
type input "Let's Catch up with Lori and JoAnna!! People Are S"
type input "lets-catch-up-with-lori-and-joanna-people-are-s"
type input "Let's Catch up with Lori and JoAnna!! People Are Sti"
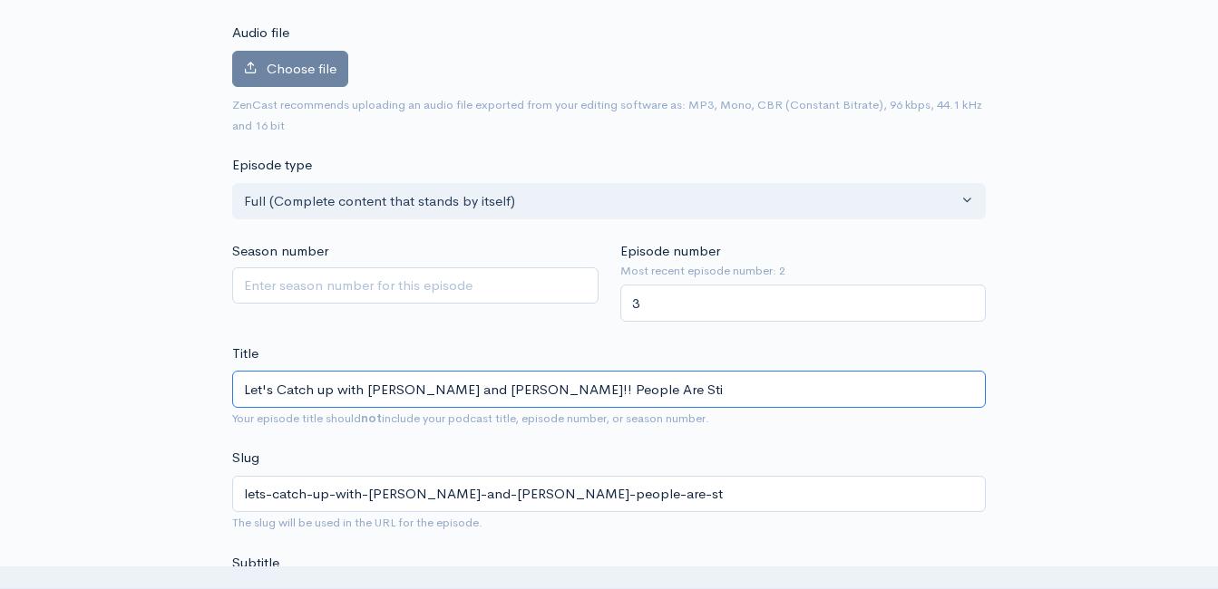
type input "lets-catch-up-with-lori-and-joanna-people-are-sti"
type input "Let's Catch up with Lori and JoAnna!! People Are Stil"
type input "lets-catch-up-with-lori-and-joanna-people-are-stil"
type input "Let's Catch up with Lori and JoAnna!! People Are Still"
type input "lets-catch-up-with-lori-and-joanna-people-are-still"
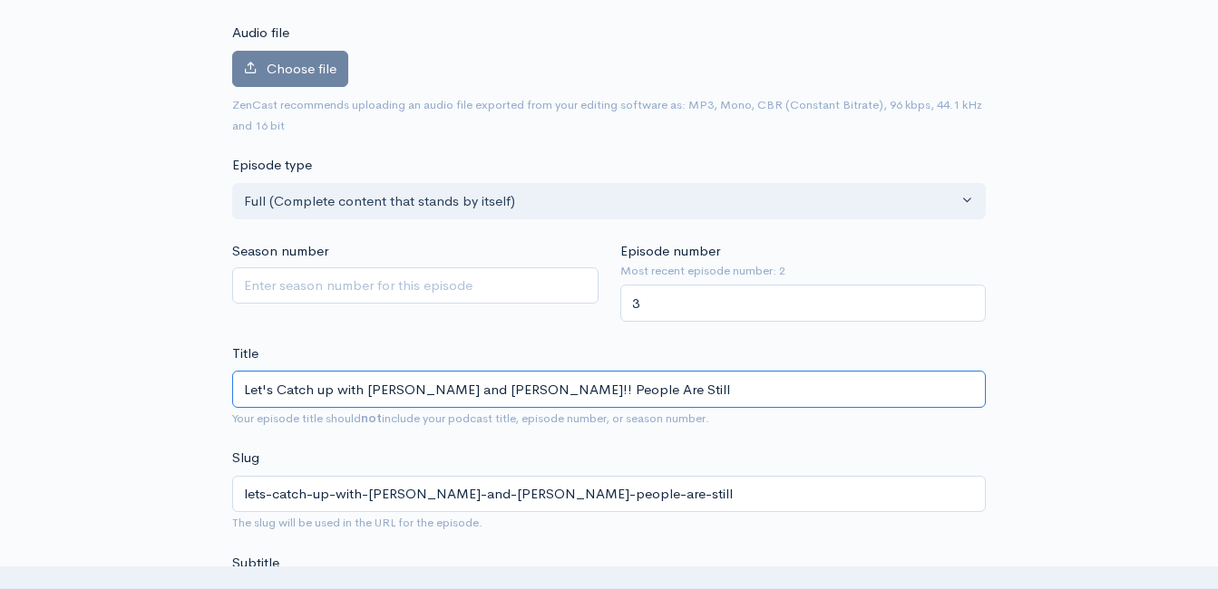
type input "Let's Catch up with Lori and JoAnna!! People Are Still B"
type input "lets-catch-up-with-lori-and-joanna-people-are-still-b"
type input "Let's Catch up with Lori and JoAnna!! People Are Still Bu"
type input "lets-catch-up-with-lori-and-joanna-people-are-still-bu"
type input "Let's Catch up with Lori and JoAnna!! People Are Still Buy"
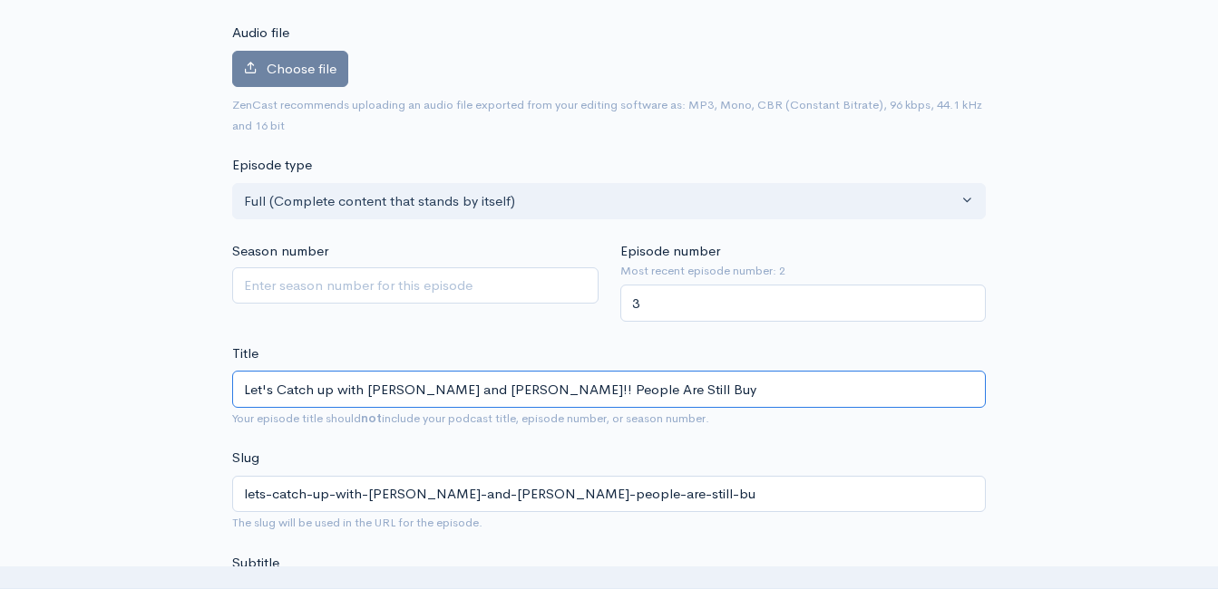
type input "lets-catch-up-with-lori-and-joanna-people-are-still-buy"
type input "Let's Catch up with Lori and JoAnna!! People Are Still Buyin"
type input "lets-catch-up-with-lori-and-joanna-people-are-still-buyin"
type input "Let's Catch up with Lori and JoAnna!! People Are Still Buying"
type input "lets-catch-up-with-lori-and-joanna-people-are-still-buying"
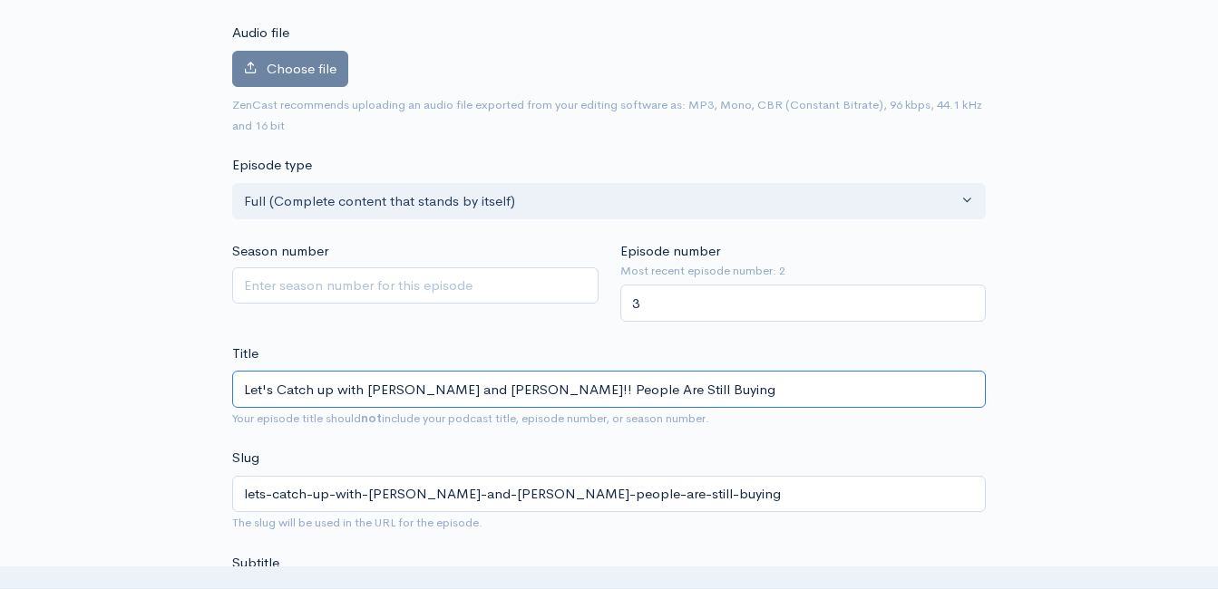
type input "Let's Catch up with Lori and JoAnna!! People Are Still Buying H"
type input "lets-catch-up-with-lori-and-joanna-people-are-still-buying-h"
type input "Let's Catch up with Lori and JoAnna!! People Are Still Buying Hom"
type input "lets-catch-up-with-lori-and-joanna-people-are-still-buying-hom"
type input "Let's Catch up with Lori and JoAnna!! People Are Still Buying Home"
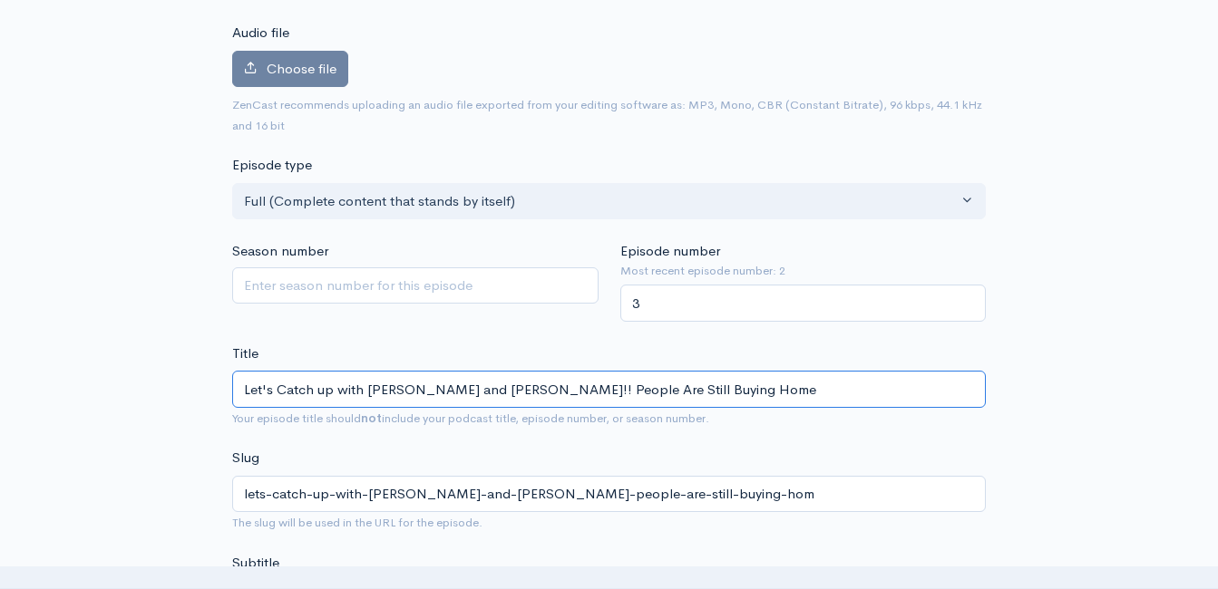
type input "lets-catch-up-with-lori-and-joanna-people-are-still-buying-home"
type input "Let's Catch up with Lori and JoAnna!! People Are Still Buying Homes"
type input "lets-catch-up-with-lori-and-joanna-people-are-still-buying-homes"
type input "Let's Catch up with Lori and JoAnna!! People Are Still Buying Homes - R"
type input "lets-catch-up-with-lori-and-joanna-people-are-still-buying-homes-r"
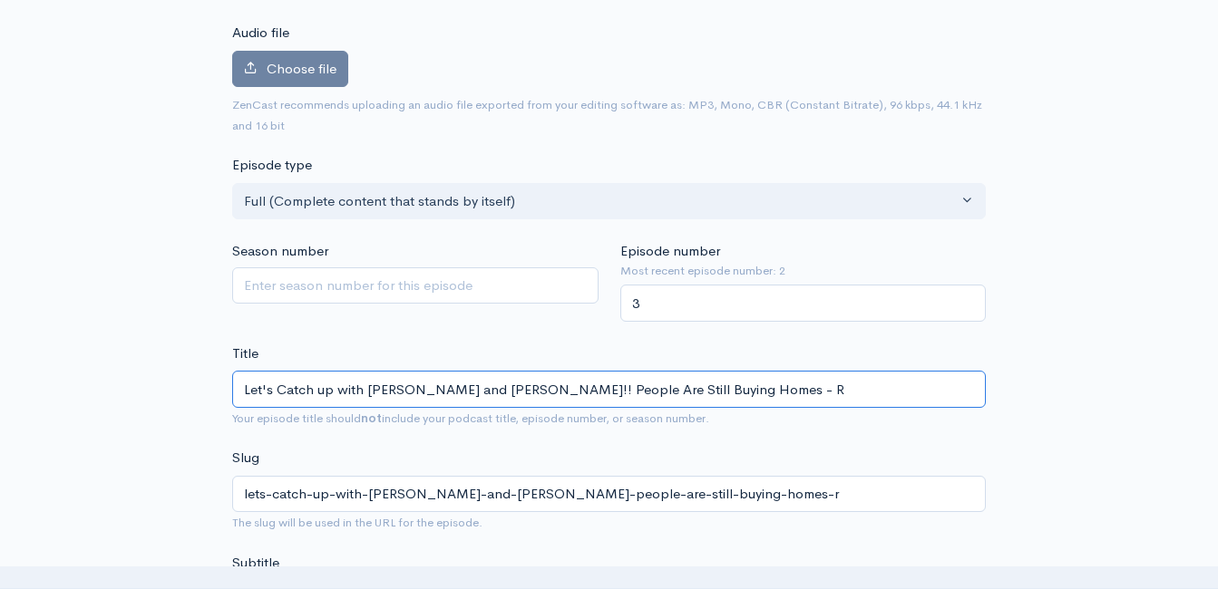
type input "Let's Catch up with Lori and JoAnna!! People Are Still Buying Homes - Ri"
type input "lets-catch-up-with-lori-and-joanna-people-are-still-buying-homes-ri"
type input "Let's Catch up with Lori and JoAnna!! People Are Still Buying Homes - Rig"
type input "lets-catch-up-with-lori-and-joanna-people-are-still-buying-homes-rig"
type input "Let's Catch up with Lori and JoAnna!! People Are Still Buying Homes - Righ"
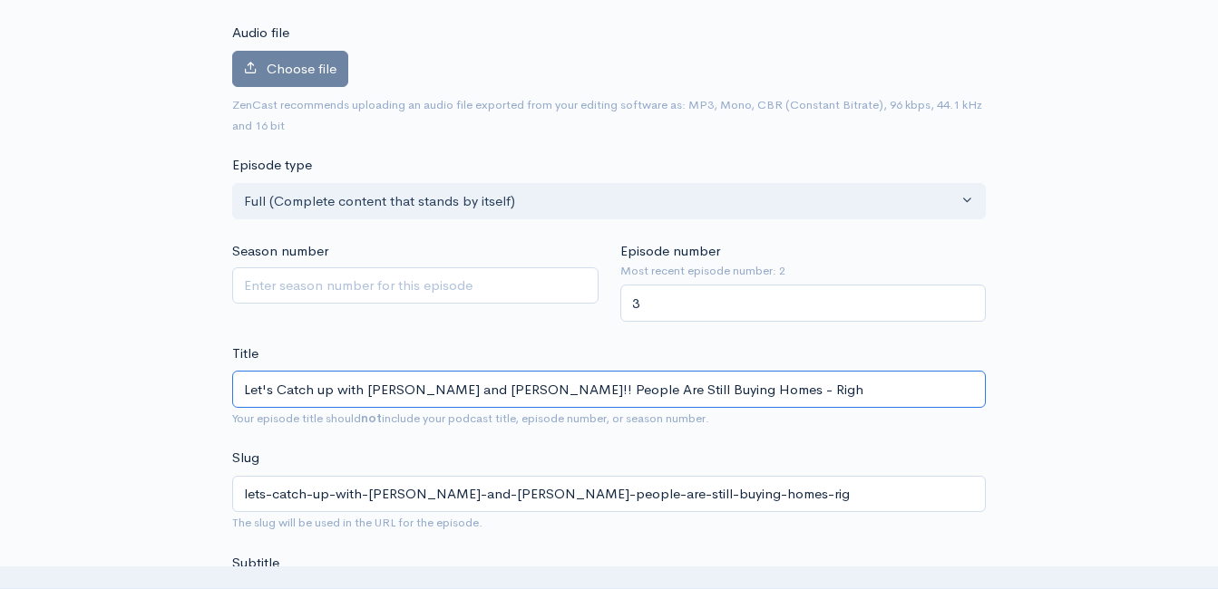
type input "lets-catch-up-with-lori-and-joanna-people-are-still-buying-homes-righ"
type input "Let's Catch up with Lori and JoAnna!! People Are Still Buying Homes - Right"
type input "lets-catch-up-with-lori-and-joanna-people-are-still-buying-homes-right"
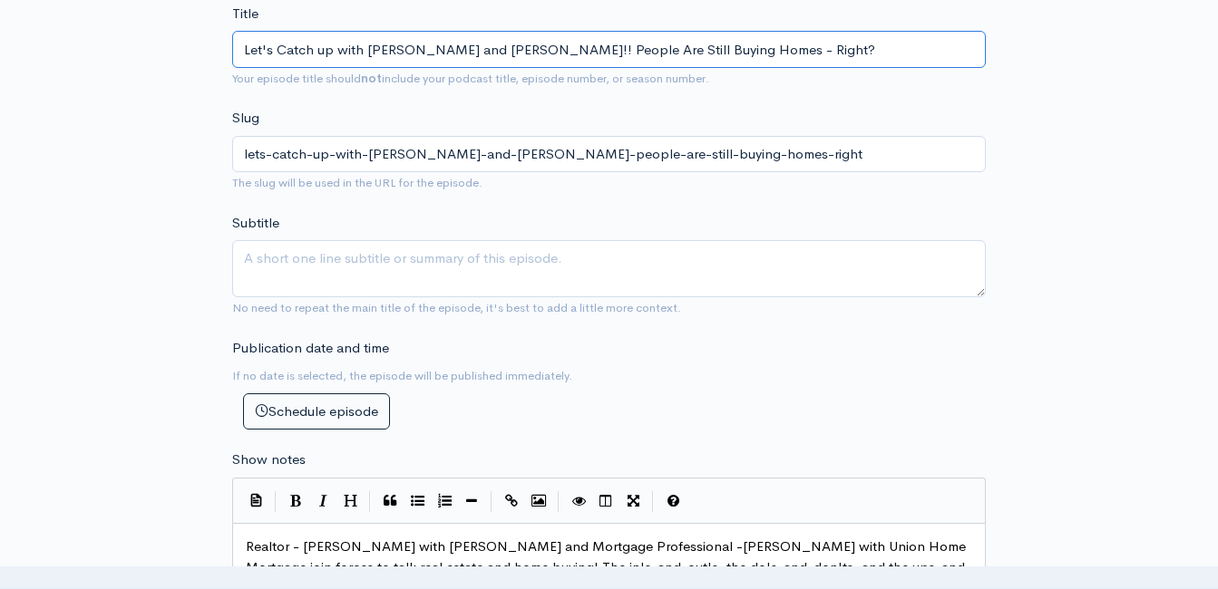
scroll to position [556, 0]
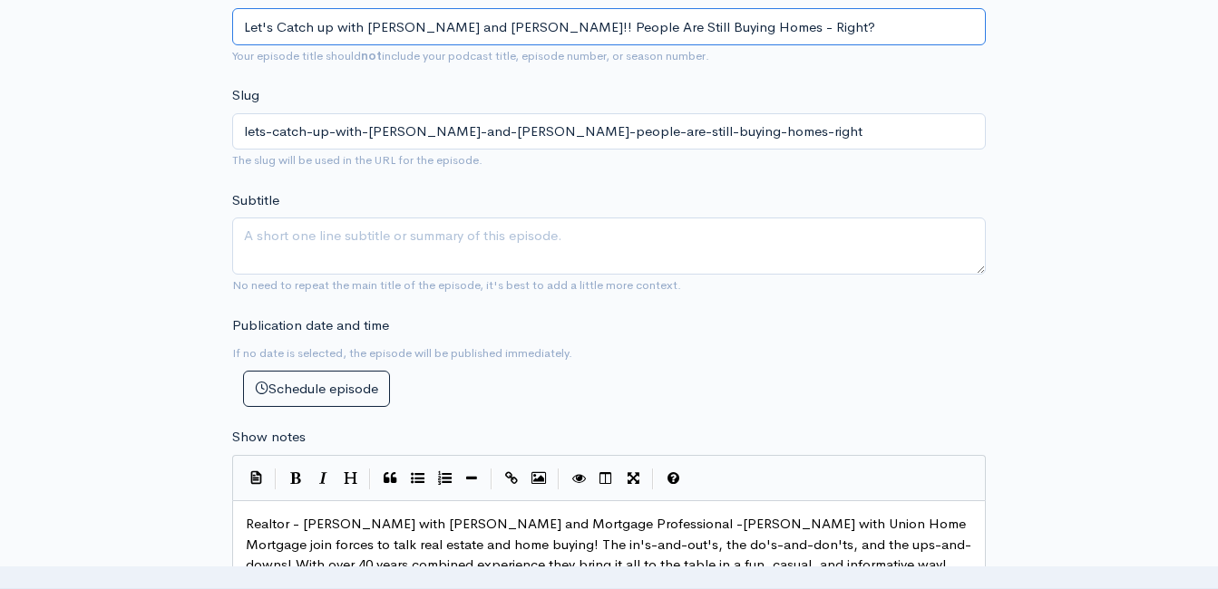
click at [644, 33] on input "Let's Catch up with Lori and JoAnna!! People Are Still Buying Homes - Right?" at bounding box center [608, 26] width 753 height 37
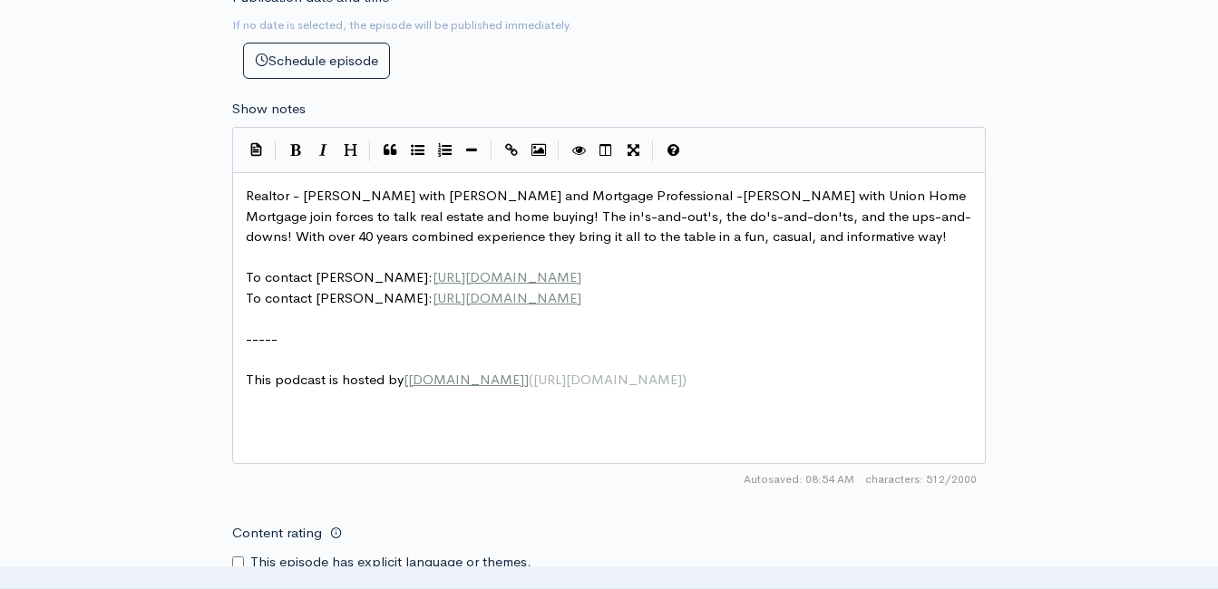
scroll to position [828, 0]
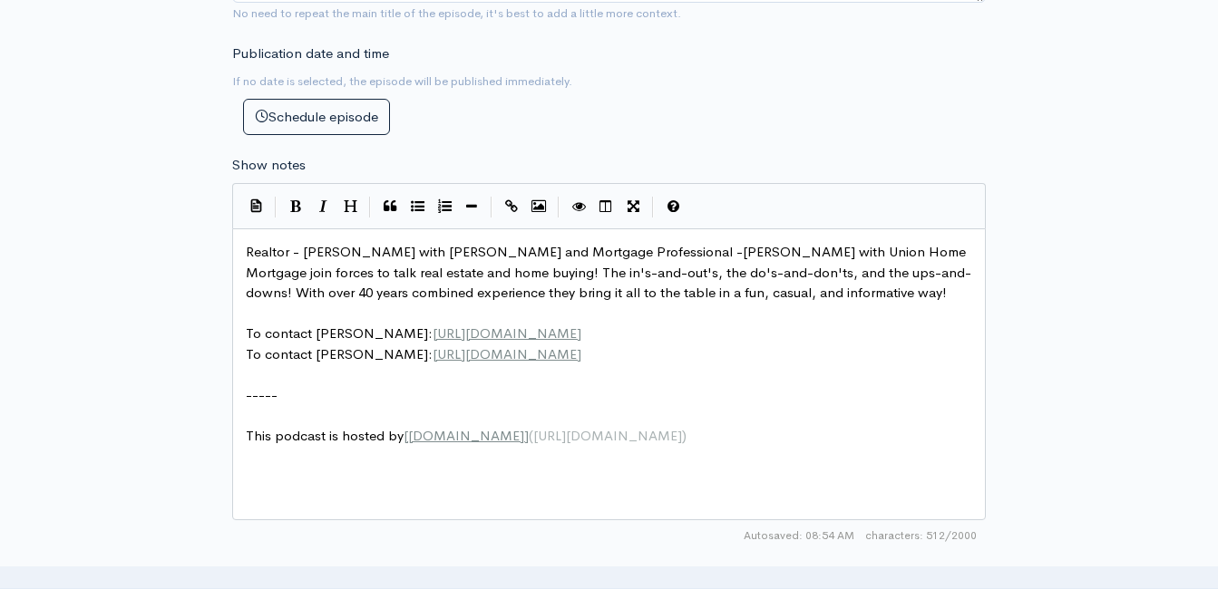
type input "Let's Catch up with Lori and JoAnna!! People Are Still Buying Homes - Right?"
click at [244, 254] on pre "Realtor - Lori Montieth with Keller Williams and Mortgage Professional -JoAnna …" at bounding box center [615, 273] width 747 height 62
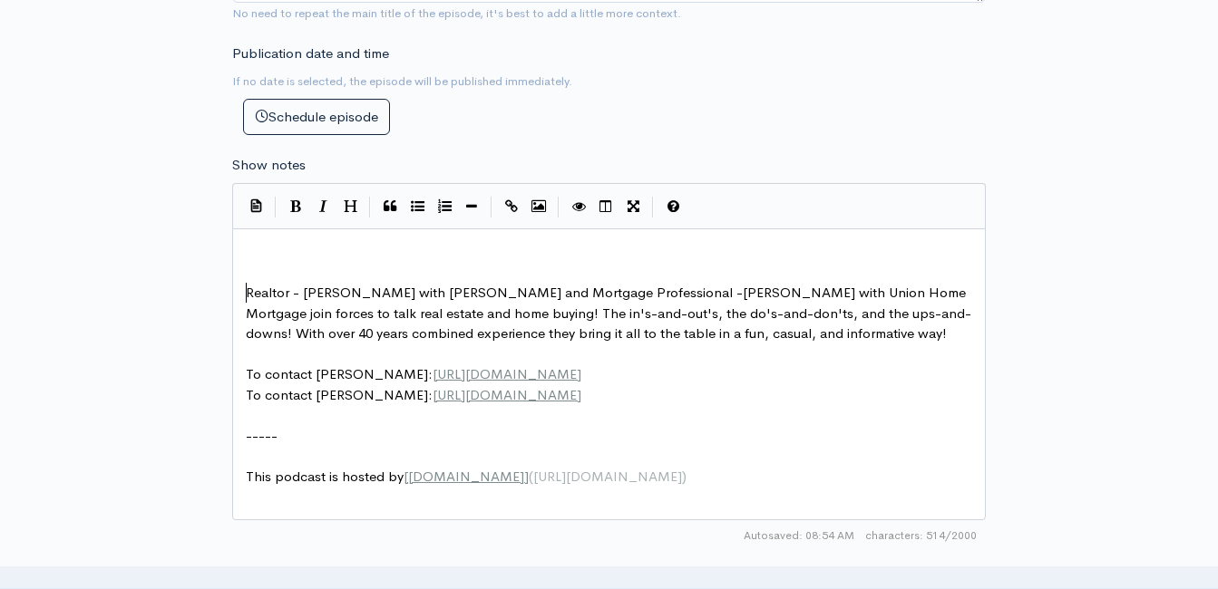
click at [248, 251] on pre "​" at bounding box center [615, 252] width 747 height 21
type textarea "​"
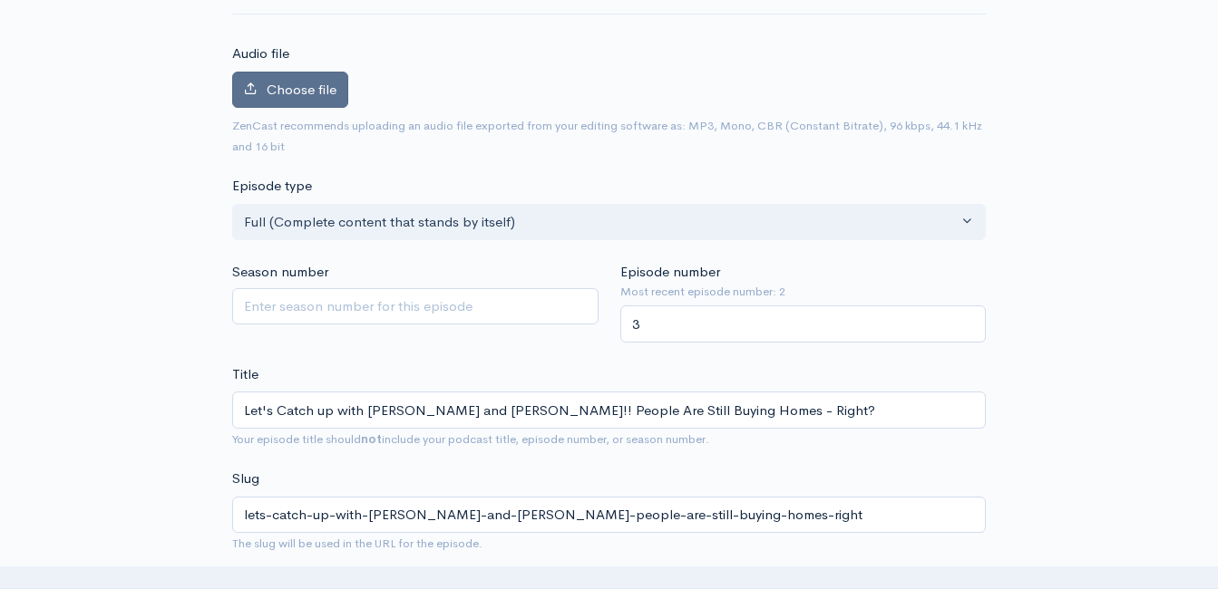
scroll to position [0, 0]
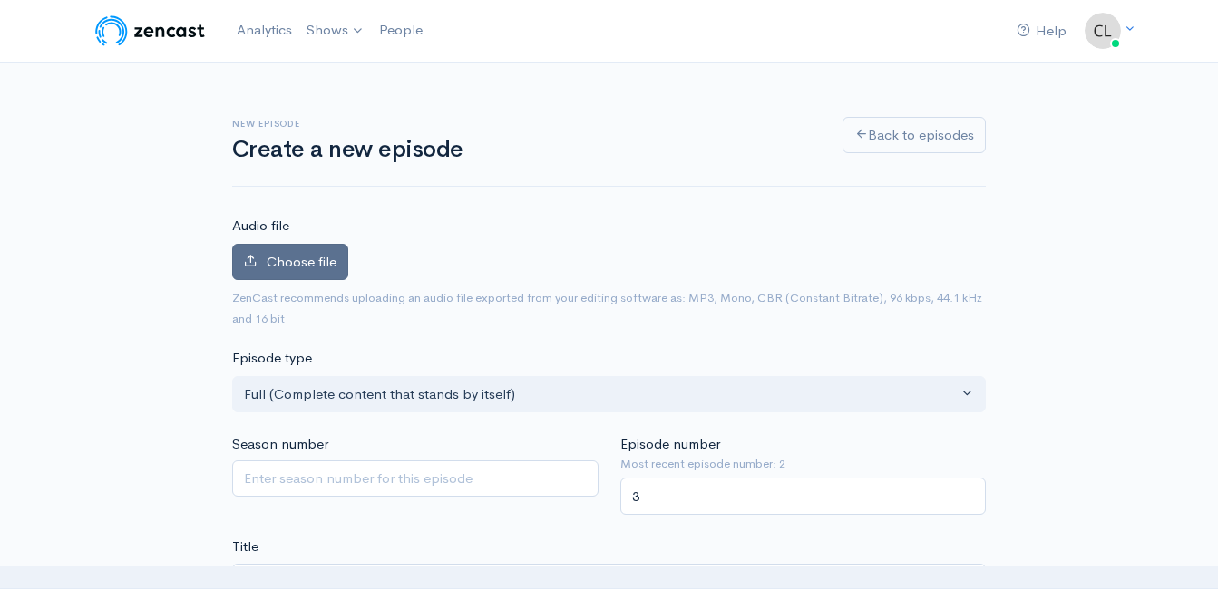
click at [278, 259] on span "Choose file" at bounding box center [302, 261] width 70 height 17
click at [0, 0] on input "Choose file" at bounding box center [0, 0] width 0 height 0
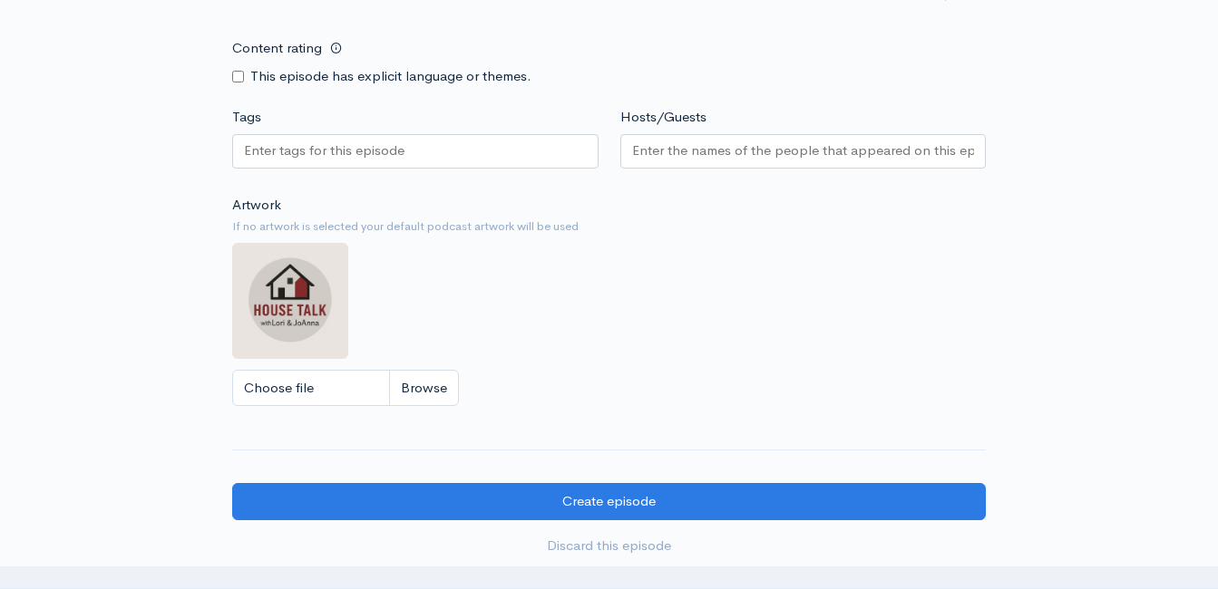
scroll to position [1632, 0]
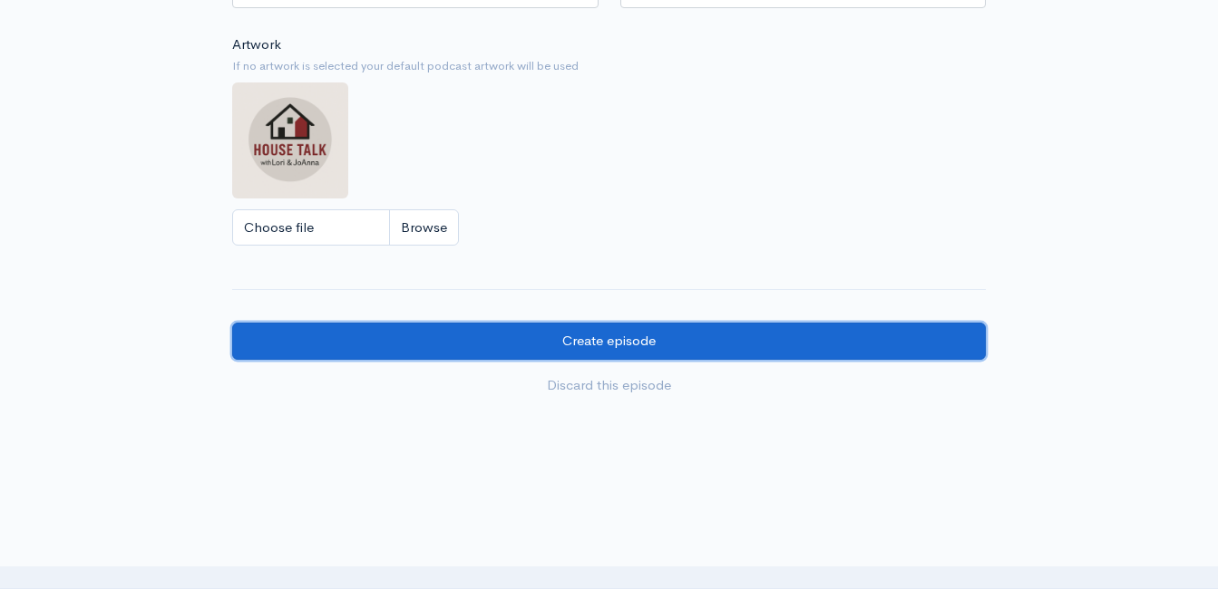
click at [698, 334] on input "Create episode" at bounding box center [608, 341] width 753 height 37
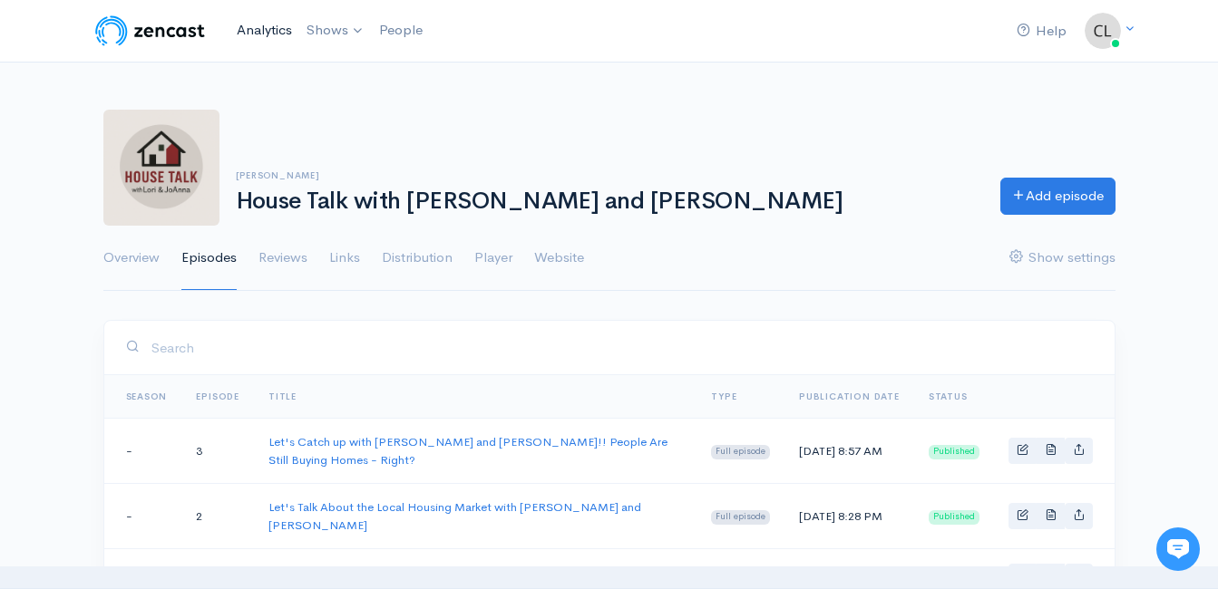
click at [256, 26] on link "Analytics" at bounding box center [264, 30] width 70 height 39
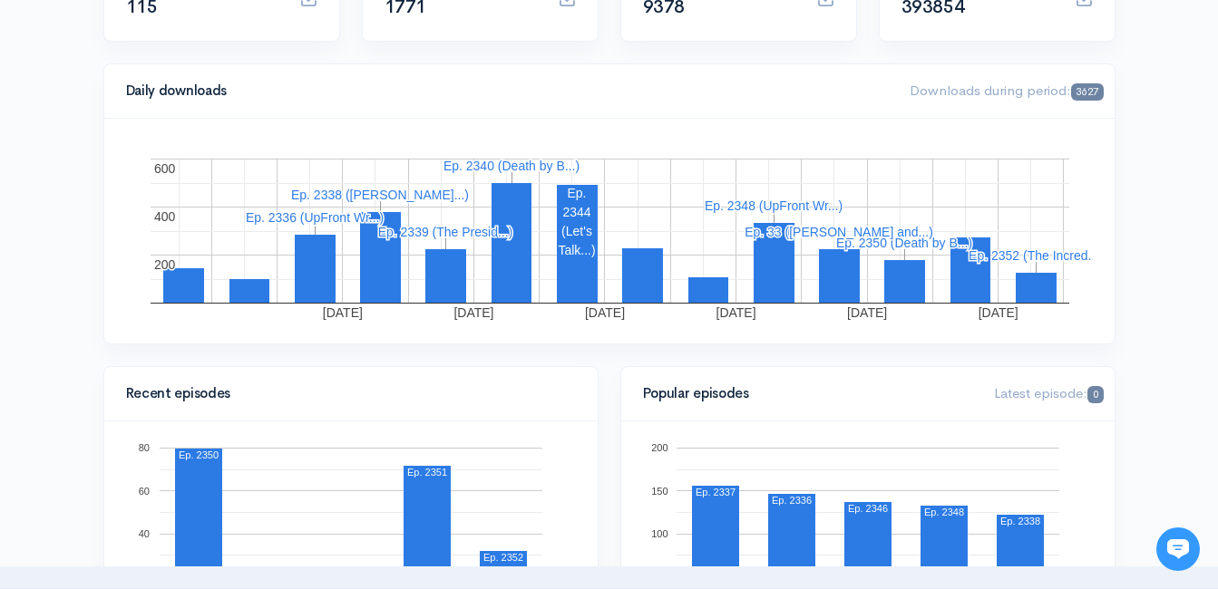
scroll to position [453, 0]
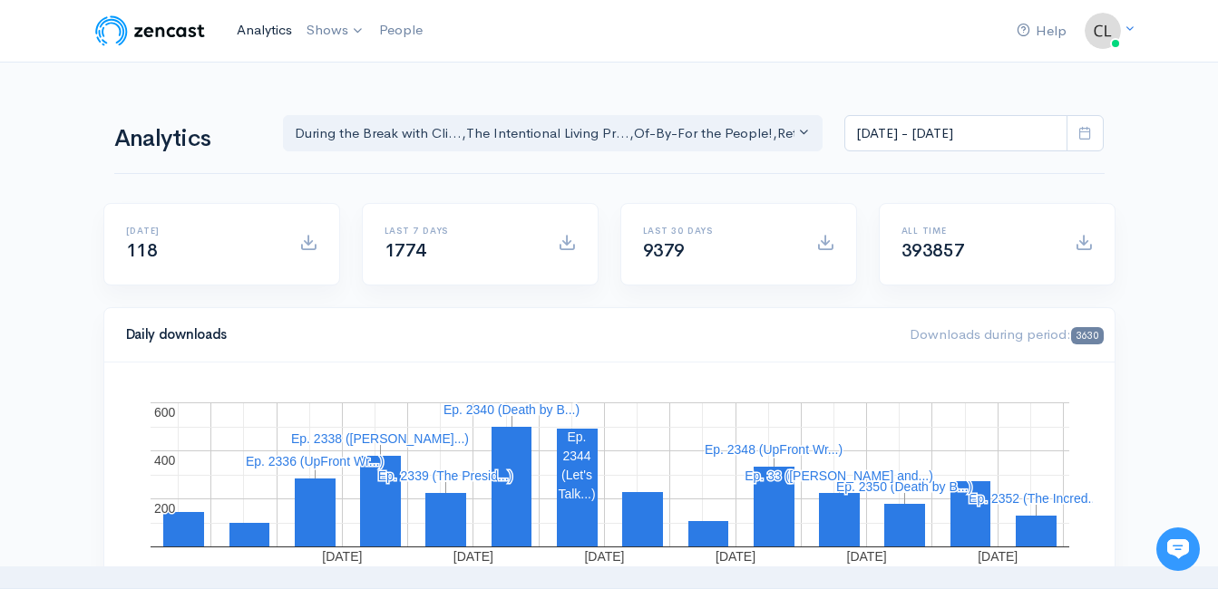
click at [249, 34] on link "Analytics" at bounding box center [264, 30] width 70 height 39
